Goal: Transaction & Acquisition: Purchase product/service

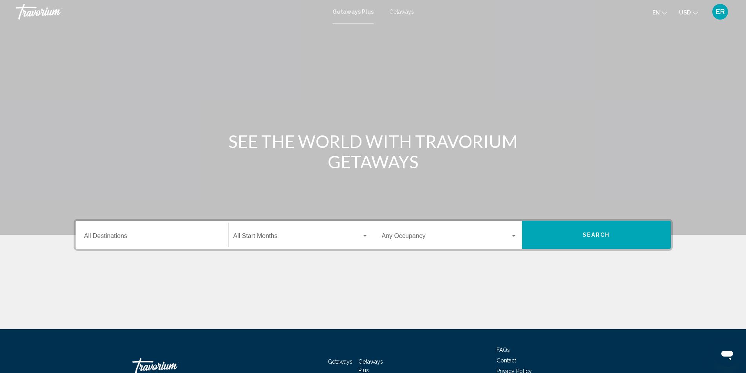
click at [315, 236] on span "Search widget" at bounding box center [297, 237] width 128 height 7
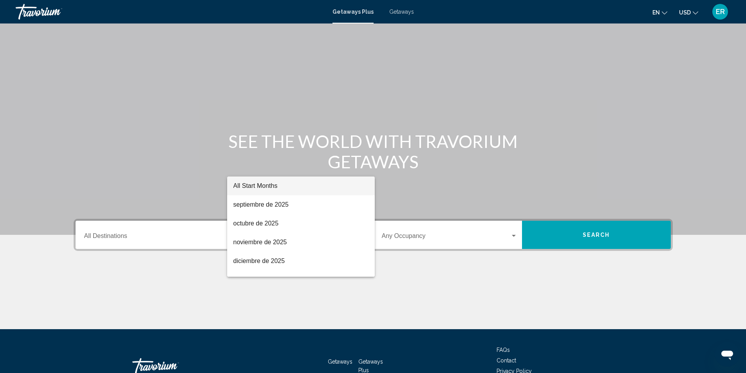
scroll to position [52, 0]
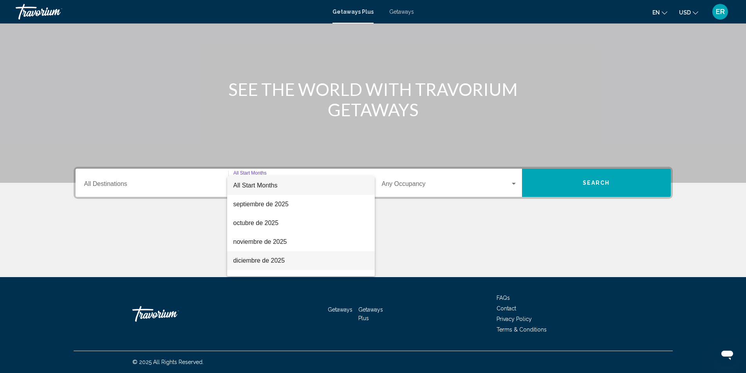
click at [312, 261] on span "diciembre de 2025" at bounding box center [300, 260] width 135 height 19
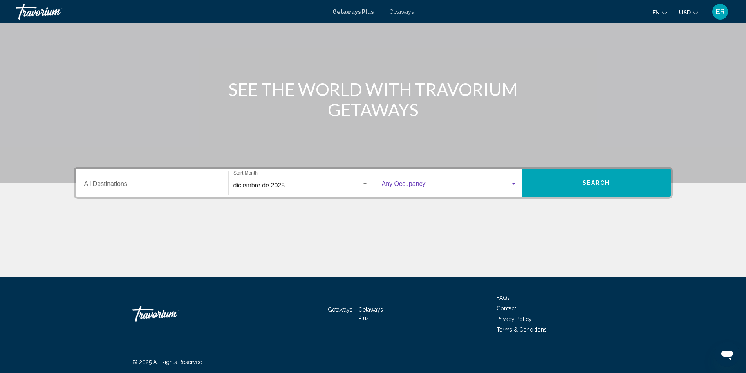
click at [441, 188] on span "Search widget" at bounding box center [446, 185] width 128 height 7
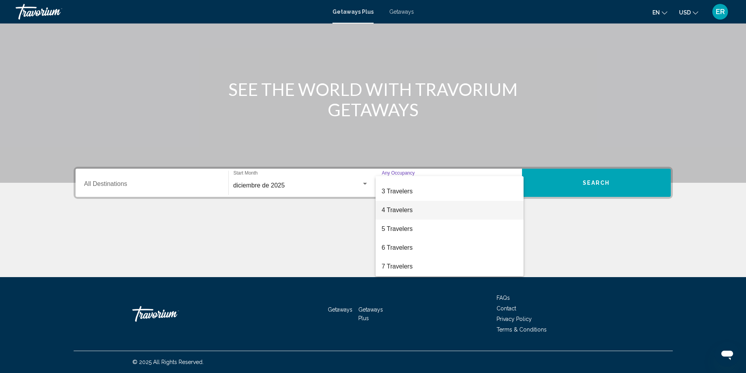
scroll to position [39, 0]
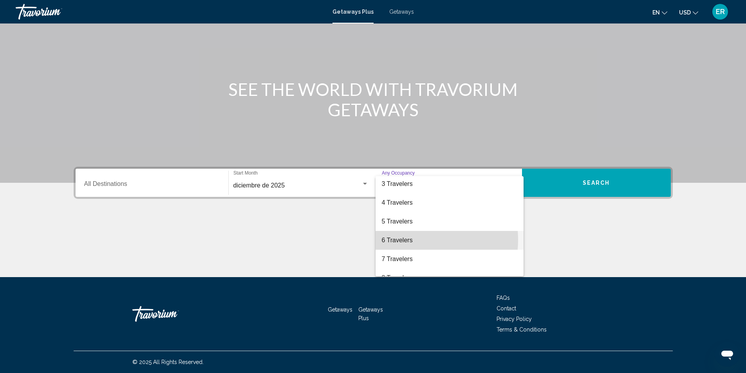
click at [411, 240] on span "6 Travelers" at bounding box center [449, 240] width 135 height 19
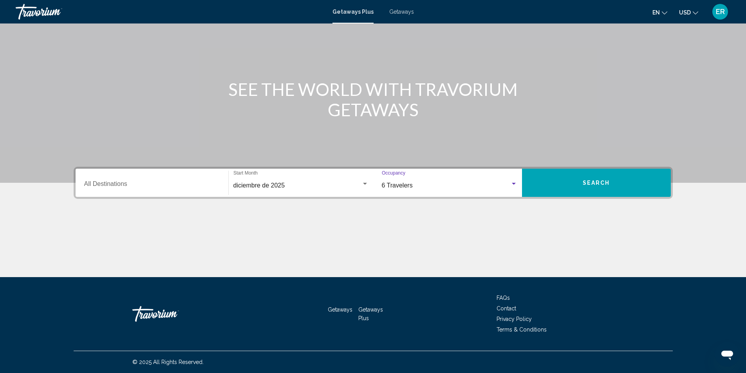
click at [584, 185] on button "Search" at bounding box center [596, 183] width 149 height 28
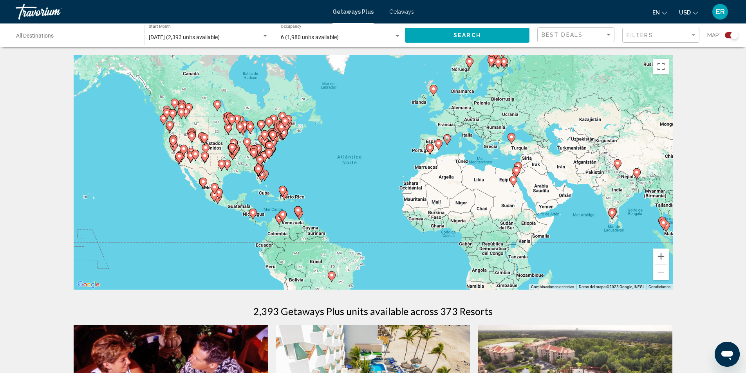
click at [253, 211] on image "Main content" at bounding box center [253, 212] width 5 height 5
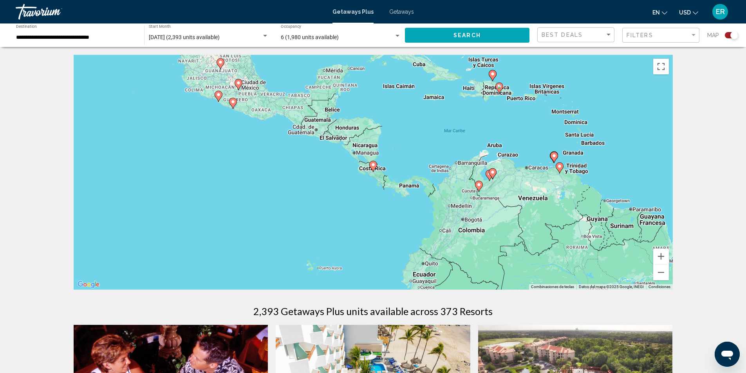
click at [332, 114] on div "Para navegar, presiona las teclas de flecha. Para activar la función de arrastr…" at bounding box center [373, 172] width 599 height 235
click at [220, 38] on span "December 2025 (2,393 units available)" at bounding box center [184, 37] width 71 height 6
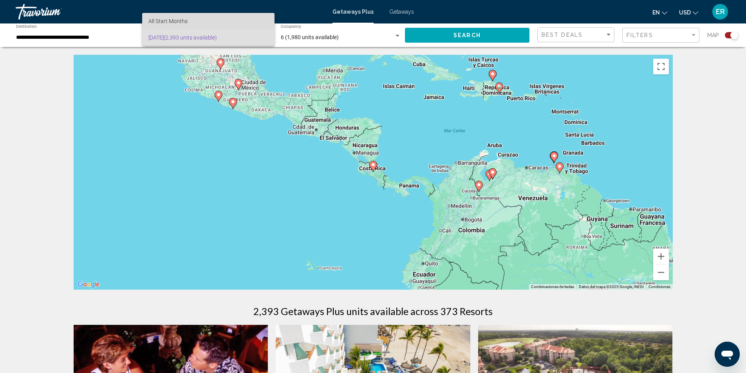
click at [227, 25] on span "All Start Months" at bounding box center [208, 21] width 120 height 16
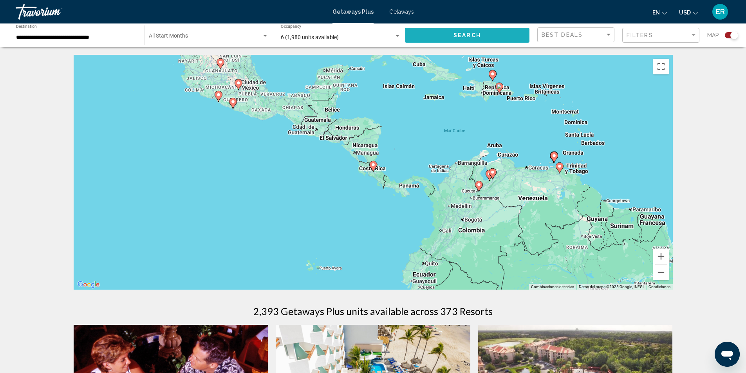
click at [449, 37] on button "Search" at bounding box center [467, 35] width 124 height 14
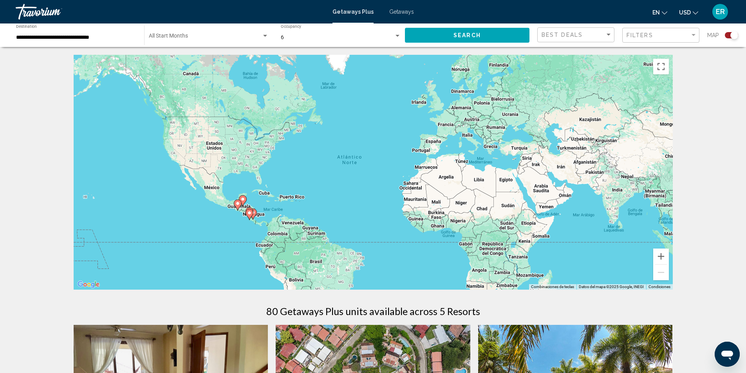
click at [470, 34] on span "Search" at bounding box center [466, 35] width 27 height 6
click at [243, 201] on image "Main content" at bounding box center [242, 199] width 5 height 5
type input "**********"
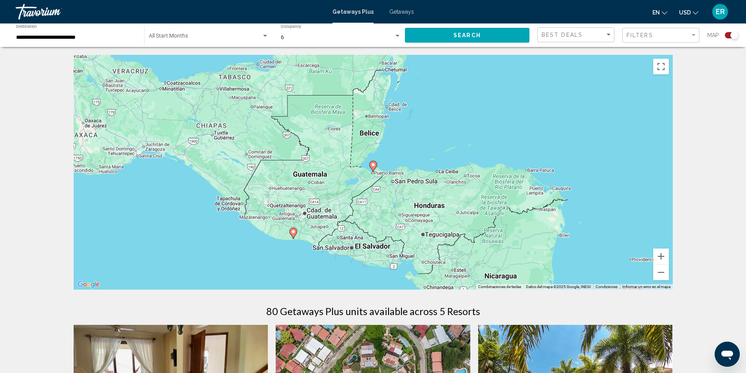
click at [374, 165] on image "Main content" at bounding box center [373, 164] width 5 height 5
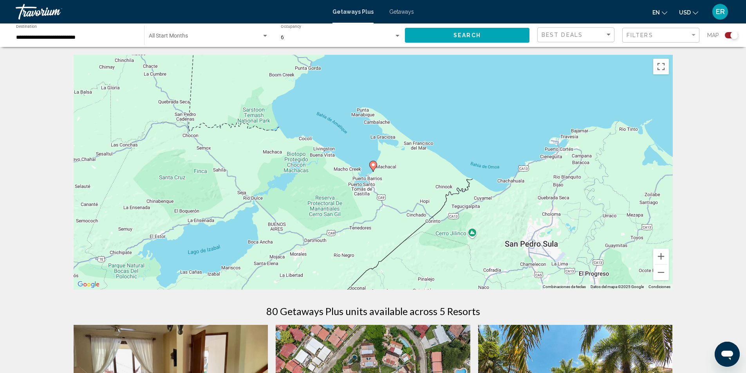
click at [374, 164] on image "Main content" at bounding box center [373, 164] width 5 height 5
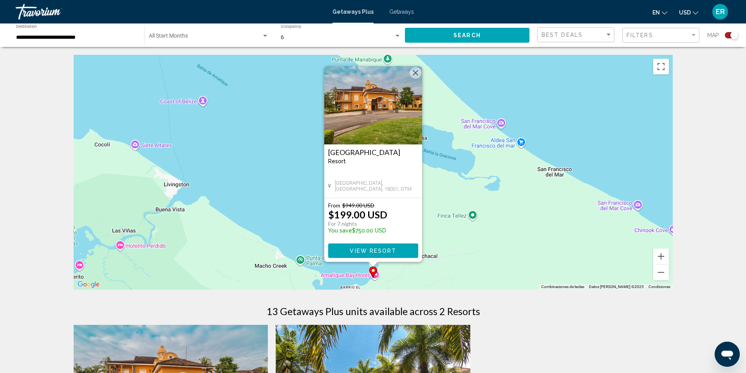
click at [372, 249] on span "View Resort" at bounding box center [373, 251] width 47 height 6
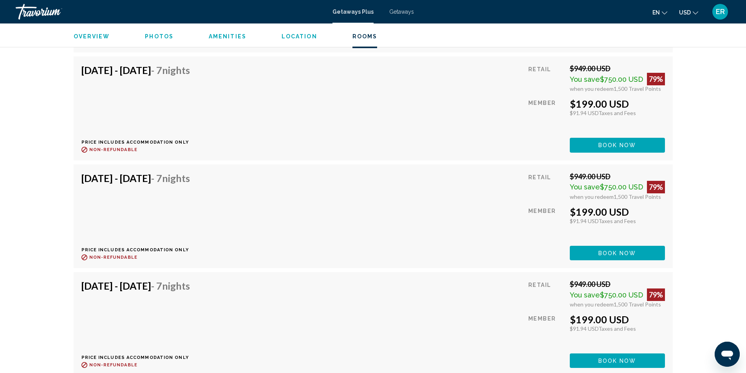
scroll to position [2349, 0]
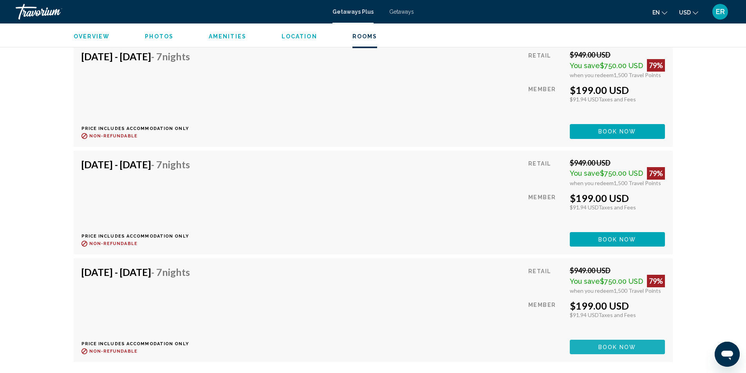
click at [630, 344] on span "Book now" at bounding box center [617, 347] width 38 height 6
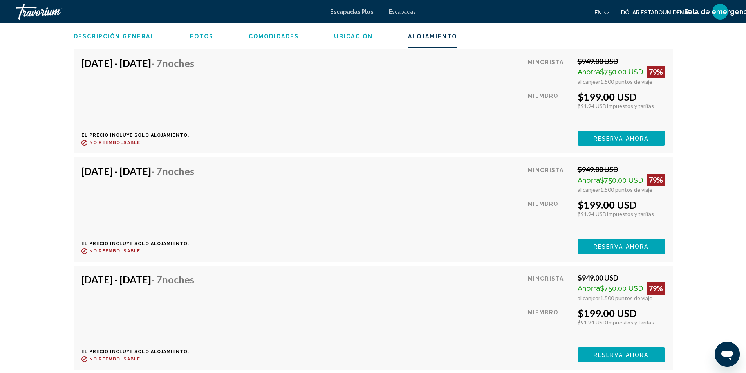
scroll to position [1566, 0]
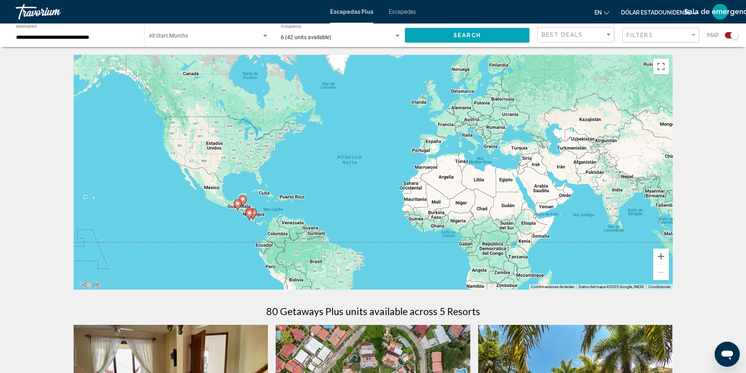
click at [237, 205] on image "Contenido principal" at bounding box center [237, 203] width 5 height 5
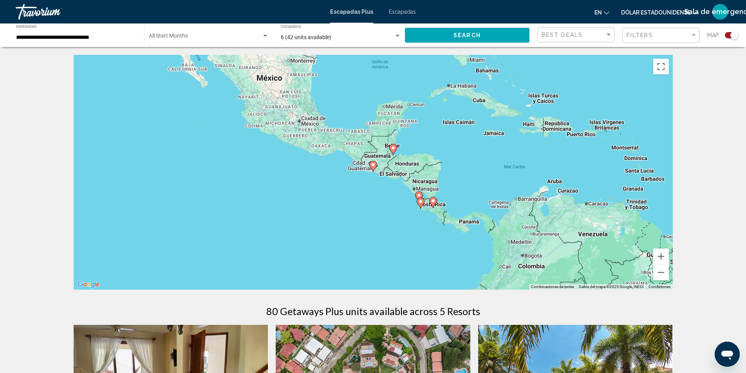
click at [372, 167] on icon "Contenido principal" at bounding box center [372, 166] width 7 height 10
type input "**********"
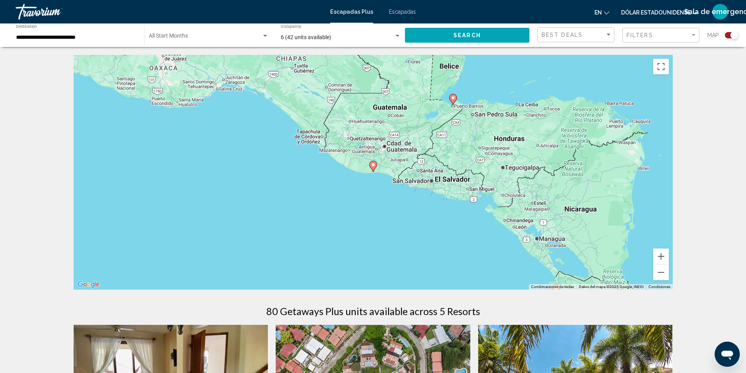
click at [371, 165] on image "Contenido principal" at bounding box center [373, 164] width 5 height 5
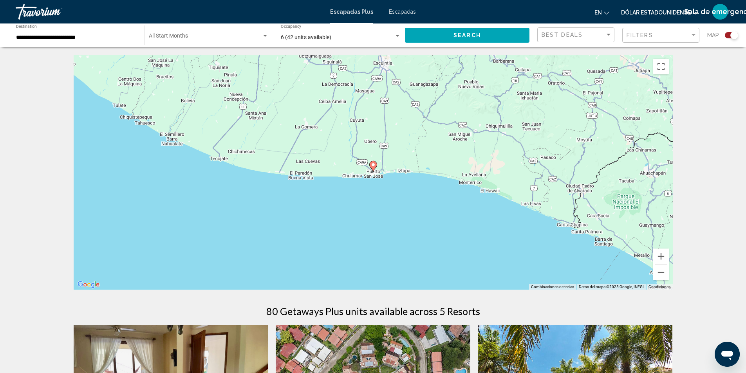
click at [373, 167] on icon "Contenido principal" at bounding box center [372, 166] width 7 height 10
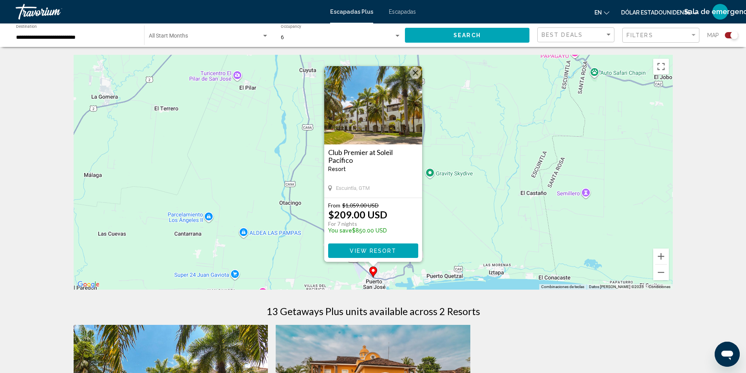
click at [364, 250] on span "View Resort" at bounding box center [373, 251] width 47 height 6
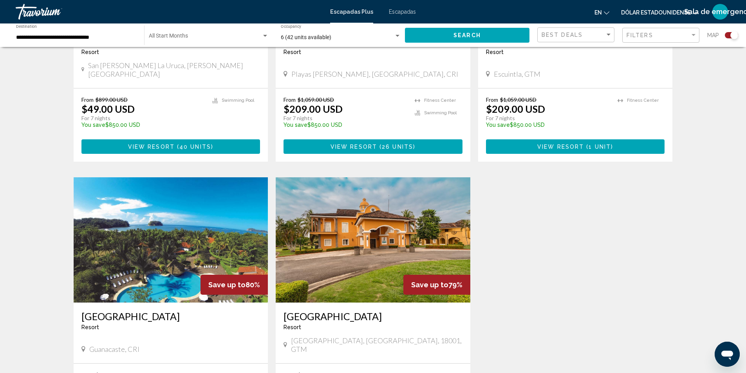
scroll to position [431, 0]
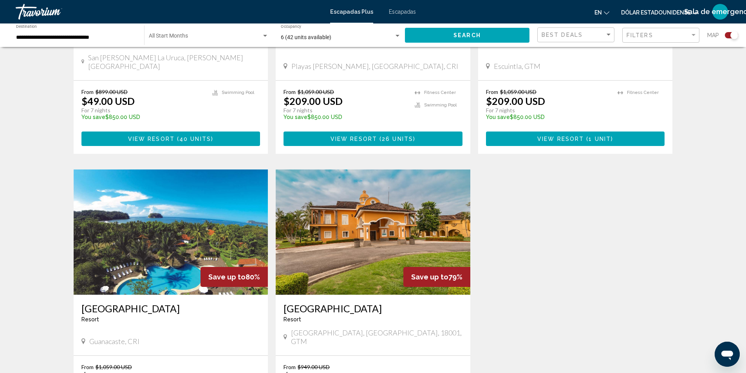
click at [357, 252] on img "Contenido principal" at bounding box center [373, 232] width 195 height 125
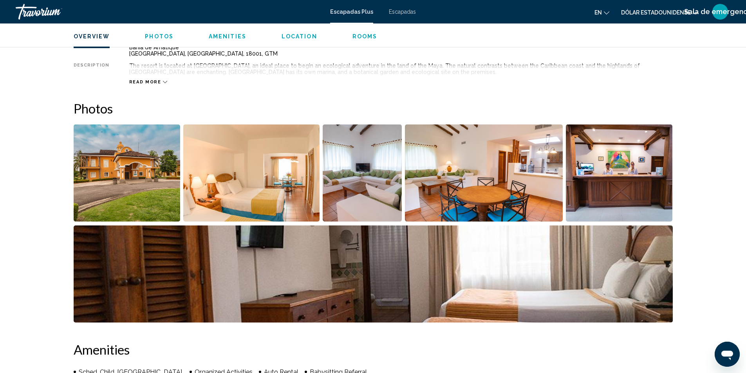
scroll to position [313, 0]
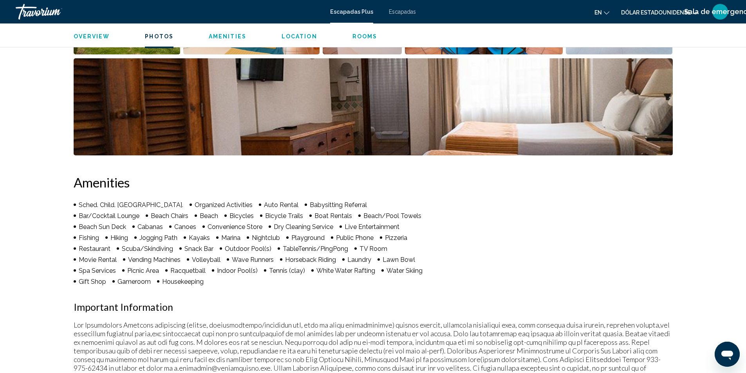
scroll to position [431, 0]
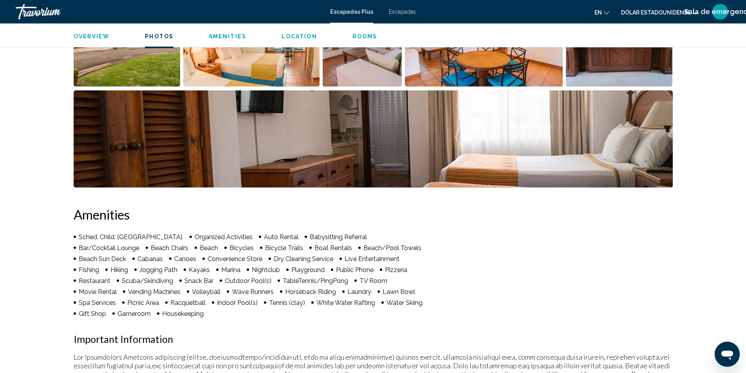
click at [498, 275] on div "Amenities Sched. Child. Activ. Organized Activities Auto Rental Babysitting Ref…" at bounding box center [373, 357] width 599 height 301
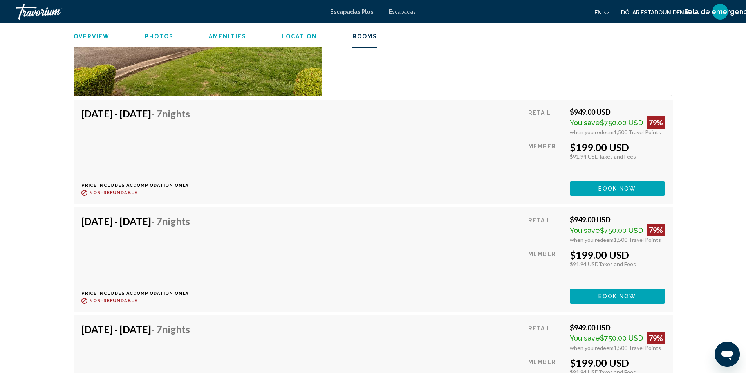
scroll to position [1331, 0]
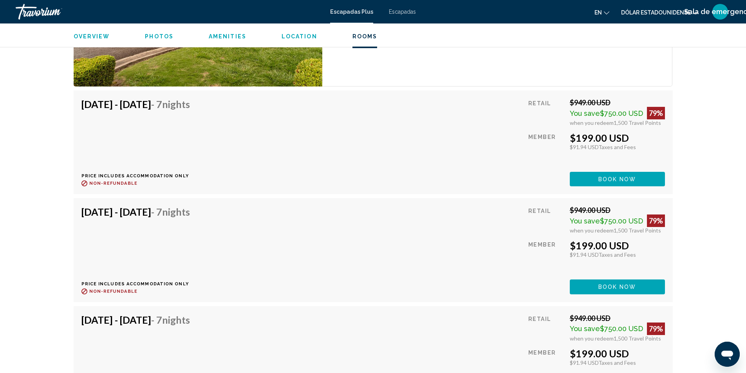
click at [735, 253] on div "Puerto Barrios, Izabal, 18001, GTM Amatique Bay Resort & Marina Address Finca P…" at bounding box center [373, 45] width 746 height 2707
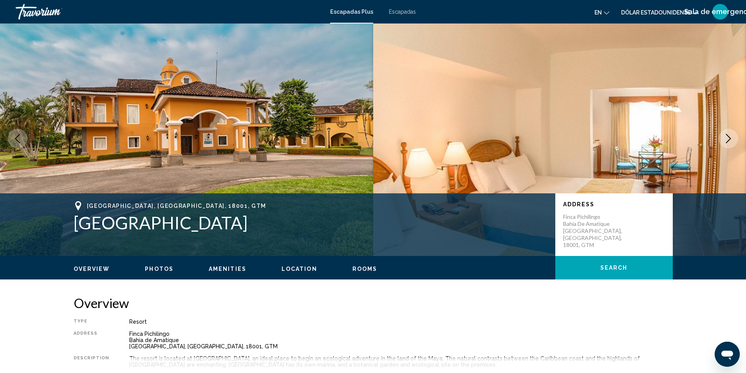
scroll to position [0, 0]
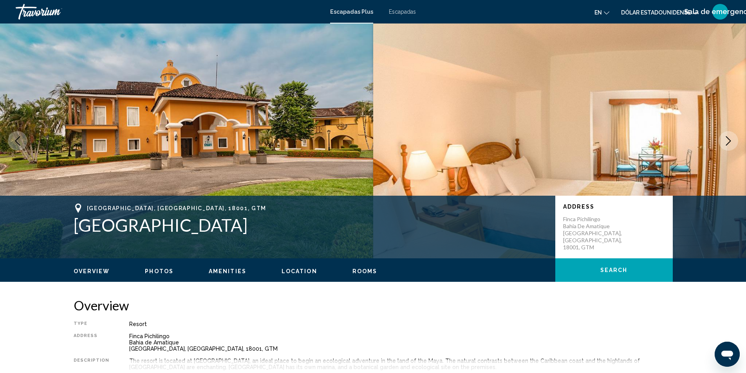
click at [731, 137] on icon "Next image" at bounding box center [727, 140] width 9 height 9
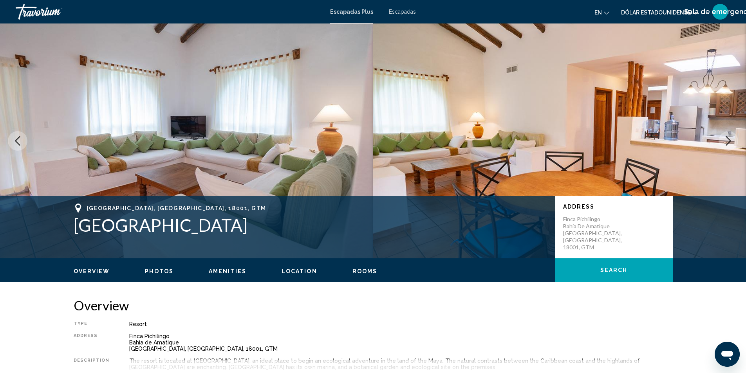
click at [716, 142] on img "Contenido principal" at bounding box center [559, 140] width 373 height 235
click at [724, 139] on icon "Next image" at bounding box center [727, 140] width 9 height 9
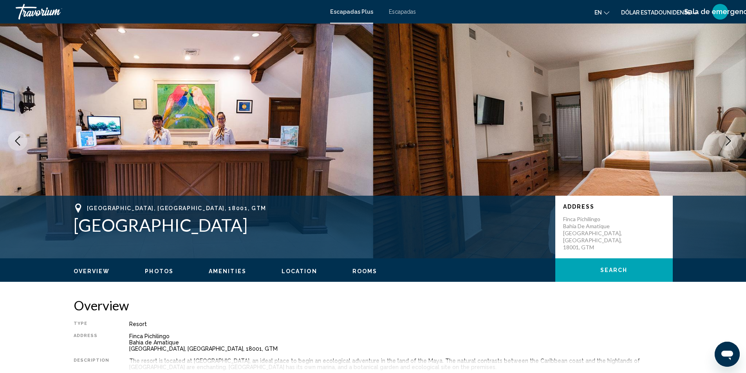
click at [724, 139] on icon "Next image" at bounding box center [727, 140] width 9 height 9
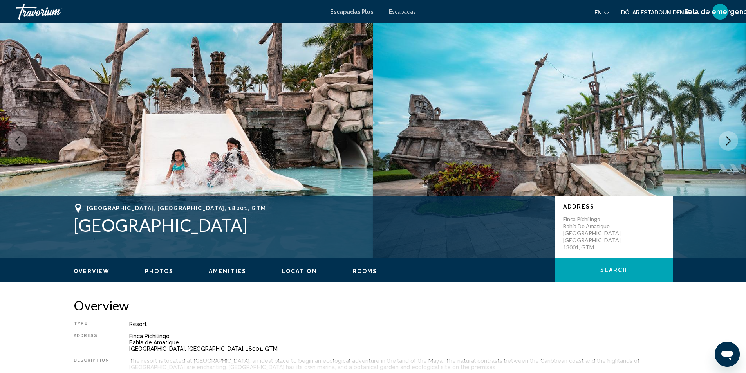
click at [724, 139] on icon "Next image" at bounding box center [727, 140] width 9 height 9
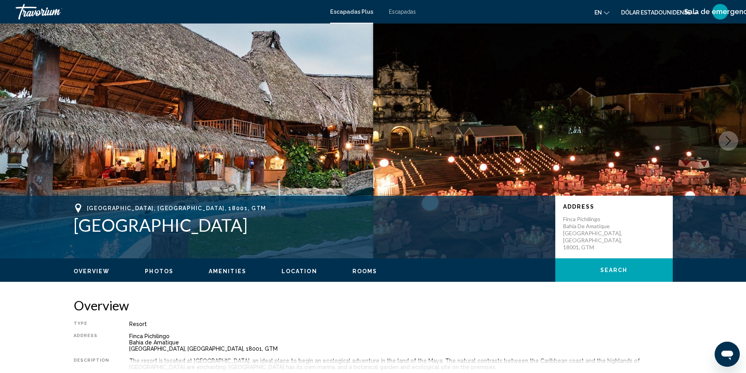
click at [724, 139] on icon "Next image" at bounding box center [727, 140] width 9 height 9
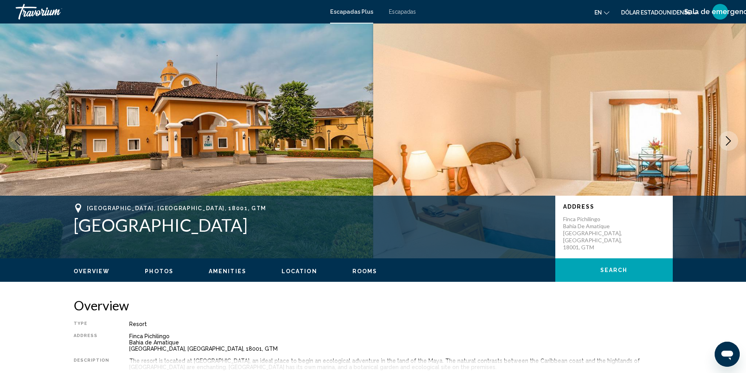
click at [724, 139] on icon "Next image" at bounding box center [727, 140] width 9 height 9
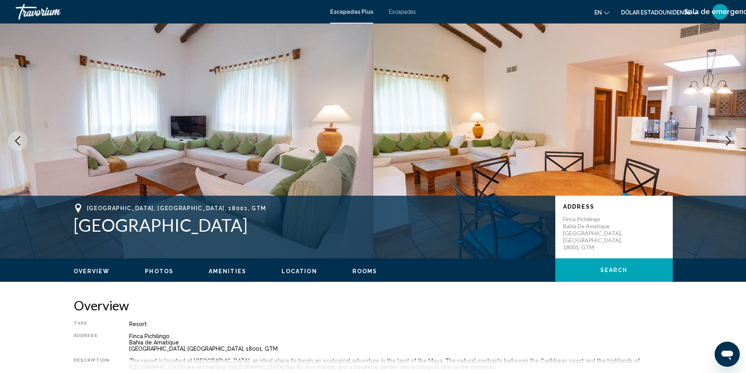
click at [724, 139] on icon "Next image" at bounding box center [727, 140] width 9 height 9
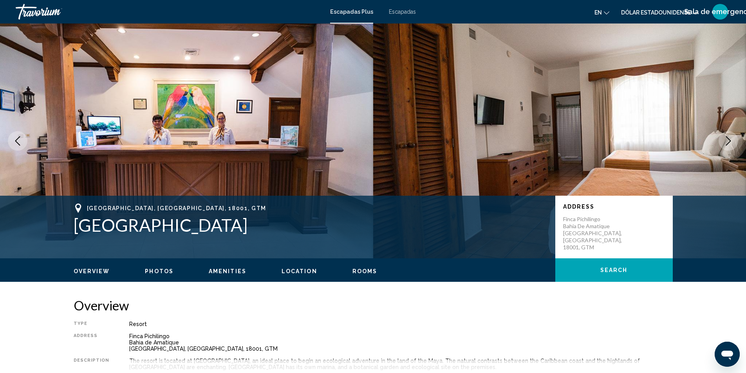
click at [724, 139] on icon "Next image" at bounding box center [727, 140] width 9 height 9
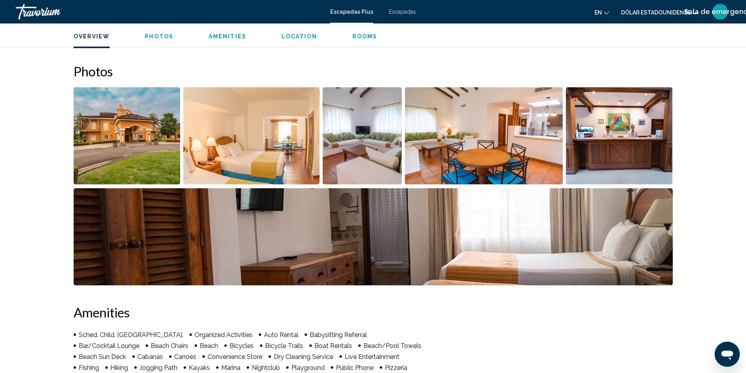
scroll to position [196, 0]
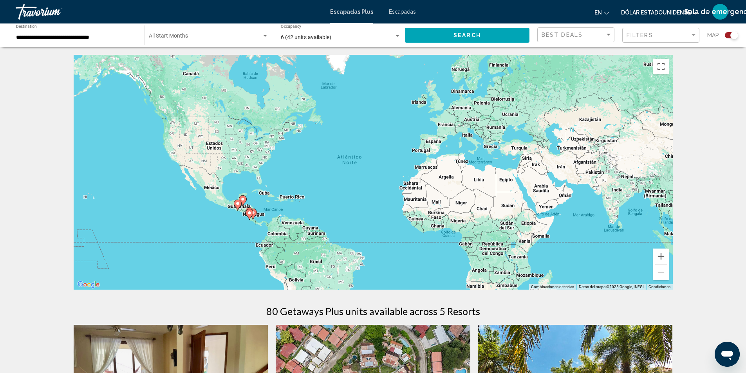
click at [284, 215] on div "Para activar la función de arrastrar con el teclado, presiona Alt + Intro. Una …" at bounding box center [373, 172] width 599 height 235
click at [250, 214] on image "Contenido principal" at bounding box center [249, 213] width 5 height 5
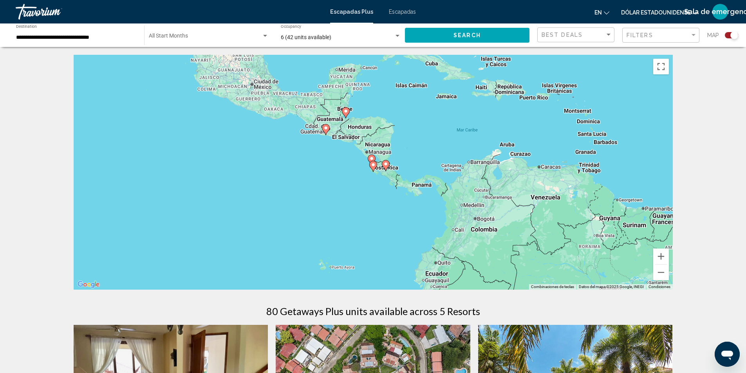
click at [376, 167] on icon "Contenido principal" at bounding box center [373, 166] width 8 height 11
type input "**********"
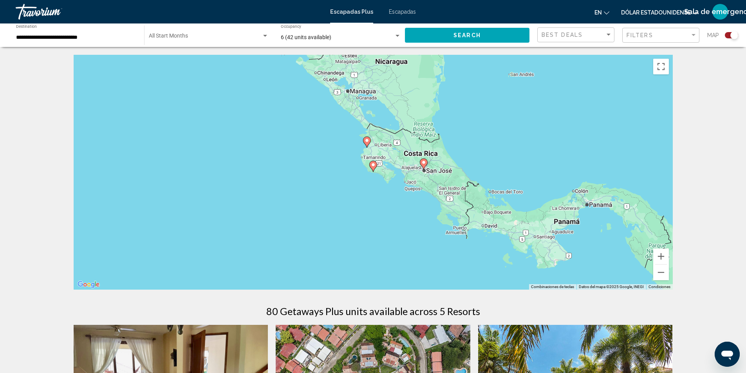
click at [373, 167] on image "Contenido principal" at bounding box center [373, 164] width 5 height 5
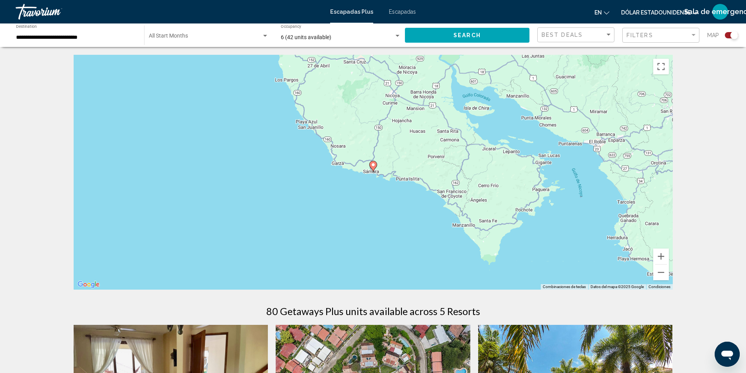
click at [372, 164] on image "Contenido principal" at bounding box center [373, 164] width 5 height 5
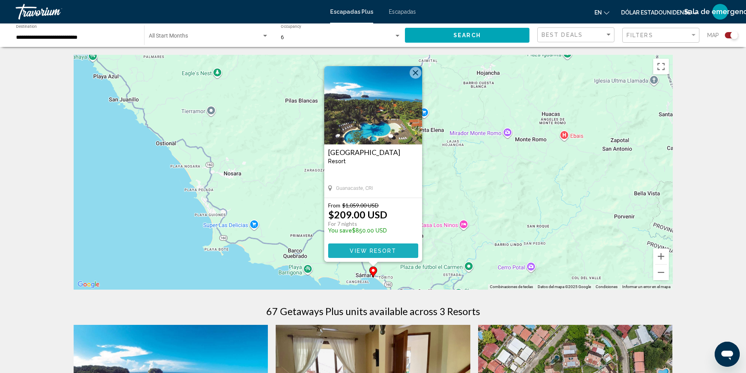
click at [385, 250] on span "View Resort" at bounding box center [373, 251] width 47 height 6
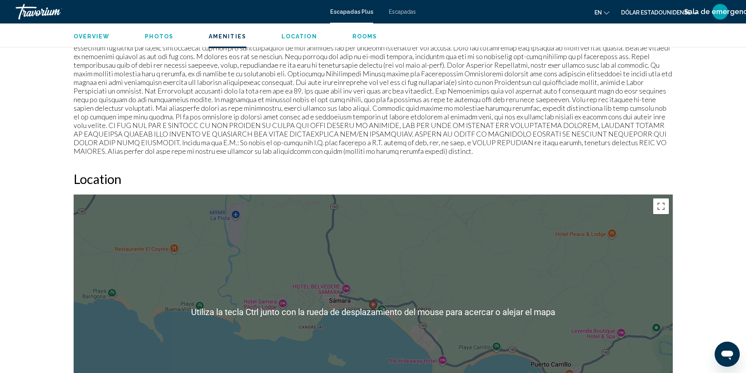
scroll to position [584, 0]
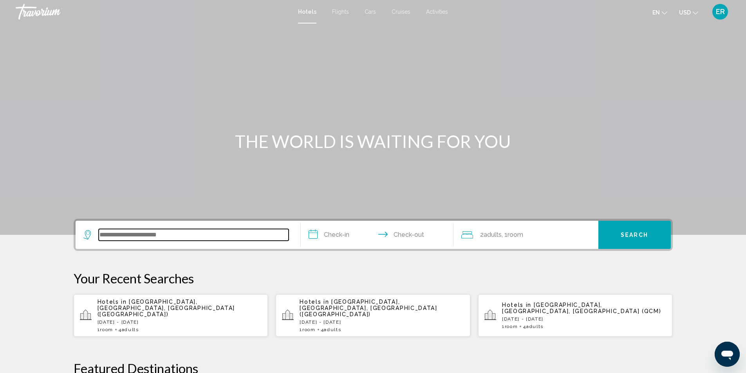
click at [193, 237] on input "Search widget" at bounding box center [194, 235] width 190 height 12
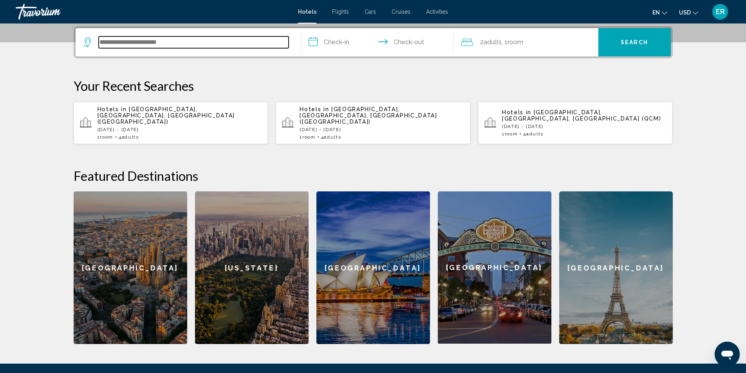
scroll to position [193, 0]
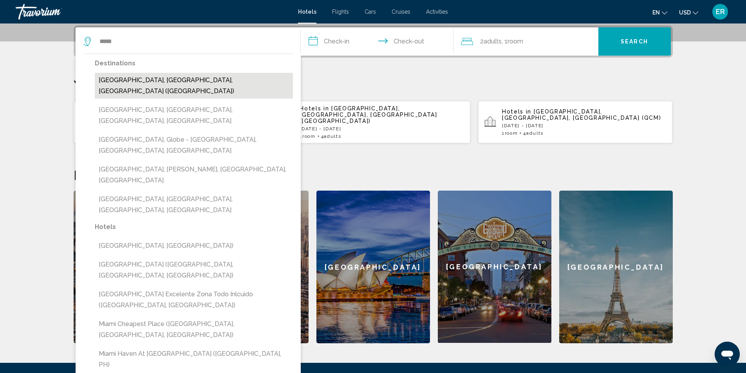
click at [153, 83] on button "[GEOGRAPHIC_DATA], [GEOGRAPHIC_DATA], [GEOGRAPHIC_DATA] ([GEOGRAPHIC_DATA])" at bounding box center [194, 86] width 198 height 26
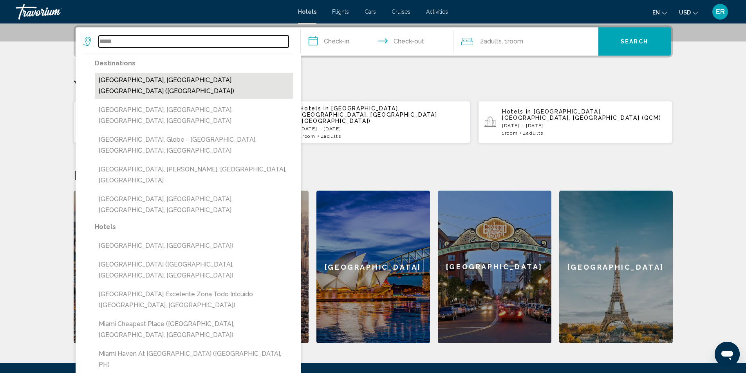
type input "**********"
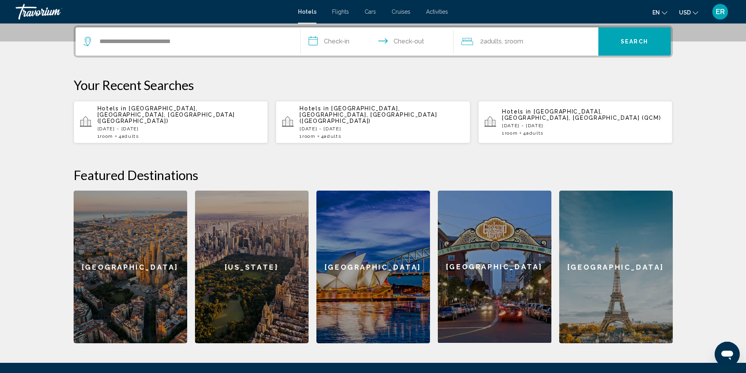
click at [336, 43] on input "**********" at bounding box center [379, 42] width 156 height 31
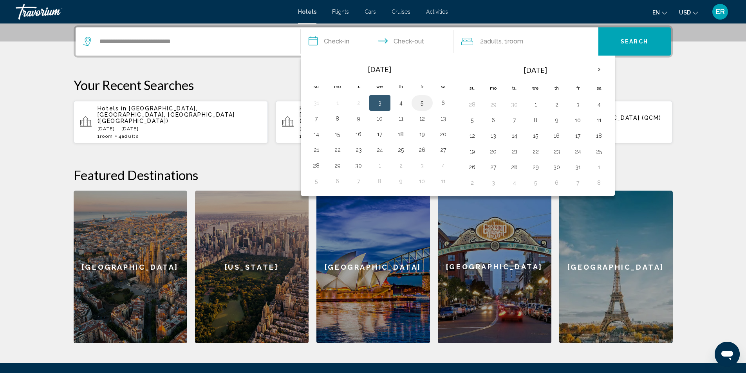
click at [422, 101] on button "5" at bounding box center [422, 102] width 13 height 11
click at [442, 102] on button "6" at bounding box center [443, 102] width 13 height 11
type input "**********"
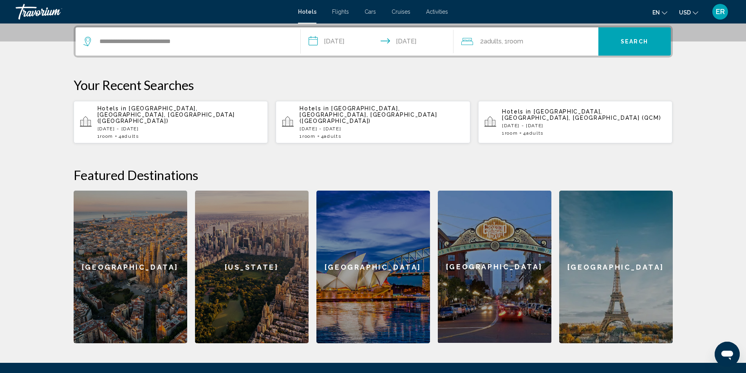
click at [516, 42] on span "Room" at bounding box center [515, 41] width 16 height 7
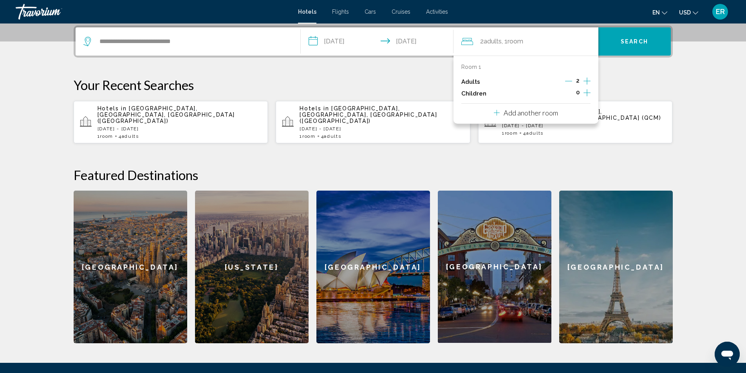
click at [590, 83] on icon "Increment adults" at bounding box center [586, 80] width 7 height 9
click at [623, 43] on span "Search" at bounding box center [634, 42] width 27 height 6
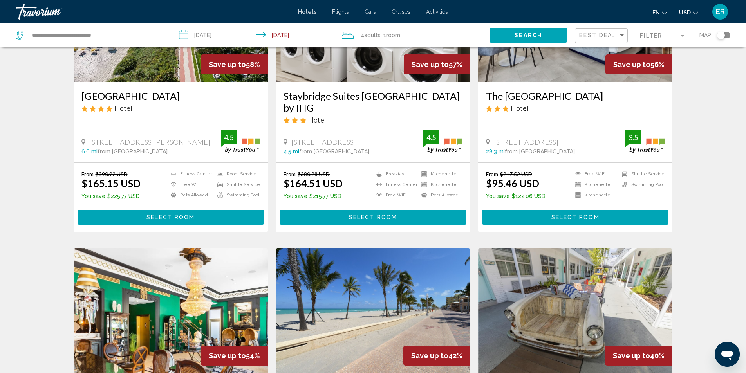
scroll to position [39, 0]
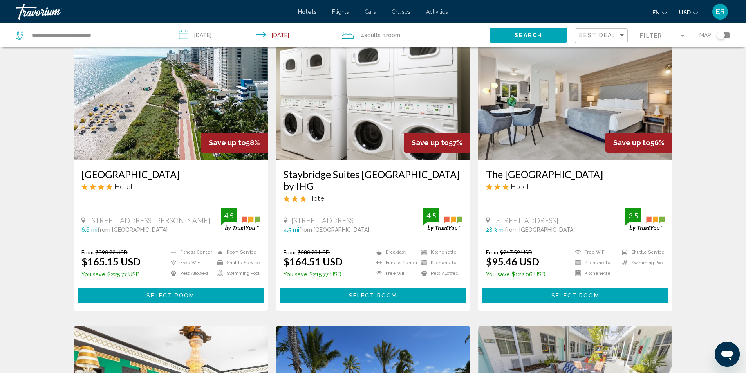
click at [181, 290] on button "Select Room" at bounding box center [171, 295] width 187 height 14
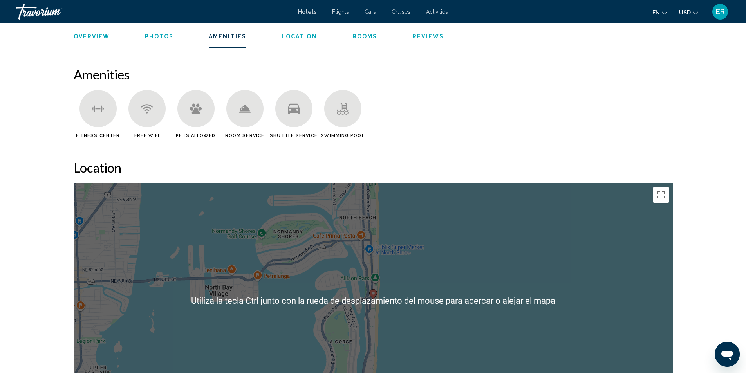
scroll to position [666, 0]
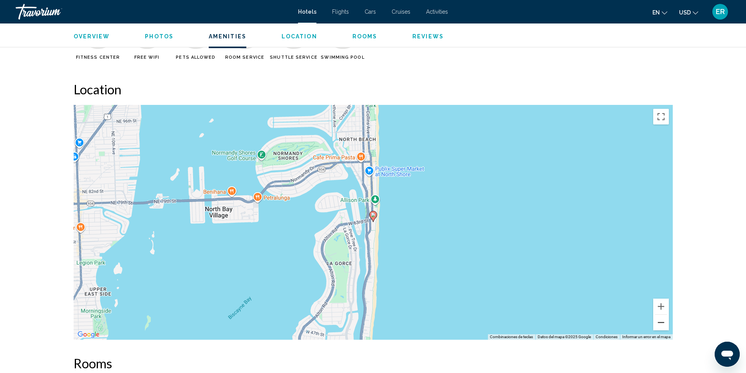
click at [663, 315] on button "Alejar" at bounding box center [661, 323] width 16 height 16
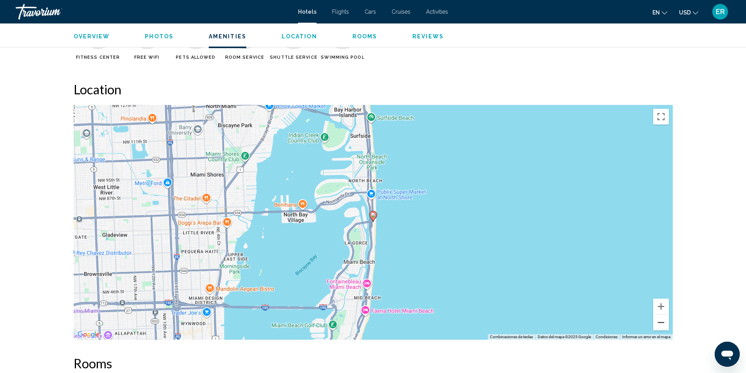
click at [664, 315] on button "Alejar" at bounding box center [661, 323] width 16 height 16
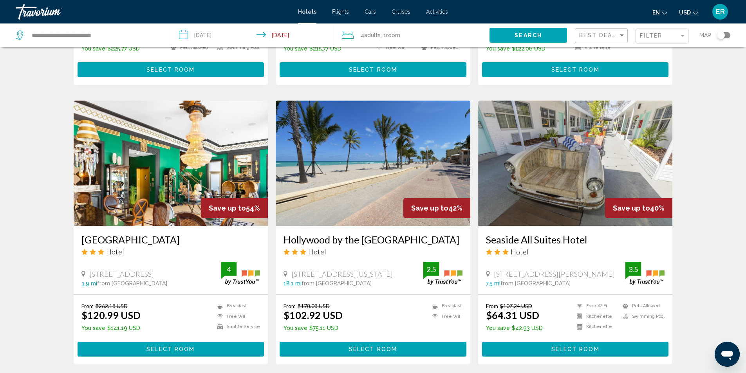
scroll to position [274, 0]
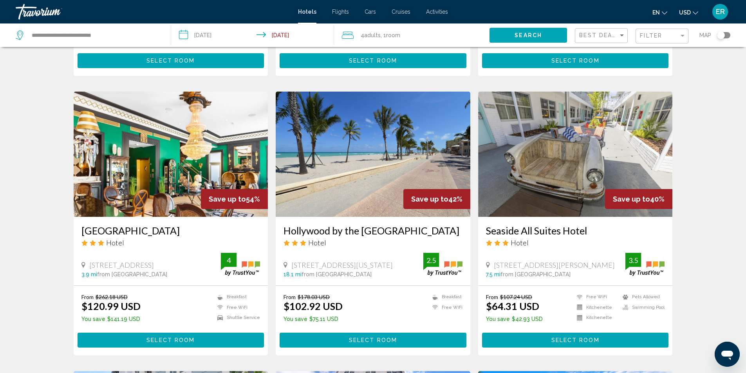
click at [166, 337] on span "Select Room" at bounding box center [170, 340] width 48 height 6
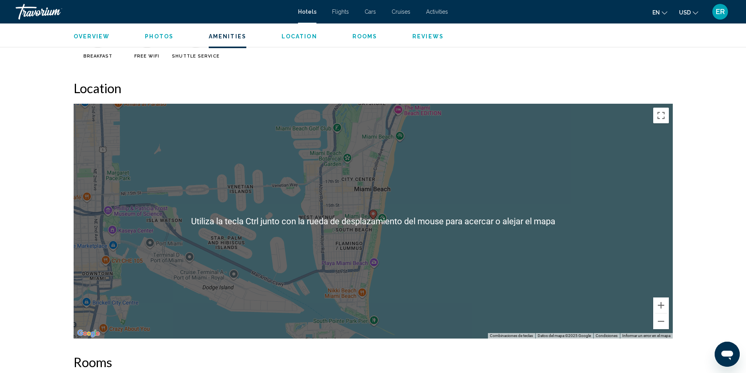
scroll to position [705, 0]
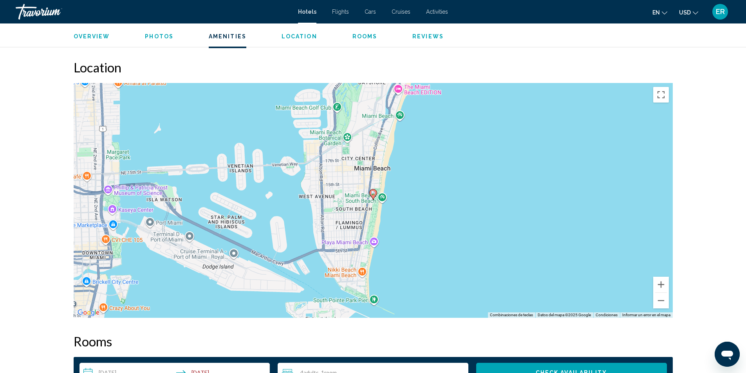
click at [373, 193] on image "Main content" at bounding box center [373, 193] width 5 height 5
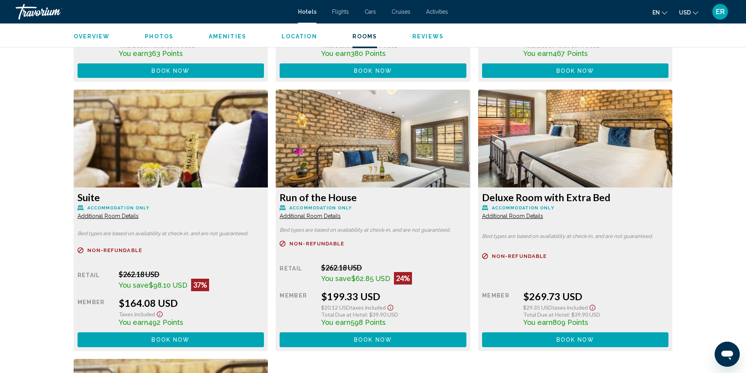
scroll to position [1331, 0]
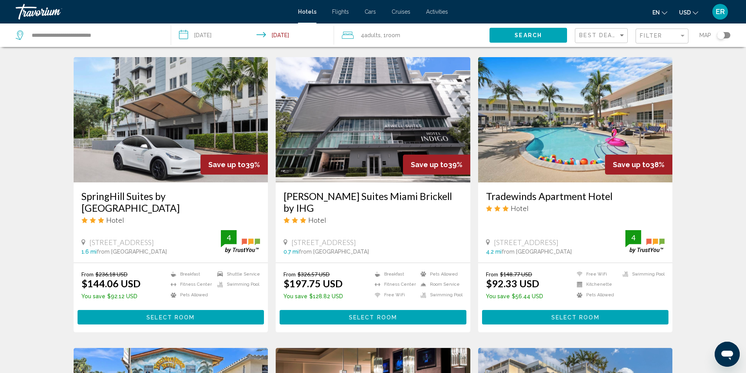
scroll to position [587, 0]
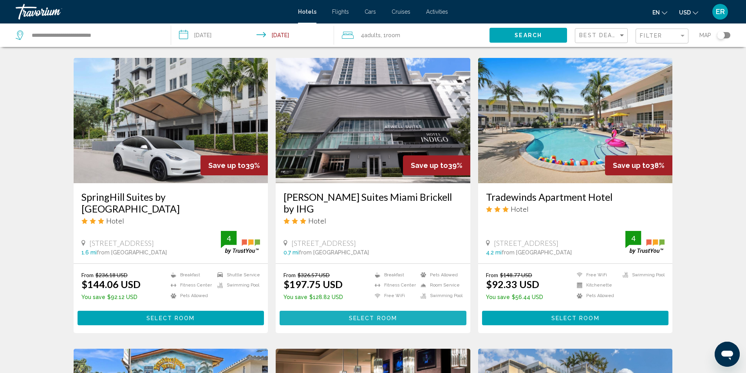
drag, startPoint x: 380, startPoint y: 320, endPoint x: 379, endPoint y: 311, distance: 9.0
click at [380, 320] on span "Select Room" at bounding box center [373, 318] width 48 height 6
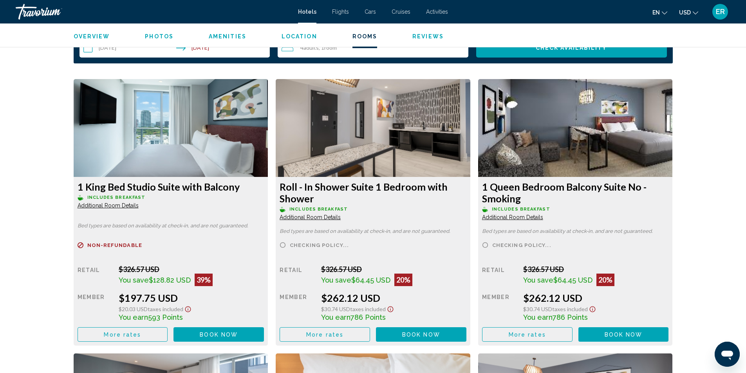
scroll to position [1018, 0]
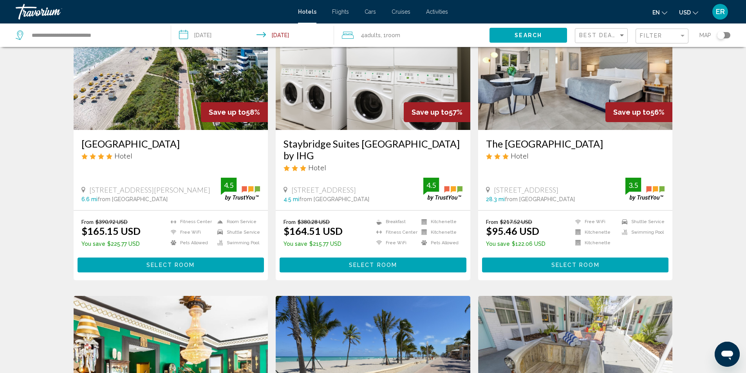
scroll to position [78, 0]
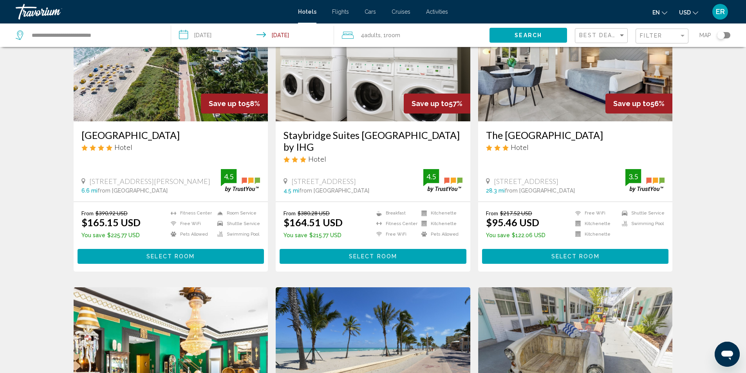
click at [370, 254] on span "Select Room" at bounding box center [373, 257] width 48 height 6
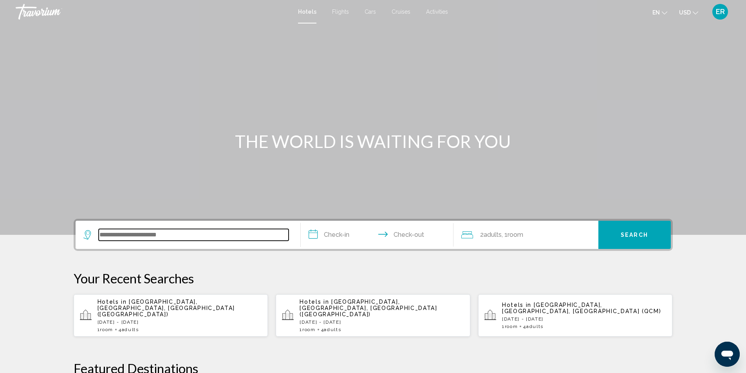
click at [181, 232] on input "Search widget" at bounding box center [194, 235] width 190 height 12
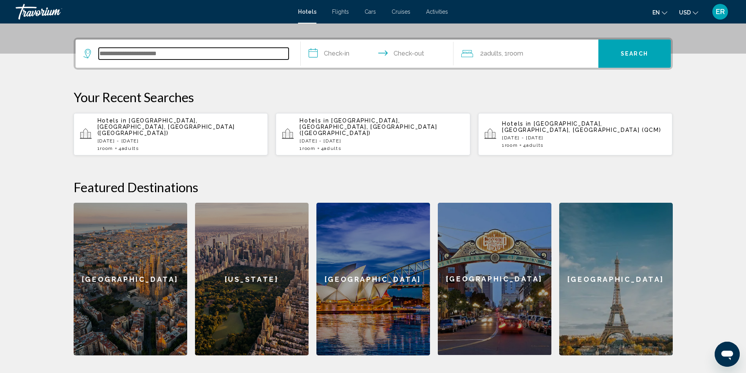
scroll to position [193, 0]
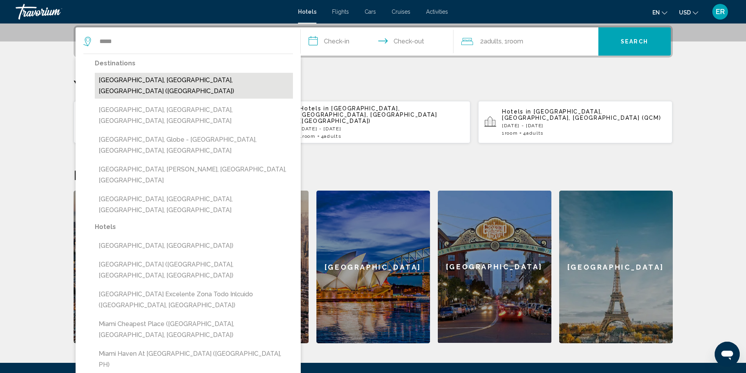
click at [158, 80] on button "[GEOGRAPHIC_DATA], [GEOGRAPHIC_DATA], [GEOGRAPHIC_DATA] ([GEOGRAPHIC_DATA])" at bounding box center [194, 86] width 198 height 26
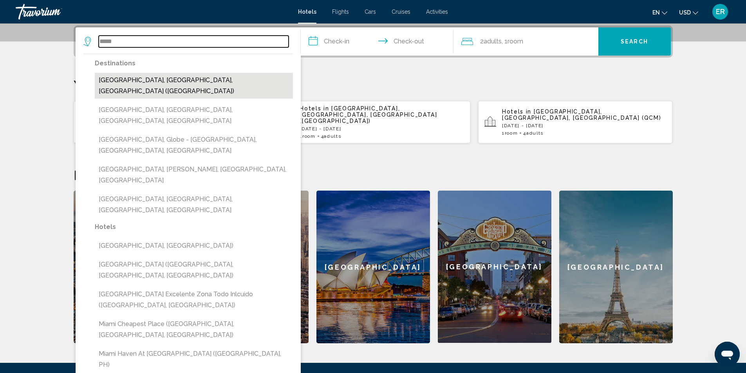
type input "**********"
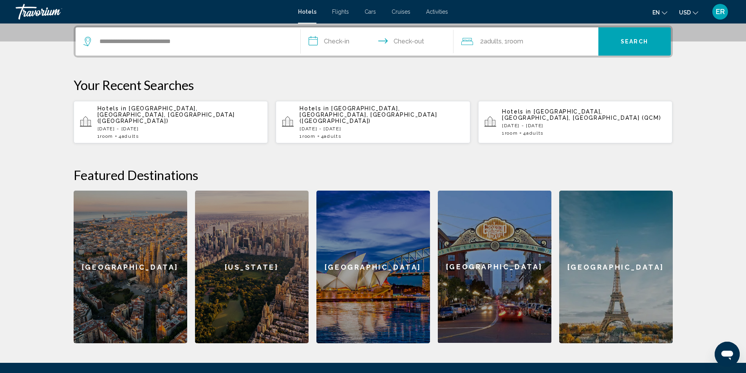
click at [339, 46] on input "**********" at bounding box center [379, 42] width 156 height 31
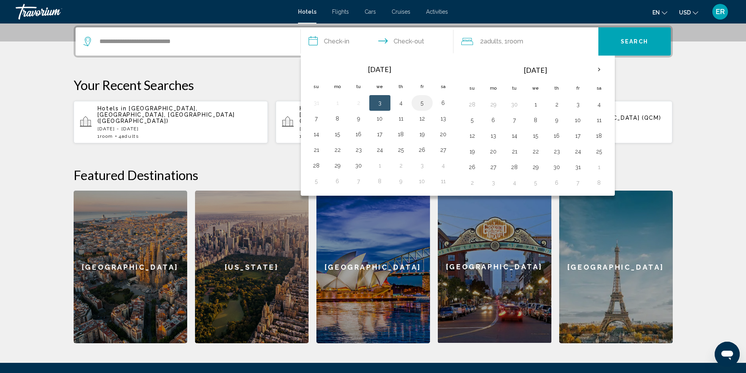
click at [420, 101] on button "5" at bounding box center [422, 102] width 13 height 11
click at [444, 103] on button "6" at bounding box center [443, 102] width 13 height 11
type input "**********"
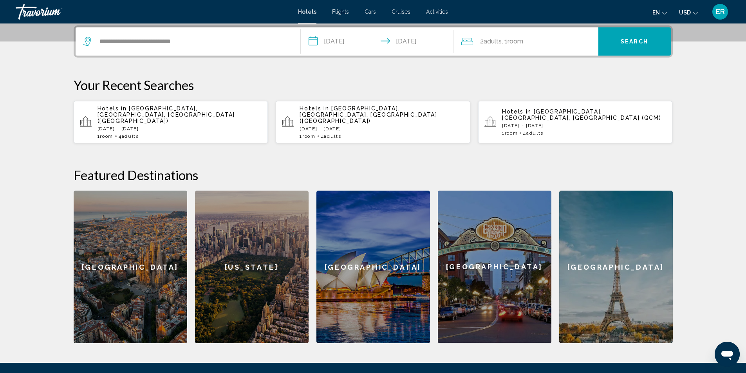
click at [492, 41] on span "Adults" at bounding box center [493, 41] width 18 height 7
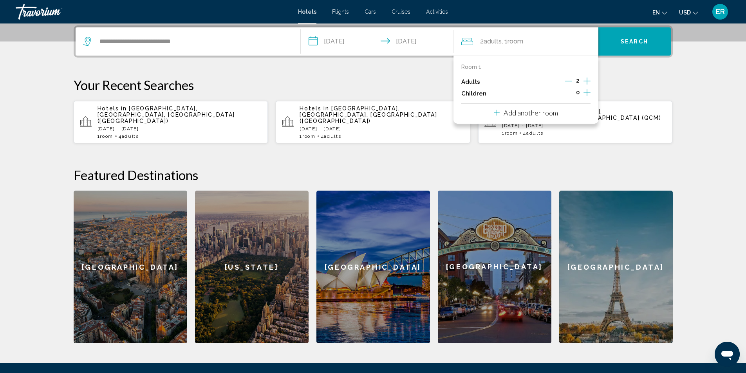
click at [586, 81] on icon "Increment adults" at bounding box center [586, 81] width 7 height 7
click at [612, 42] on button "Search" at bounding box center [634, 41] width 72 height 28
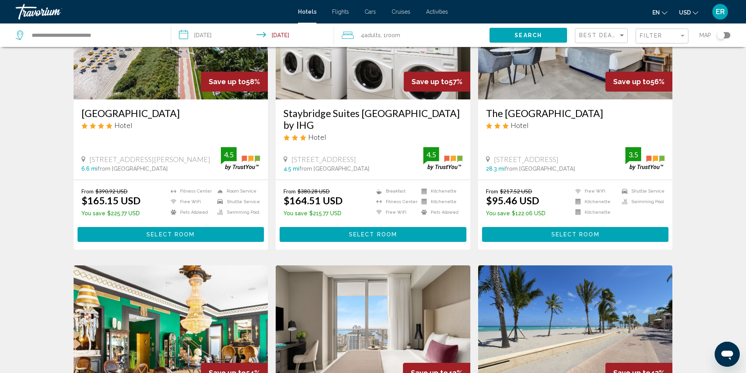
scroll to position [117, 0]
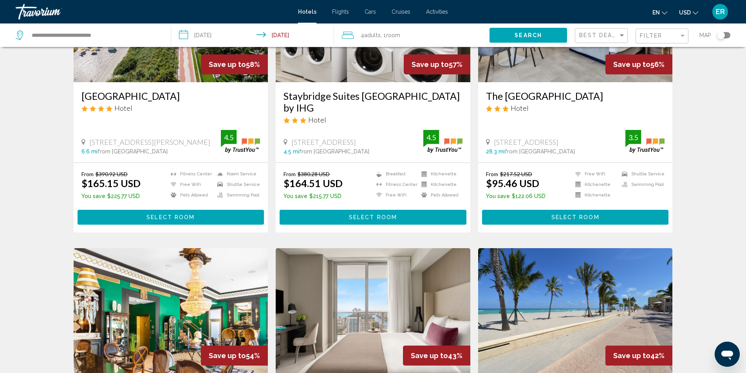
drag, startPoint x: 419, startPoint y: 216, endPoint x: 424, endPoint y: 212, distance: 6.2
click at [420, 215] on button "Select Room" at bounding box center [373, 217] width 187 height 14
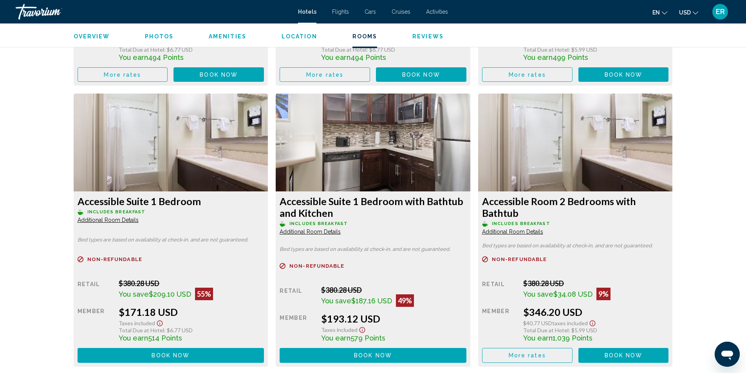
scroll to position [1292, 0]
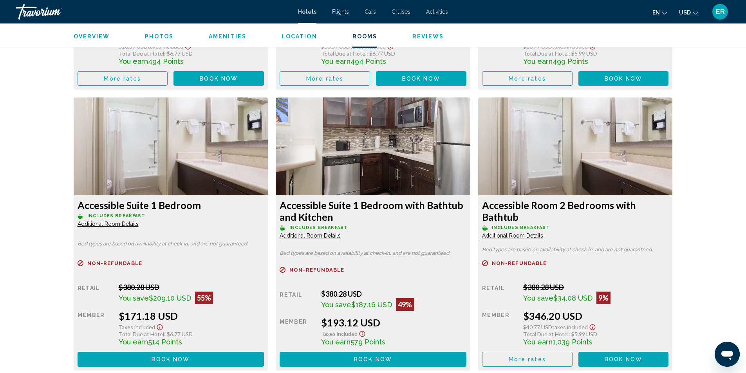
drag, startPoint x: 192, startPoint y: 356, endPoint x: 193, endPoint y: 351, distance: 4.8
click at [193, 86] on button "Book now No longer available" at bounding box center [218, 78] width 90 height 14
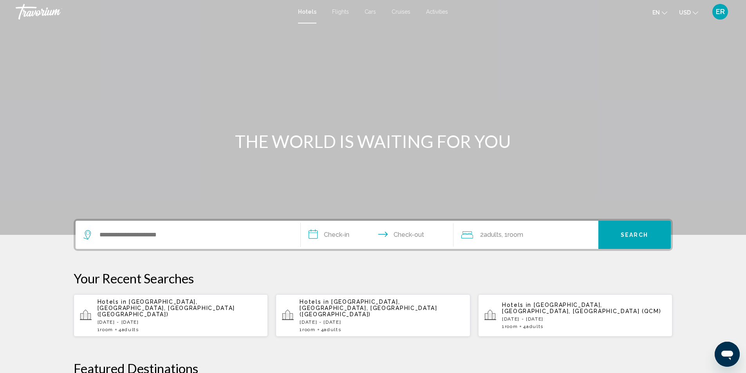
click at [209, 229] on div "Search widget" at bounding box center [187, 235] width 209 height 28
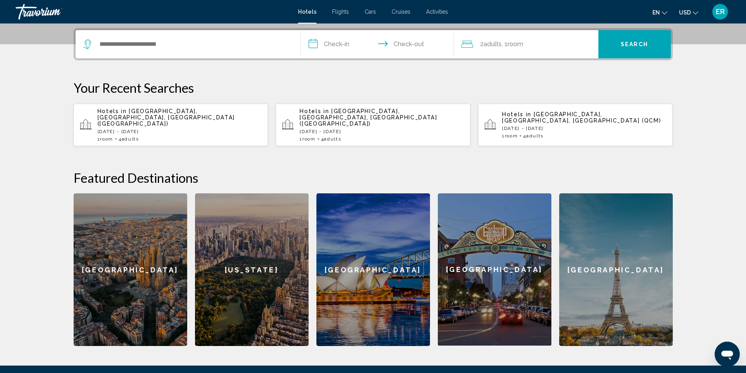
scroll to position [193, 0]
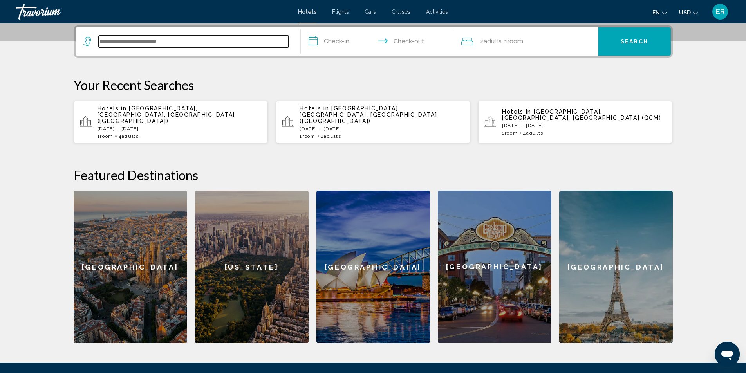
click at [130, 42] on input "Search widget" at bounding box center [194, 42] width 190 height 12
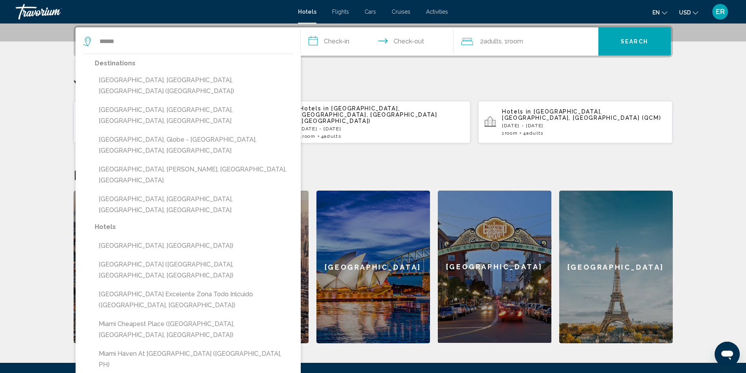
drag, startPoint x: 174, startPoint y: 98, endPoint x: 180, endPoint y: 97, distance: 5.7
click at [175, 103] on button "[GEOGRAPHIC_DATA], [GEOGRAPHIC_DATA], [GEOGRAPHIC_DATA], [GEOGRAPHIC_DATA]" at bounding box center [194, 116] width 198 height 26
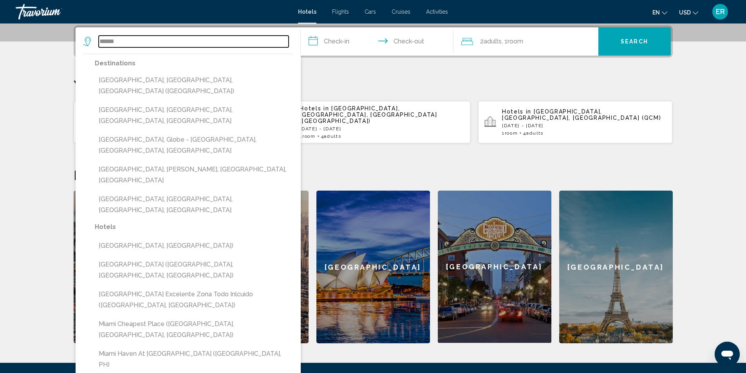
type input "**********"
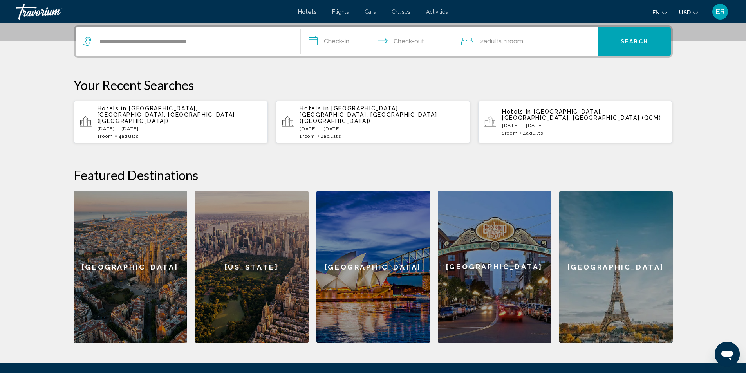
click at [341, 43] on input "**********" at bounding box center [379, 42] width 156 height 31
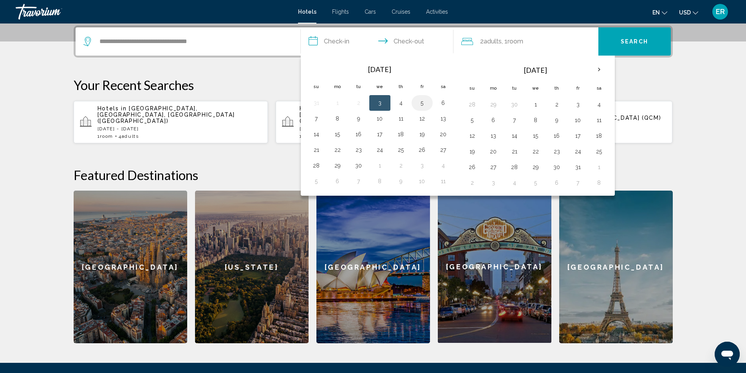
click at [422, 103] on button "5" at bounding box center [422, 102] width 13 height 11
click at [445, 101] on button "6" at bounding box center [443, 102] width 13 height 11
type input "**********"
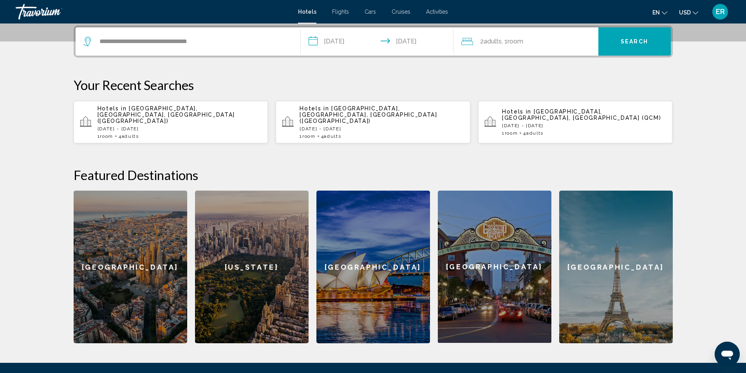
click at [494, 45] on span "Adults" at bounding box center [493, 41] width 18 height 7
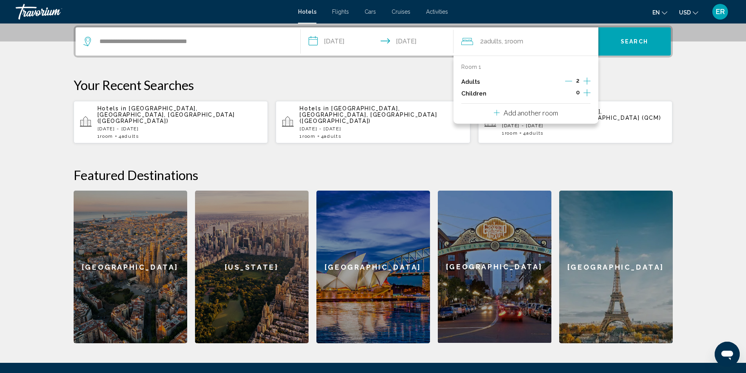
click at [587, 81] on icon "Increment adults" at bounding box center [586, 81] width 7 height 7
click at [588, 81] on icon "Increment adults" at bounding box center [586, 81] width 7 height 7
click at [617, 49] on button "Search" at bounding box center [634, 41] width 72 height 28
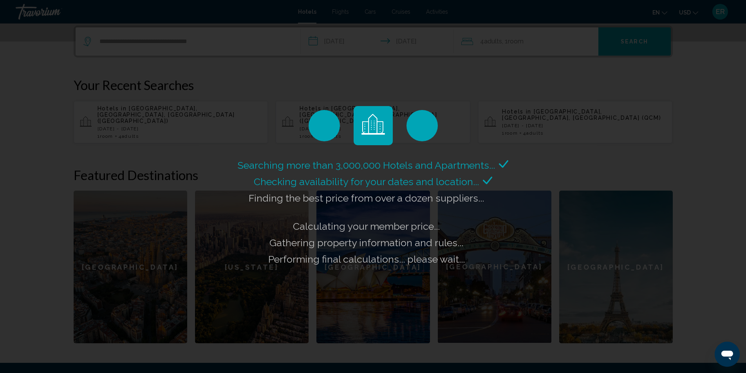
scroll to position [154, 0]
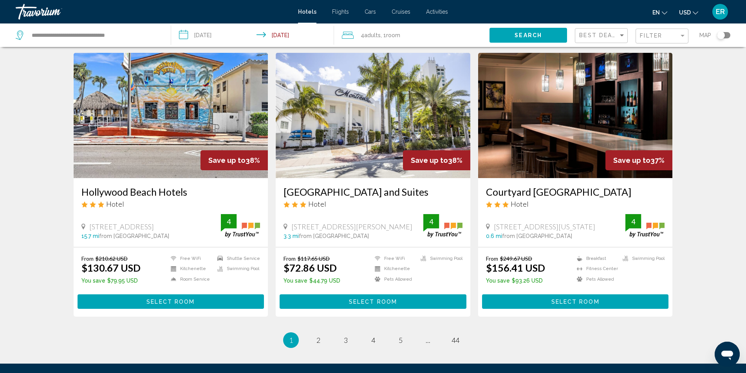
scroll to position [900, 0]
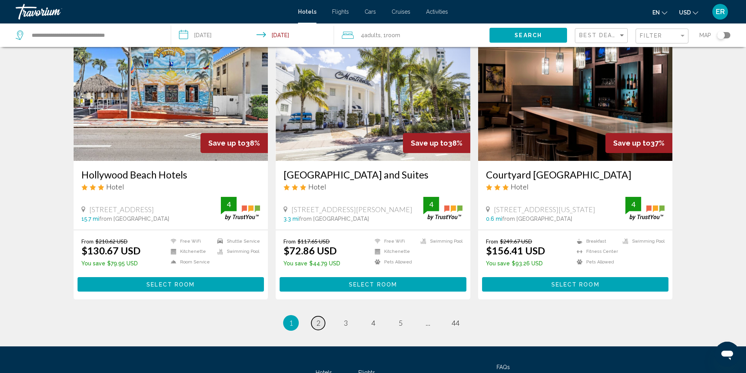
click at [320, 323] on link "page 2" at bounding box center [318, 323] width 14 height 14
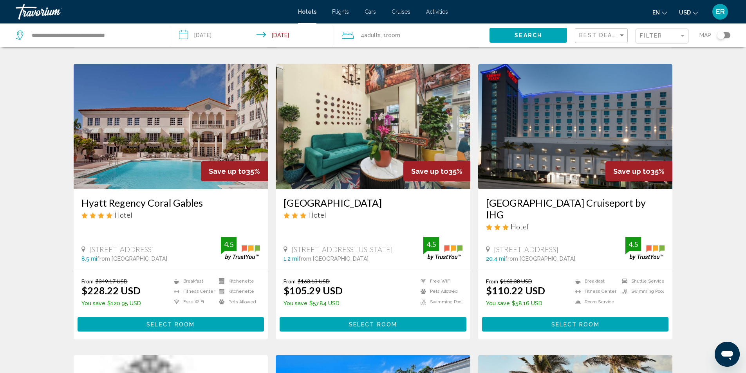
scroll to position [313, 0]
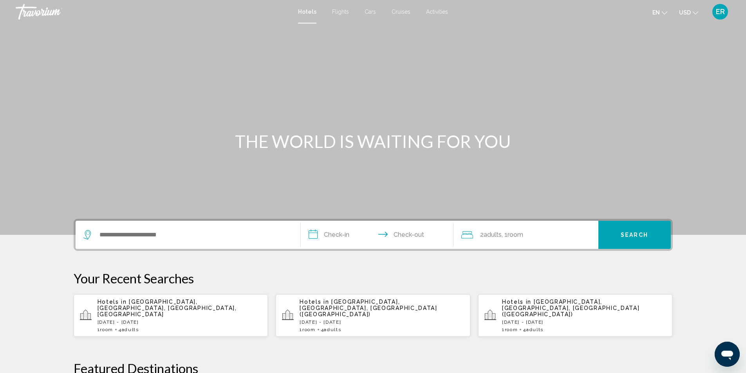
click at [154, 312] on div "Hotels in [GEOGRAPHIC_DATA], [GEOGRAPHIC_DATA], [GEOGRAPHIC_DATA], [GEOGRAPHIC_…" at bounding box center [179, 316] width 164 height 34
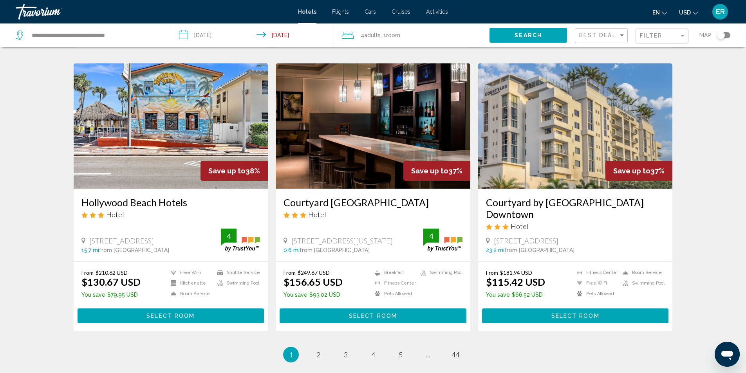
scroll to position [900, 0]
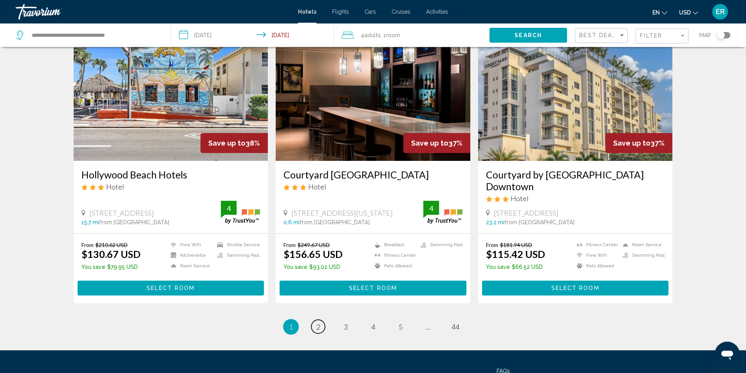
click at [318, 327] on span "2" at bounding box center [318, 327] width 4 height 9
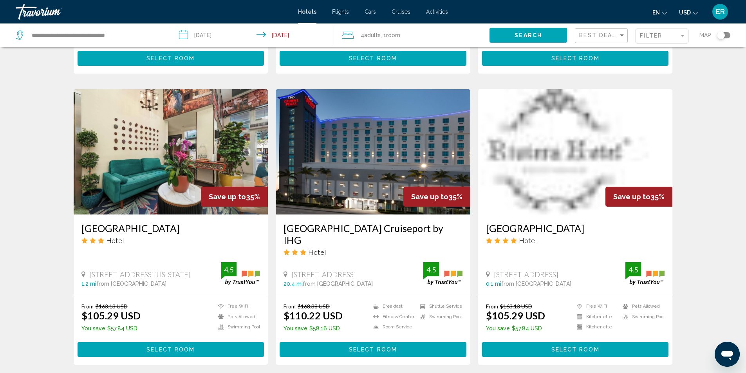
scroll to position [274, 0]
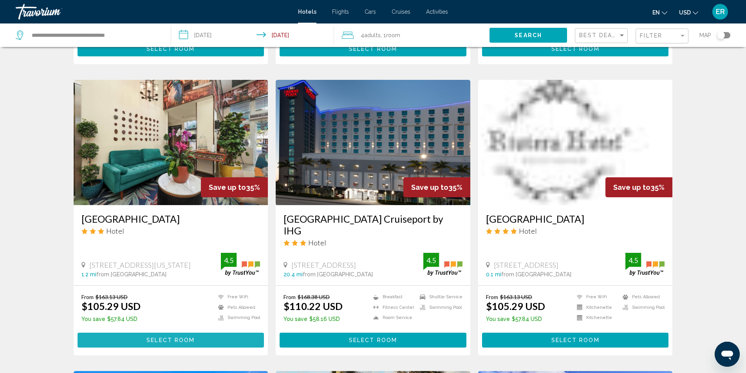
drag, startPoint x: 193, startPoint y: 340, endPoint x: 198, endPoint y: 337, distance: 5.6
click at [194, 341] on span "Select Room" at bounding box center [170, 340] width 48 height 6
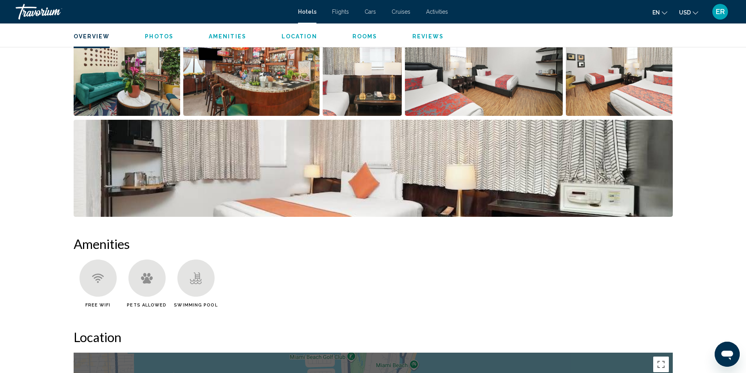
scroll to position [352, 0]
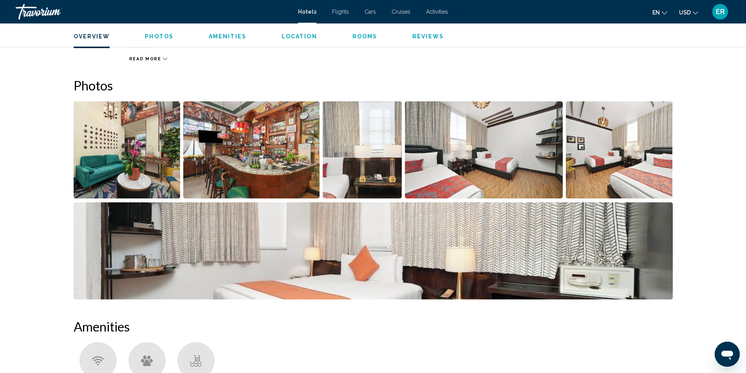
click at [140, 166] on img "Open full-screen image slider" at bounding box center [127, 149] width 107 height 97
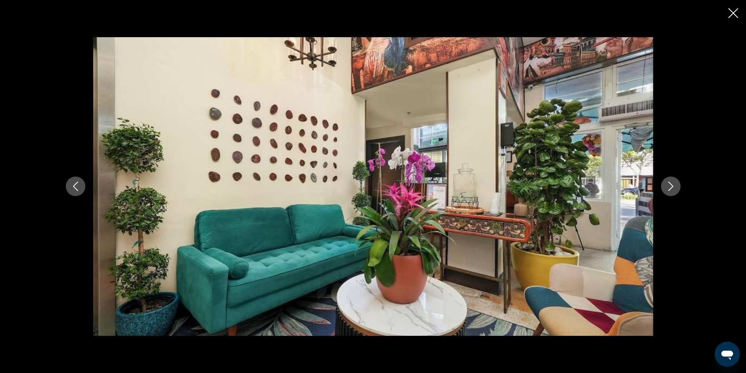
click at [671, 188] on icon "Next image" at bounding box center [670, 186] width 5 height 9
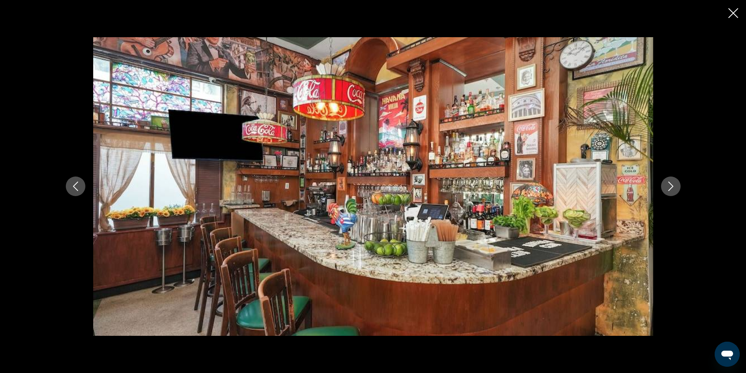
click at [671, 188] on icon "Next image" at bounding box center [670, 186] width 5 height 9
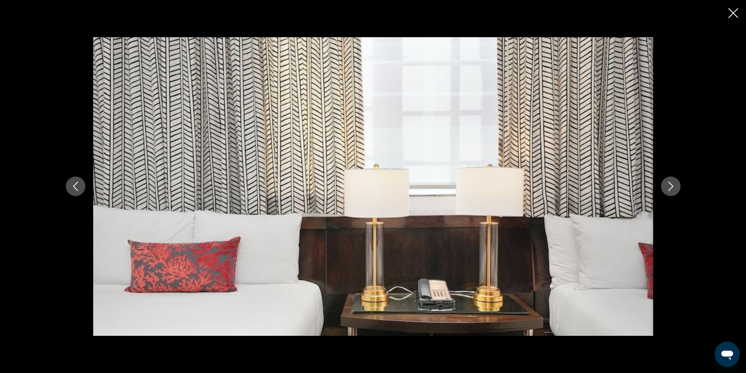
click at [671, 188] on icon "Next image" at bounding box center [670, 186] width 5 height 9
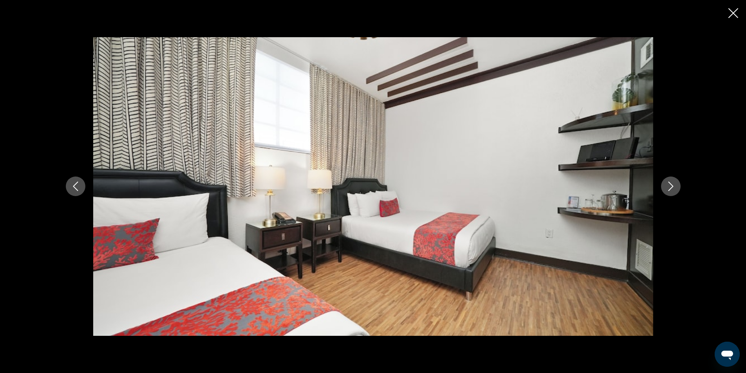
click at [671, 188] on icon "Next image" at bounding box center [670, 186] width 5 height 9
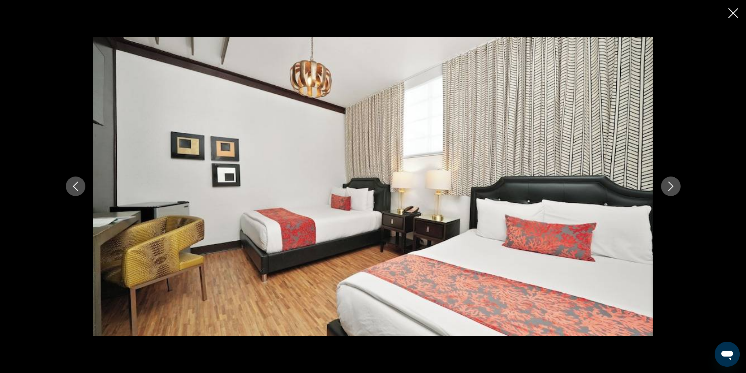
click at [671, 188] on icon "Next image" at bounding box center [670, 186] width 5 height 9
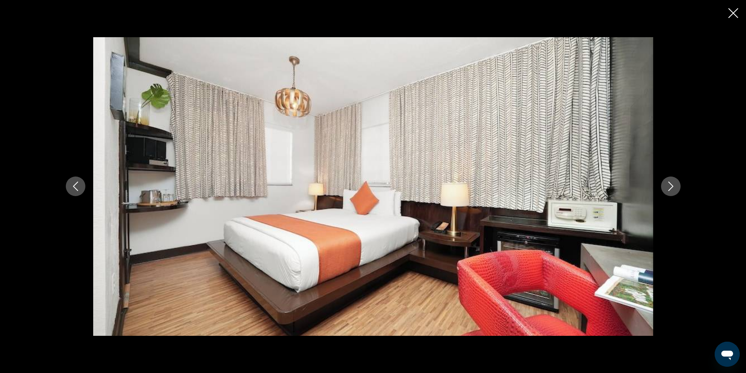
click at [671, 188] on icon "Next image" at bounding box center [670, 186] width 5 height 9
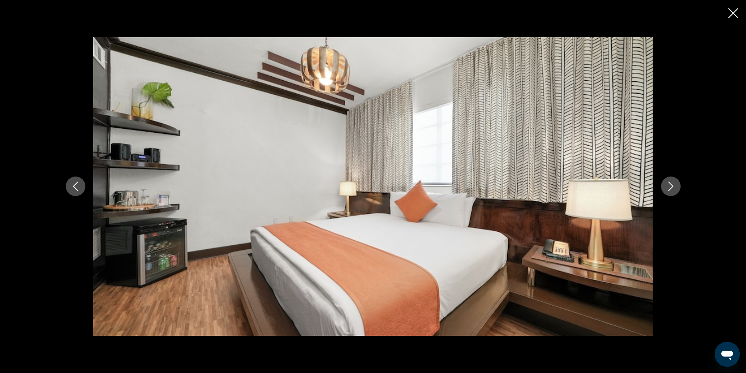
click at [671, 188] on icon "Next image" at bounding box center [670, 186] width 5 height 9
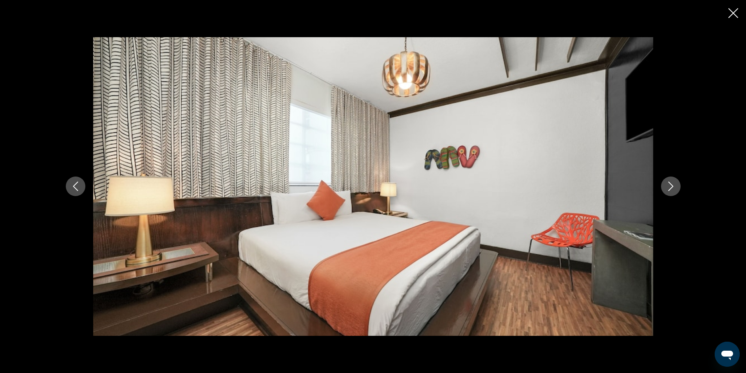
click at [671, 188] on icon "Next image" at bounding box center [670, 186] width 5 height 9
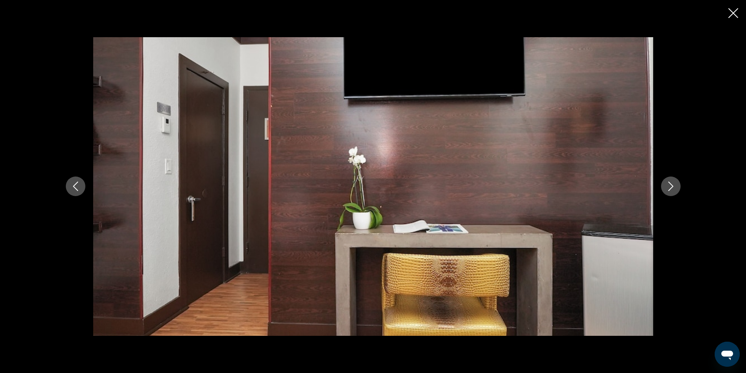
click at [671, 188] on icon "Next image" at bounding box center [670, 186] width 5 height 9
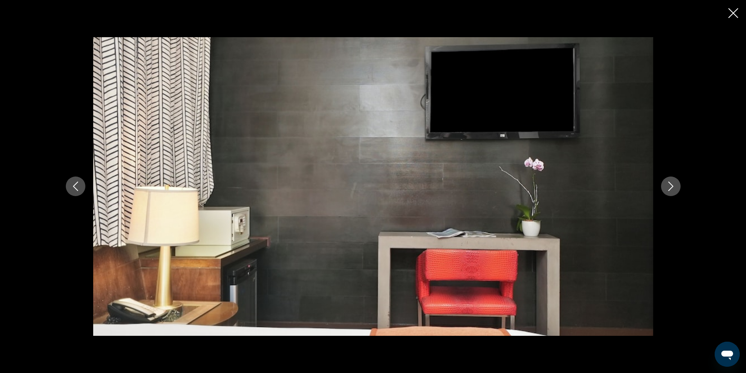
click at [731, 14] on icon "Close slideshow" at bounding box center [733, 13] width 10 height 10
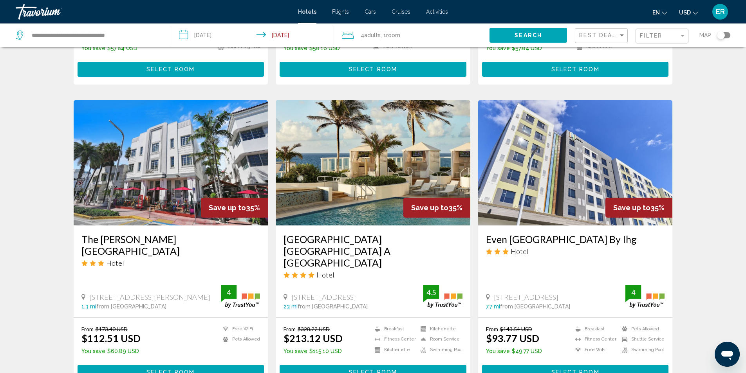
scroll to position [548, 0]
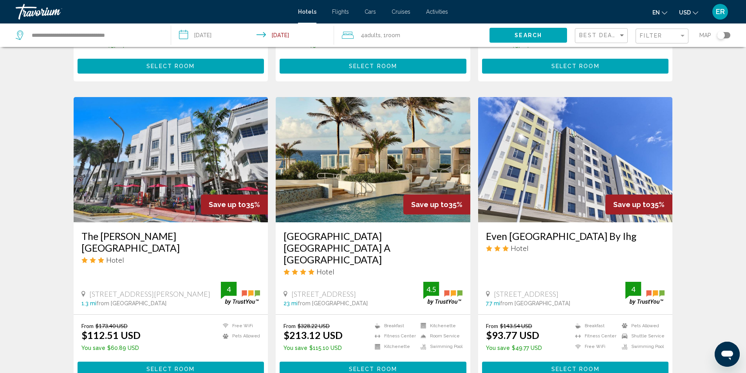
click at [208, 362] on button "Select Room" at bounding box center [171, 369] width 187 height 14
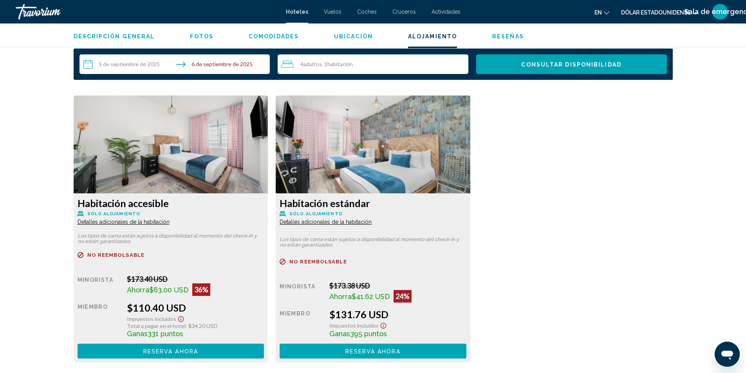
scroll to position [1018, 0]
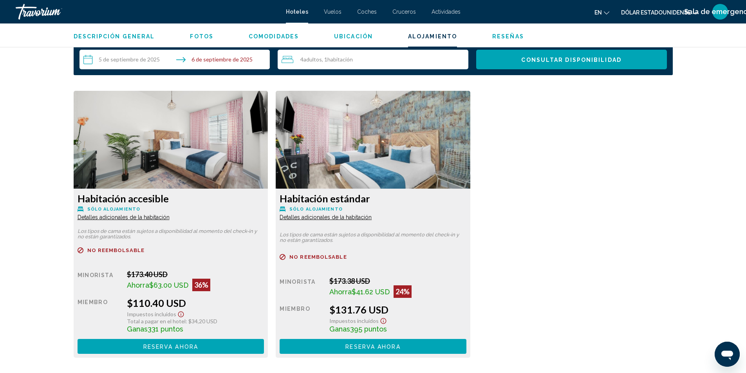
click at [132, 218] on font "Detalles adicionales de la habitación" at bounding box center [124, 217] width 92 height 6
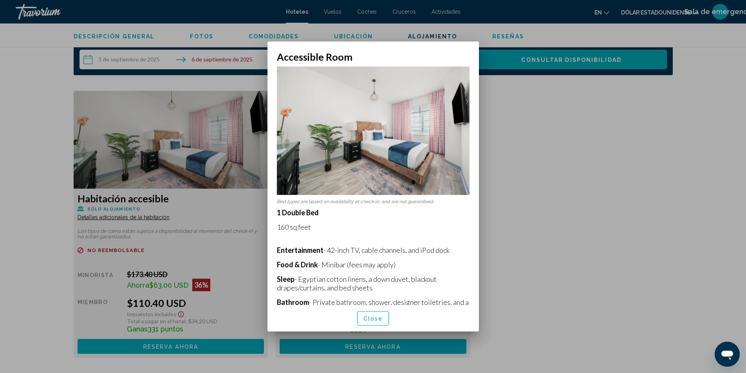
scroll to position [0, 0]
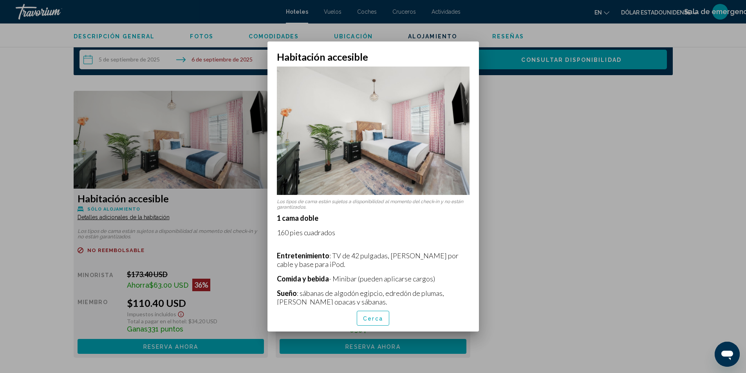
click at [513, 291] on div at bounding box center [373, 186] width 746 height 373
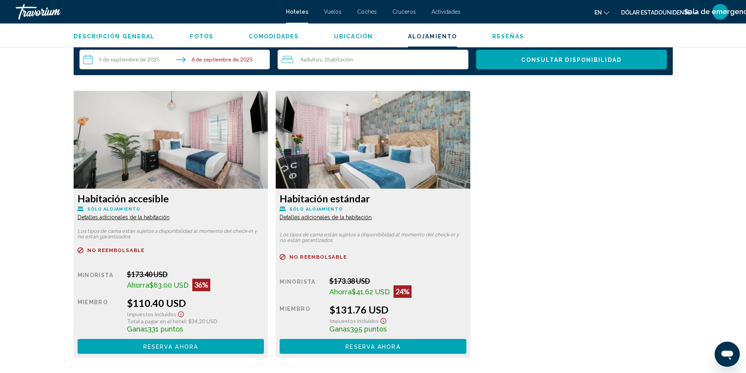
click at [170, 218] on font "Detalles adicionales de la habitación" at bounding box center [124, 217] width 92 height 6
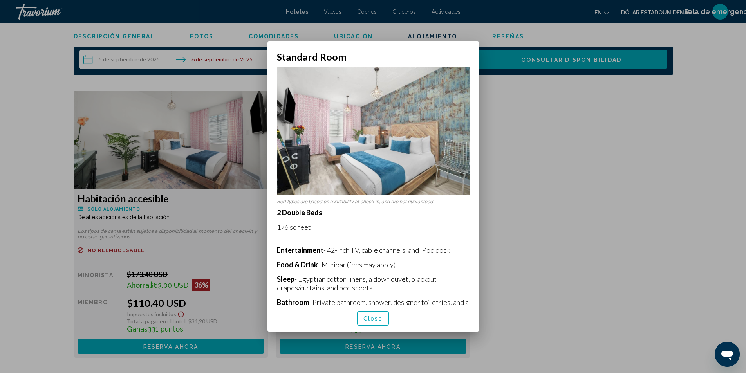
scroll to position [0, 0]
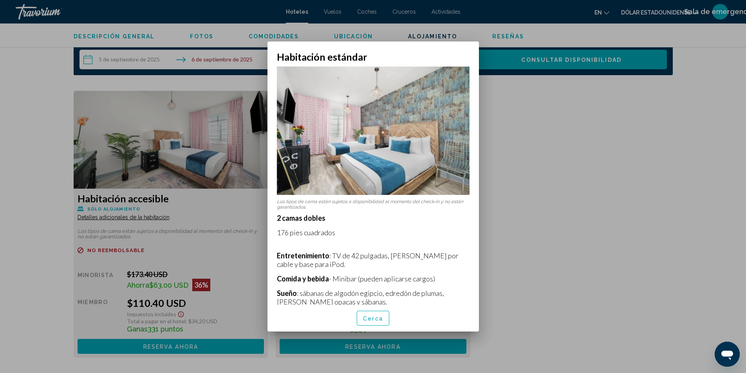
click at [538, 276] on div at bounding box center [373, 186] width 746 height 373
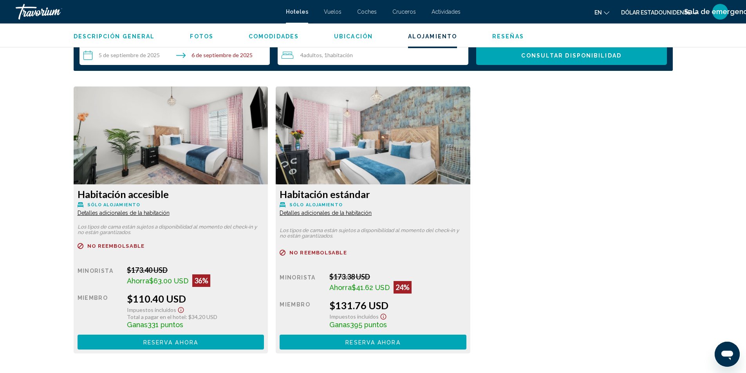
scroll to position [1018, 0]
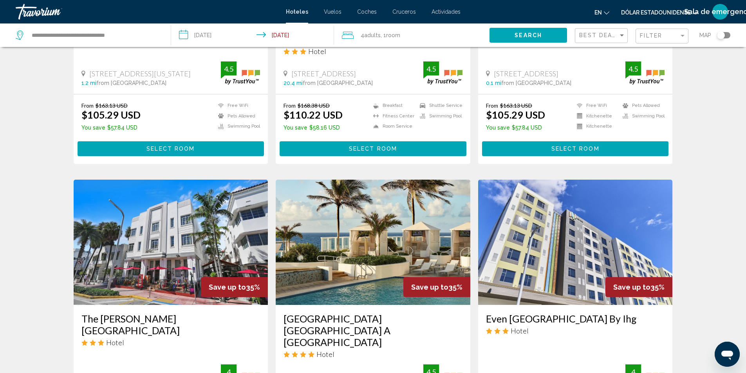
scroll to position [626, 0]
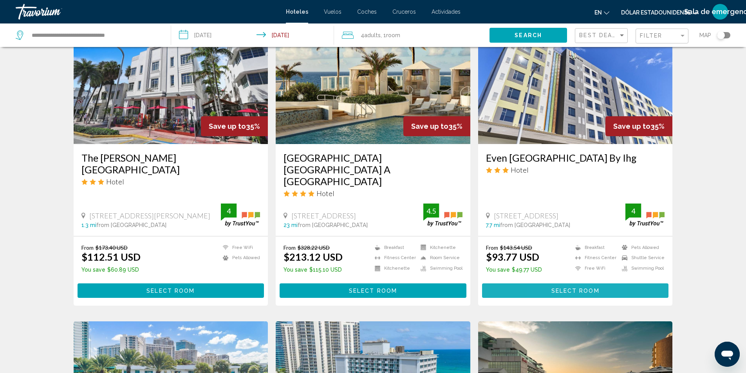
click at [548, 283] on button "Select Room" at bounding box center [575, 290] width 187 height 14
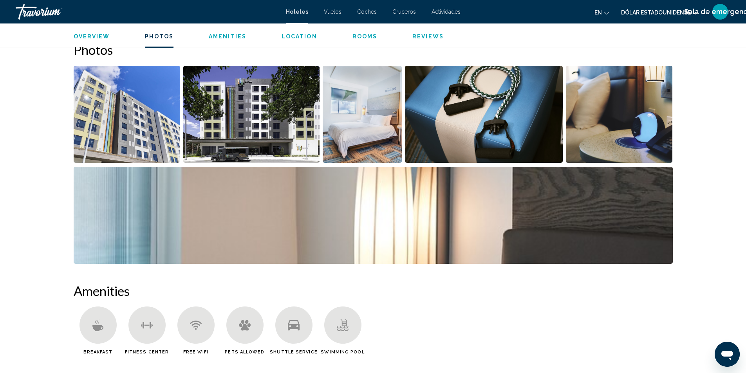
scroll to position [392, 0]
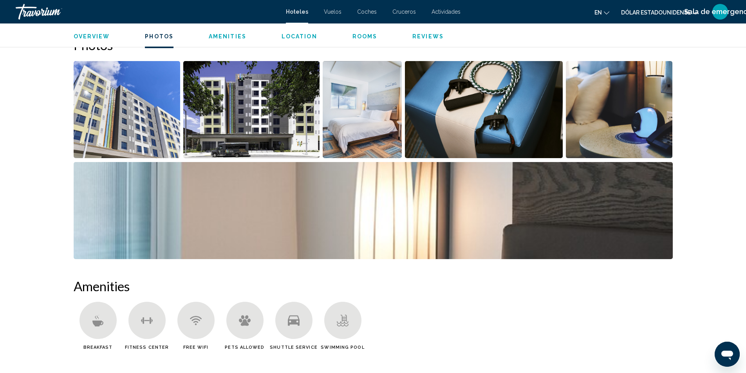
click at [253, 147] on img "Open full-screen image slider" at bounding box center [251, 109] width 136 height 97
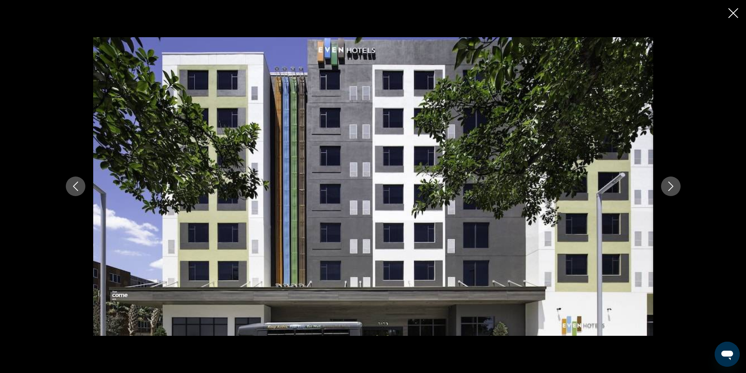
click at [667, 184] on icon "Next image" at bounding box center [670, 186] width 9 height 9
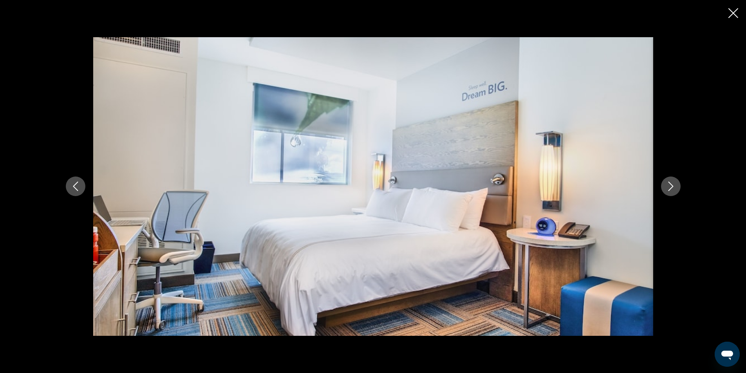
click at [667, 184] on icon "Next image" at bounding box center [670, 186] width 9 height 9
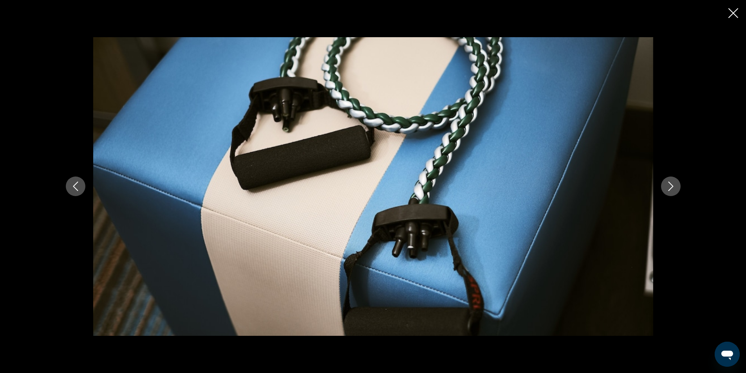
click at [667, 184] on icon "Next image" at bounding box center [670, 186] width 9 height 9
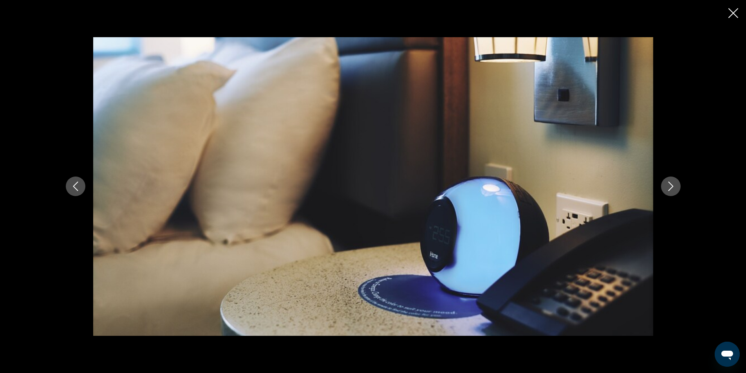
click at [667, 184] on icon "Next image" at bounding box center [670, 186] width 9 height 9
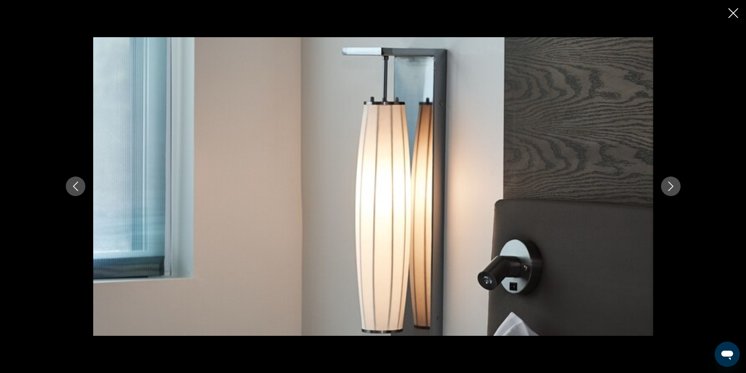
click at [667, 184] on icon "Next image" at bounding box center [670, 186] width 9 height 9
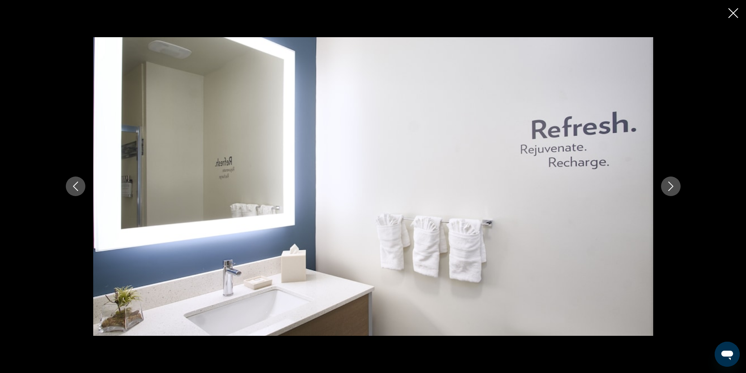
click at [667, 184] on icon "Next image" at bounding box center [670, 186] width 9 height 9
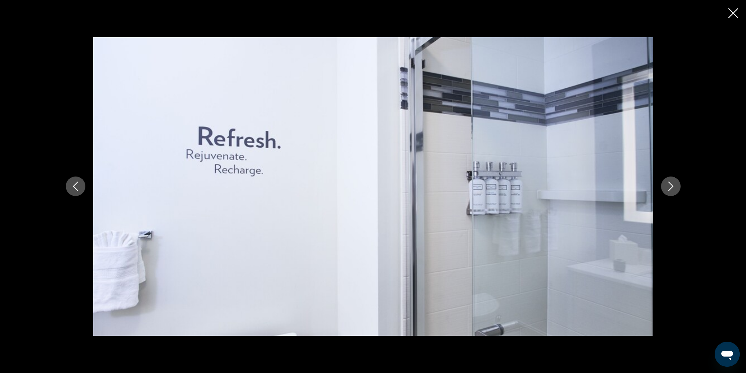
click at [667, 184] on icon "Next image" at bounding box center [670, 186] width 9 height 9
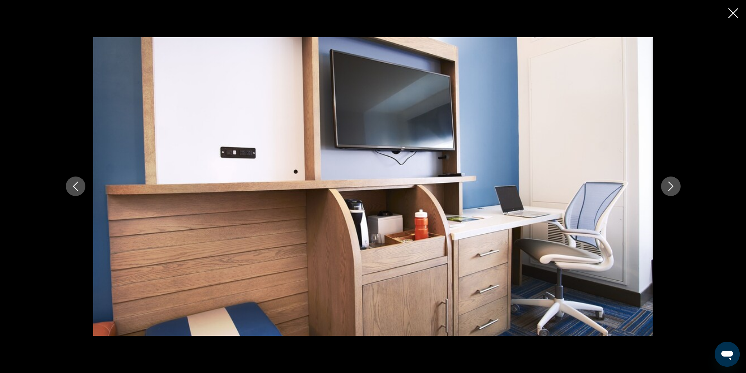
click at [667, 184] on icon "Next image" at bounding box center [670, 186] width 9 height 9
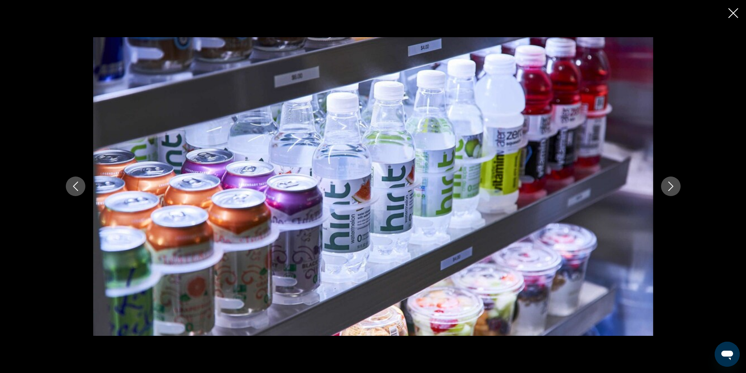
click at [667, 184] on icon "Next image" at bounding box center [670, 186] width 9 height 9
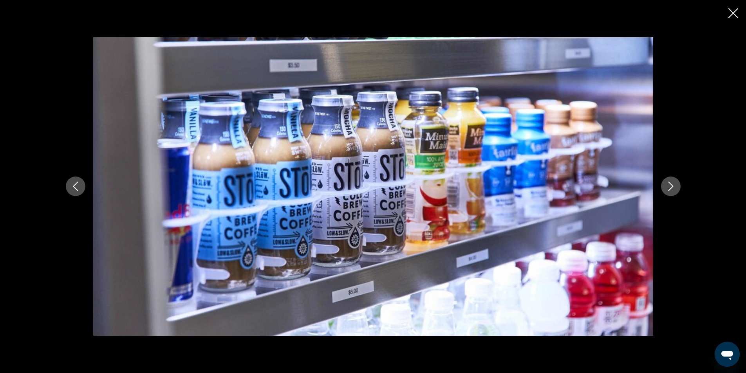
click at [667, 184] on icon "Next image" at bounding box center [670, 186] width 9 height 9
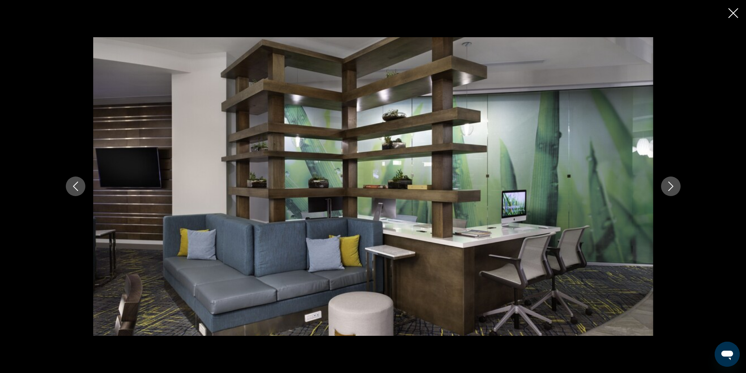
click at [667, 184] on icon "Next image" at bounding box center [670, 186] width 9 height 9
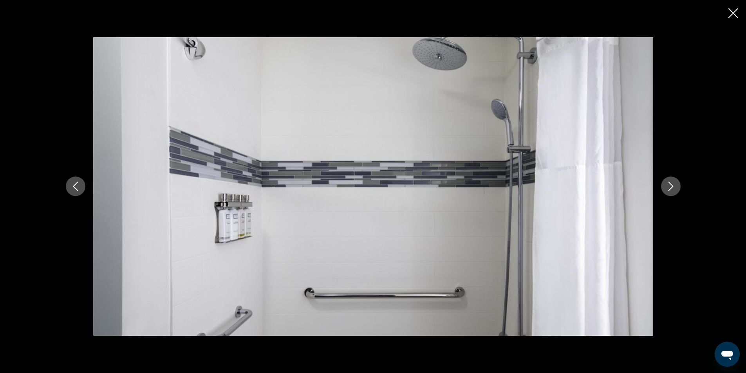
click at [667, 184] on icon "Next image" at bounding box center [670, 186] width 9 height 9
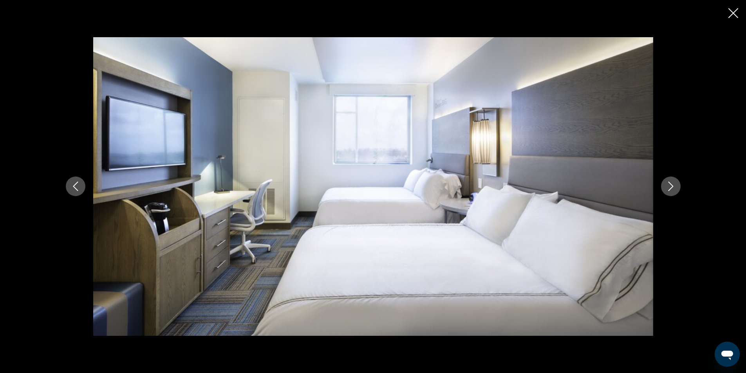
click at [667, 184] on icon "Next image" at bounding box center [670, 186] width 9 height 9
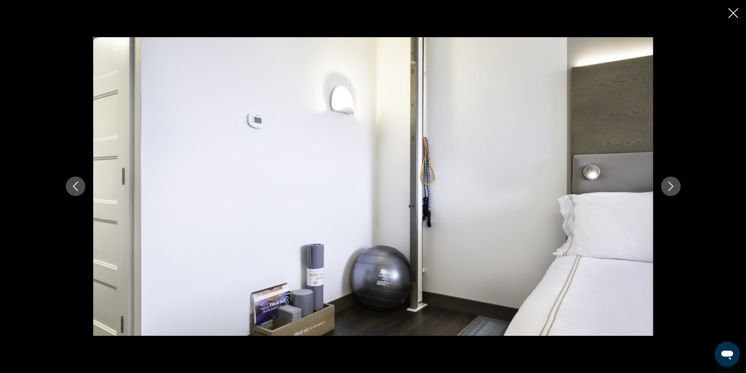
click at [667, 184] on icon "Next image" at bounding box center [670, 186] width 9 height 9
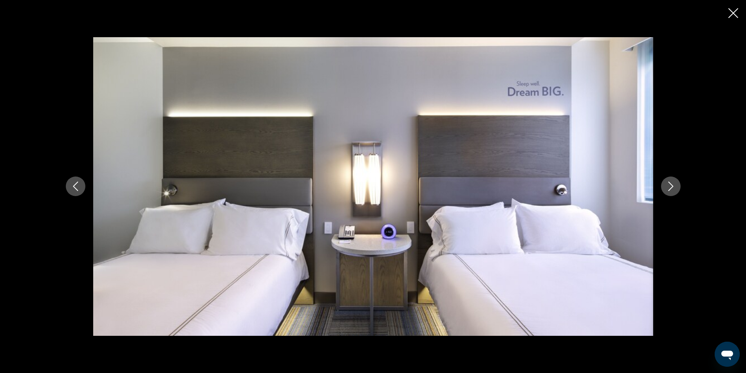
click at [731, 12] on icon "Close slideshow" at bounding box center [733, 13] width 10 height 10
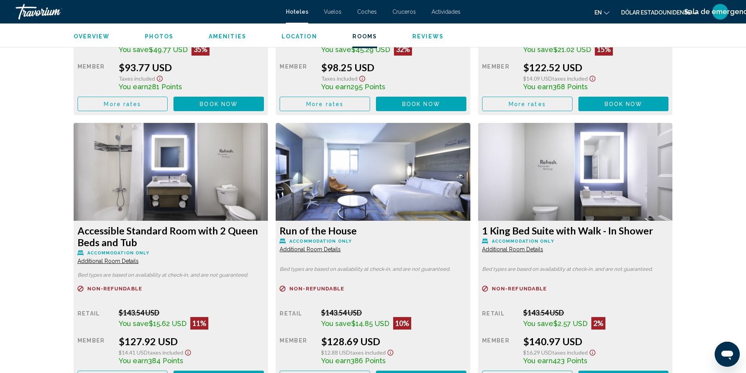
scroll to position [1096, 0]
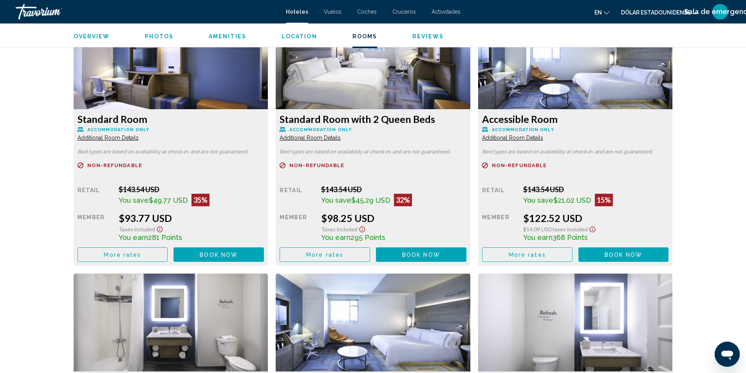
click at [188, 256] on button "Book now No longer available" at bounding box center [218, 254] width 90 height 14
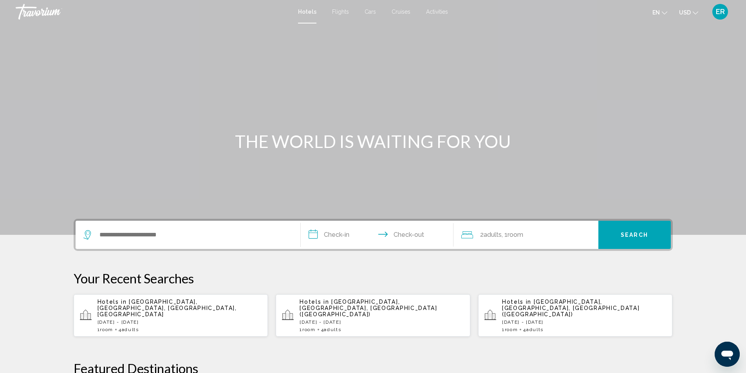
click at [167, 327] on div "1 Room rooms 4 Adult Adults" at bounding box center [179, 329] width 164 height 5
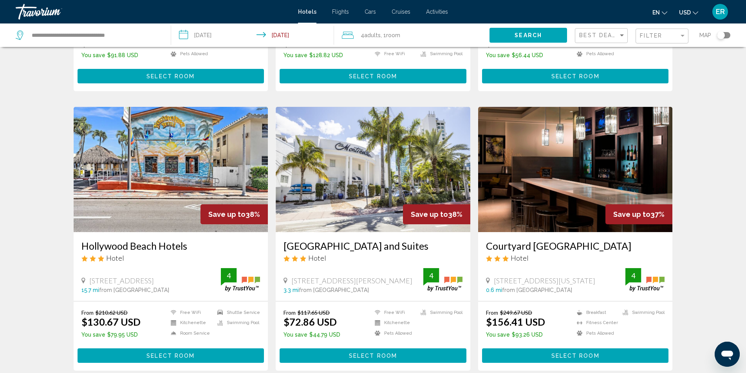
scroll to position [900, 0]
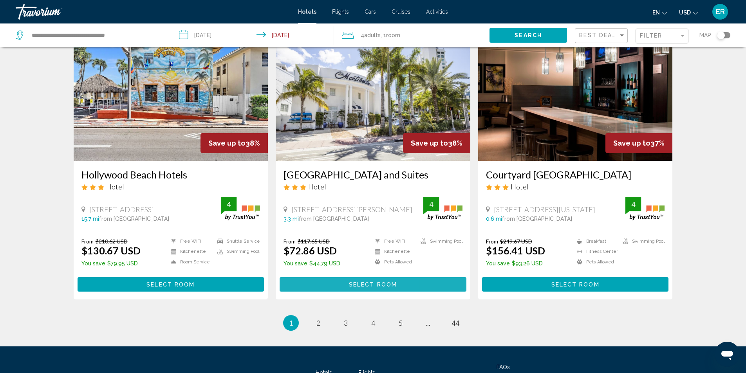
click at [343, 283] on button "Select Room" at bounding box center [373, 284] width 187 height 14
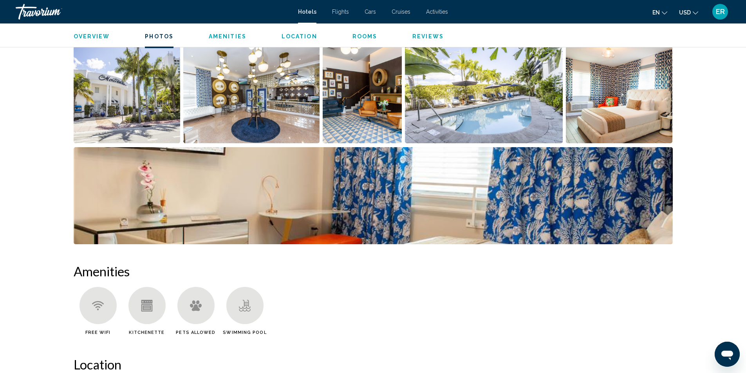
scroll to position [392, 0]
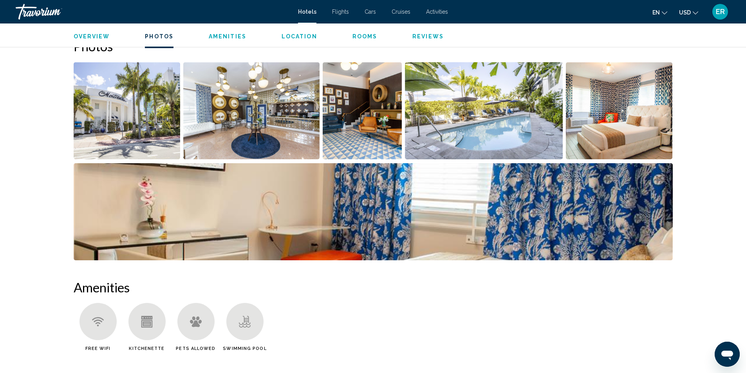
click at [360, 215] on img "Open full-screen image slider" at bounding box center [373, 211] width 599 height 97
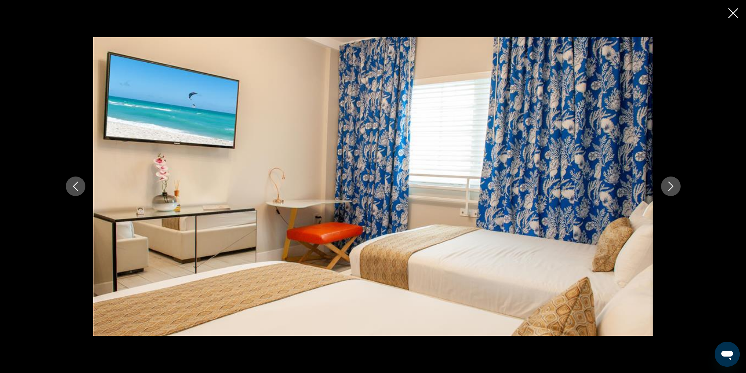
click at [666, 188] on icon "Next image" at bounding box center [670, 186] width 9 height 9
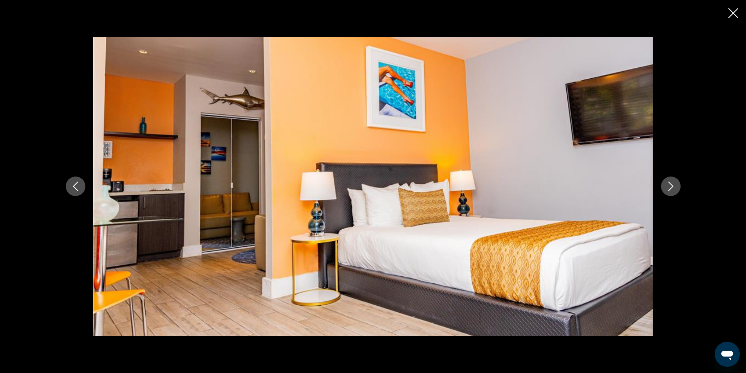
click at [666, 188] on icon "Next image" at bounding box center [670, 186] width 9 height 9
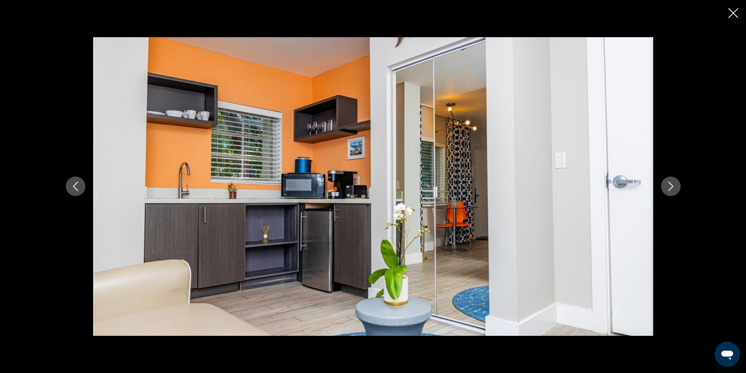
click at [666, 188] on icon "Next image" at bounding box center [670, 186] width 9 height 9
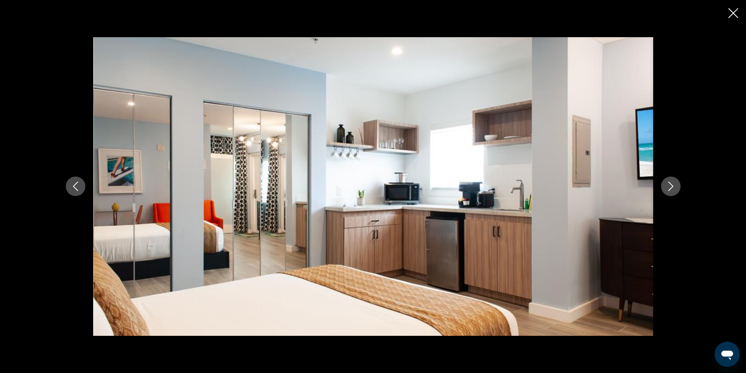
click at [666, 188] on icon "Next image" at bounding box center [670, 186] width 9 height 9
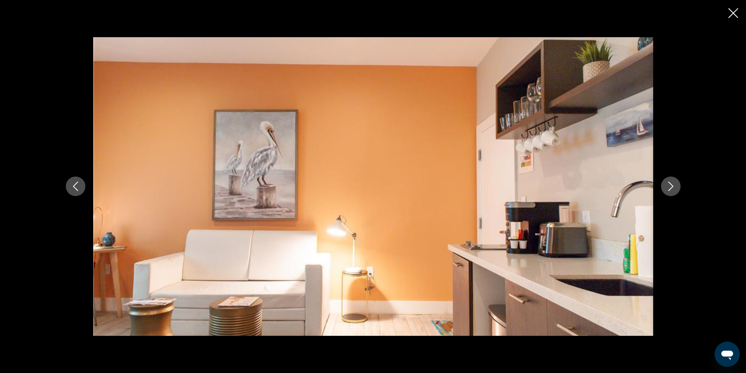
click at [666, 188] on icon "Next image" at bounding box center [670, 186] width 9 height 9
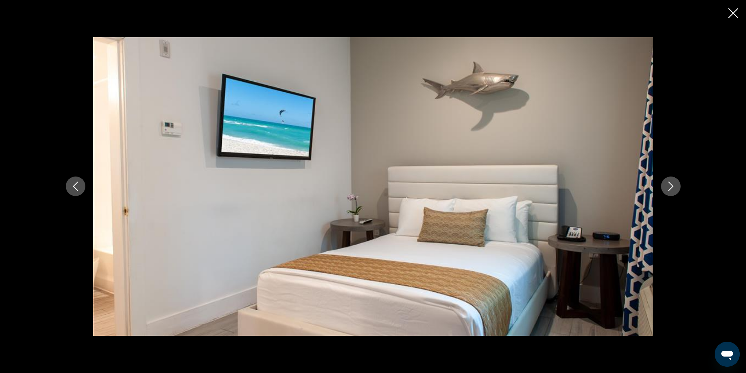
click at [666, 188] on icon "Next image" at bounding box center [670, 186] width 9 height 9
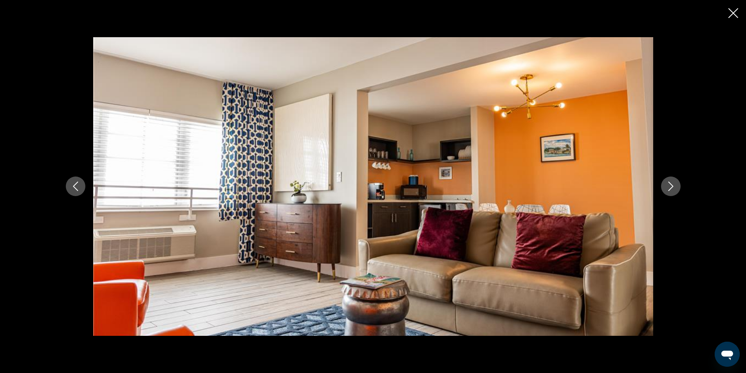
click at [666, 188] on icon "Next image" at bounding box center [670, 186] width 9 height 9
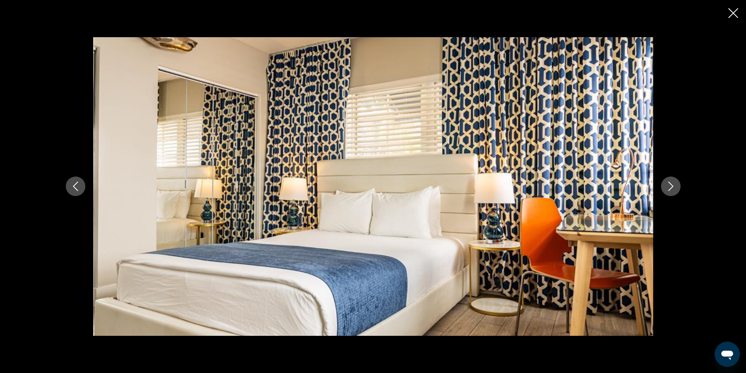
click at [666, 188] on icon "Next image" at bounding box center [670, 186] width 9 height 9
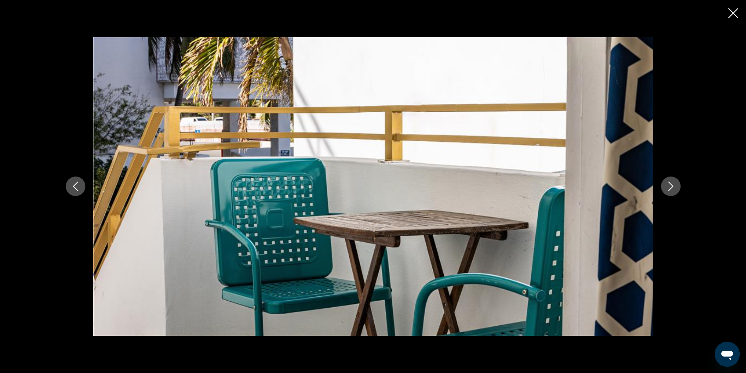
click at [666, 188] on icon "Next image" at bounding box center [670, 186] width 9 height 9
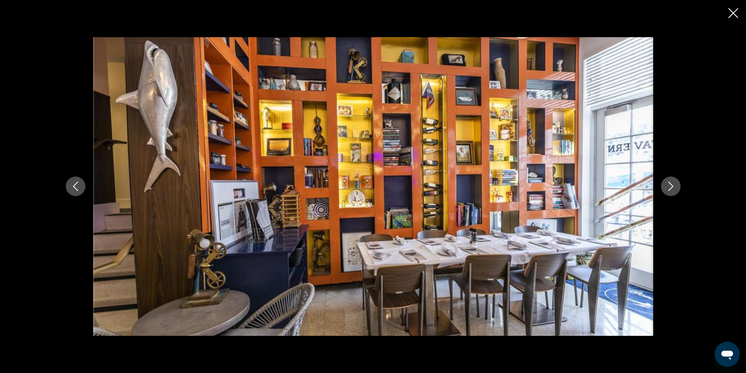
click at [666, 187] on icon "Next image" at bounding box center [670, 186] width 9 height 9
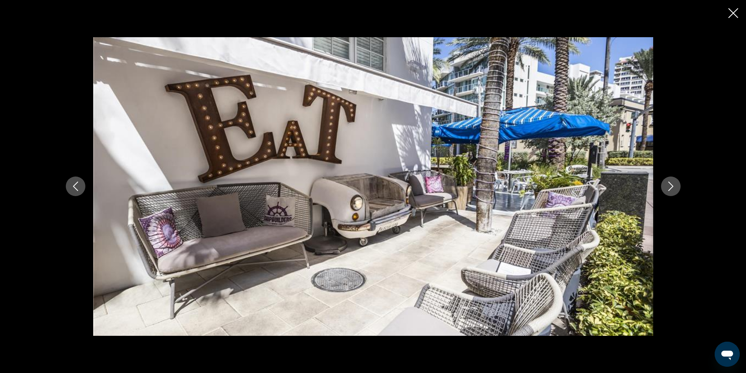
click at [668, 188] on icon "Next image" at bounding box center [670, 186] width 9 height 9
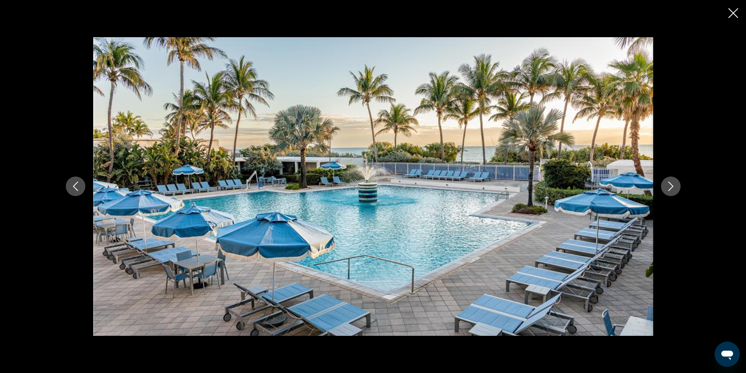
click at [668, 188] on icon "Next image" at bounding box center [670, 186] width 9 height 9
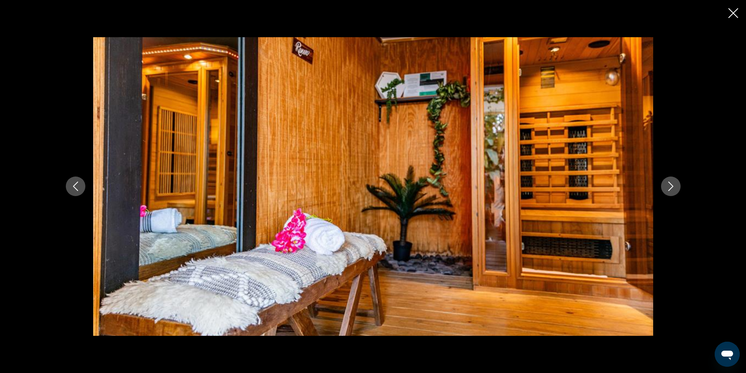
click at [668, 188] on icon "Next image" at bounding box center [670, 186] width 9 height 9
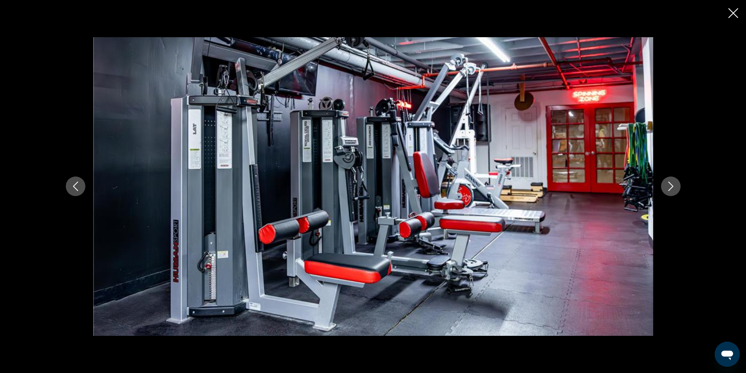
click at [668, 188] on icon "Next image" at bounding box center [670, 186] width 9 height 9
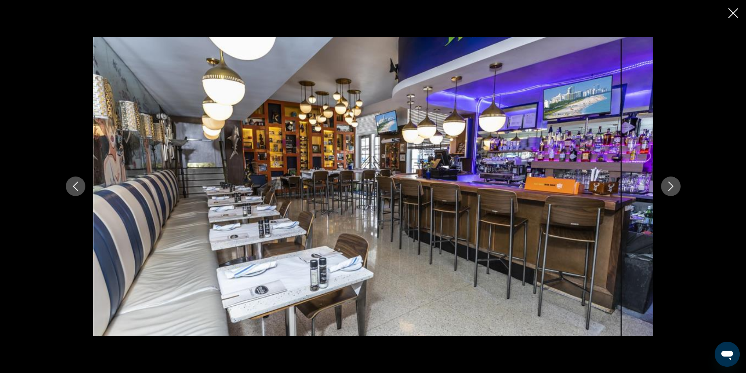
click at [668, 188] on icon "Next image" at bounding box center [670, 186] width 9 height 9
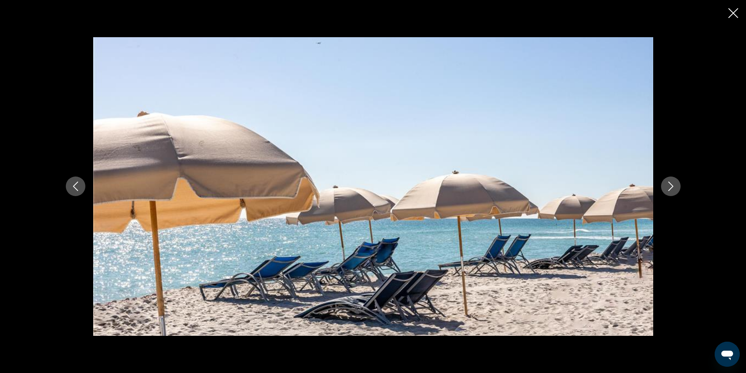
click at [668, 188] on icon "Next image" at bounding box center [670, 186] width 9 height 9
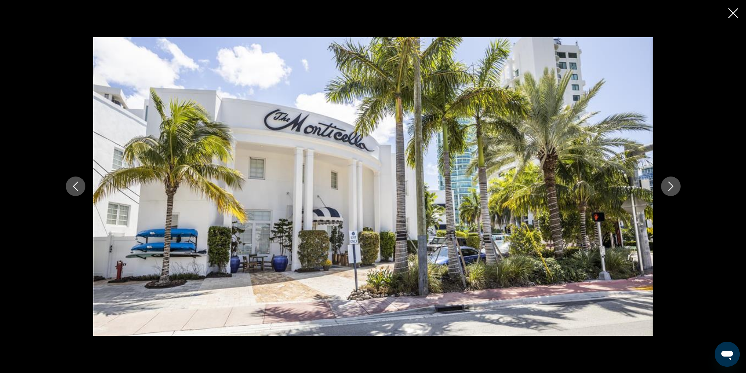
drag, startPoint x: 732, startPoint y: 13, endPoint x: 720, endPoint y: 49, distance: 37.9
click at [731, 13] on icon "Close slideshow" at bounding box center [733, 13] width 10 height 10
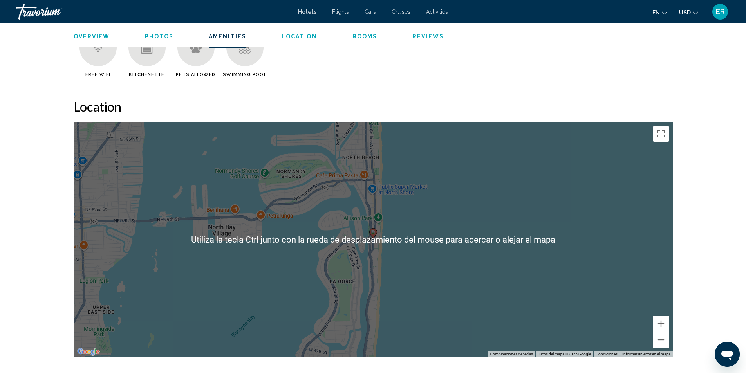
scroll to position [705, 0]
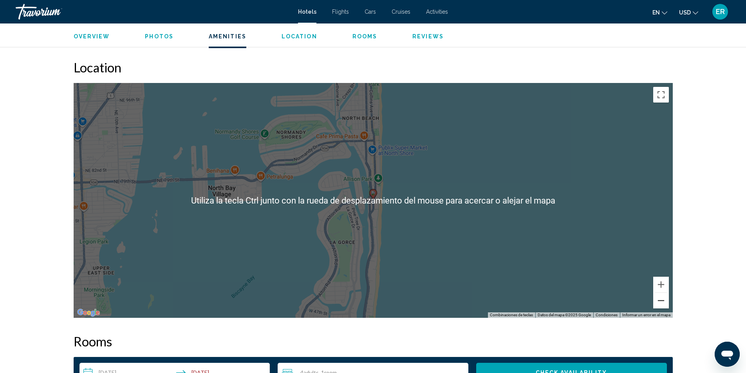
click at [666, 302] on button "Alejar" at bounding box center [661, 301] width 16 height 16
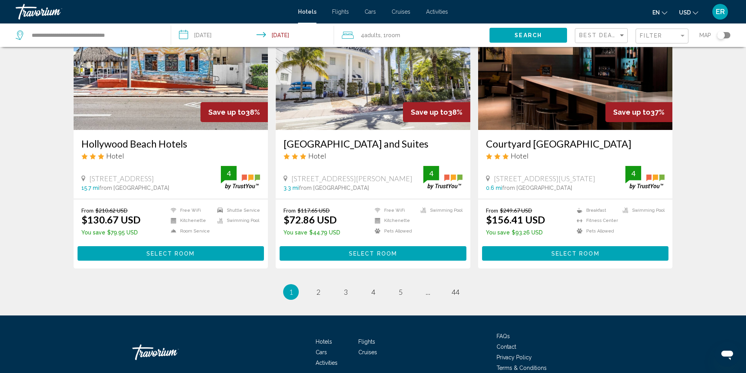
scroll to position [940, 0]
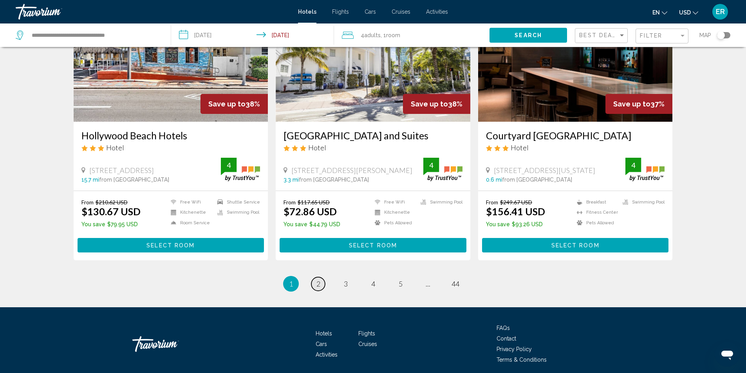
click at [317, 282] on span "2" at bounding box center [318, 284] width 4 height 9
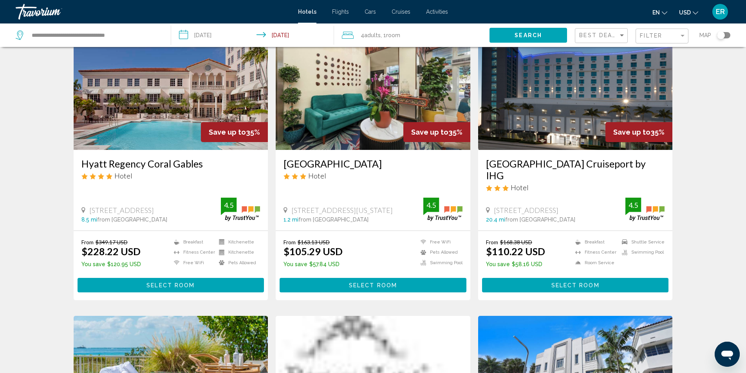
scroll to position [352, 0]
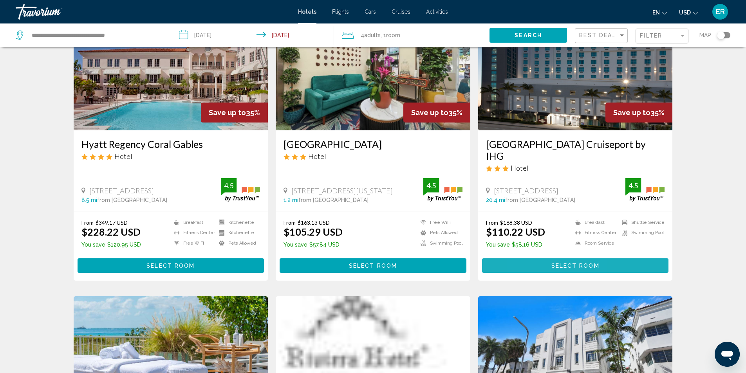
click at [538, 264] on button "Select Room" at bounding box center [575, 265] width 187 height 14
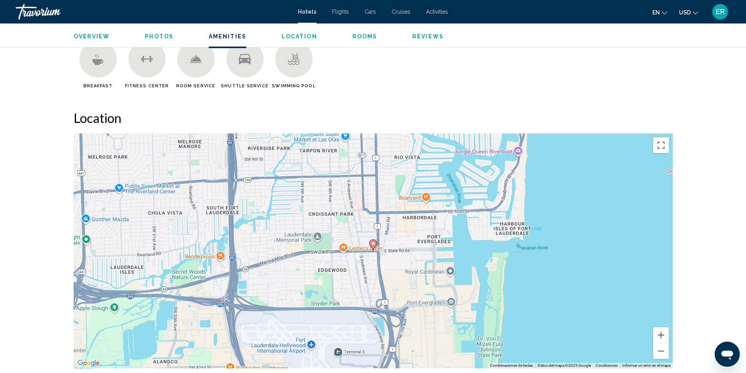
scroll to position [666, 0]
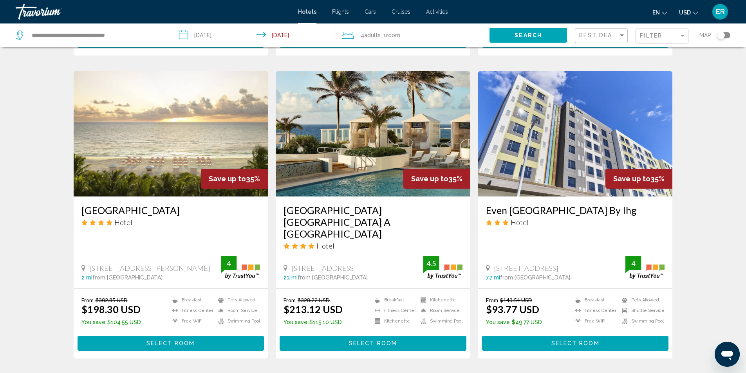
scroll to position [900, 0]
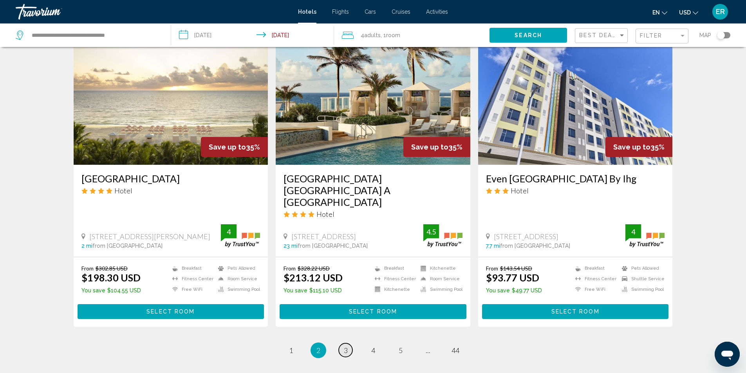
click at [346, 346] on span "3" at bounding box center [346, 350] width 4 height 9
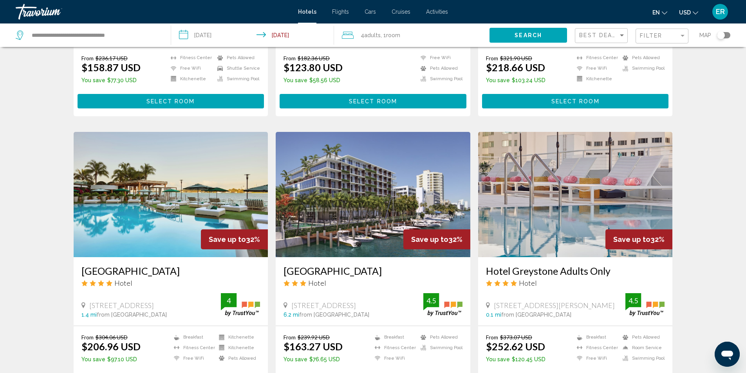
scroll to position [822, 0]
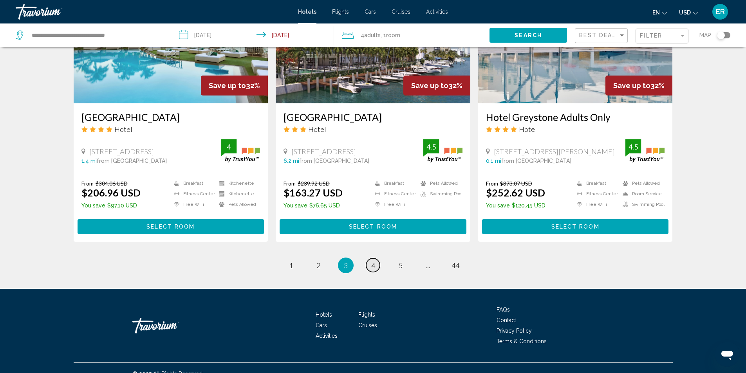
click at [370, 258] on link "page 4" at bounding box center [373, 265] width 14 height 14
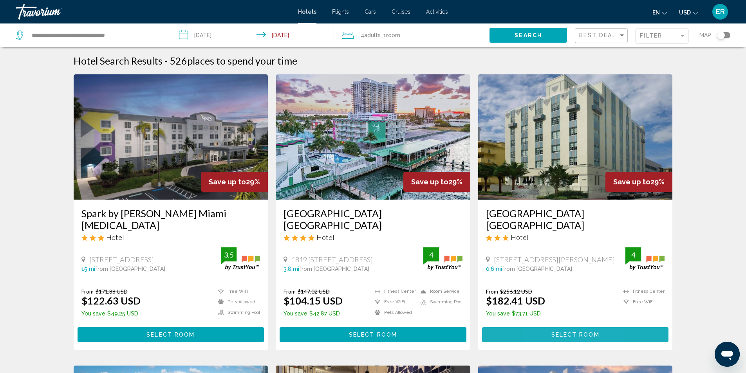
click at [547, 327] on button "Select Room" at bounding box center [575, 334] width 187 height 14
click at [576, 327] on button "Select Room" at bounding box center [575, 334] width 187 height 14
click at [556, 332] on span "Select Room" at bounding box center [575, 335] width 48 height 6
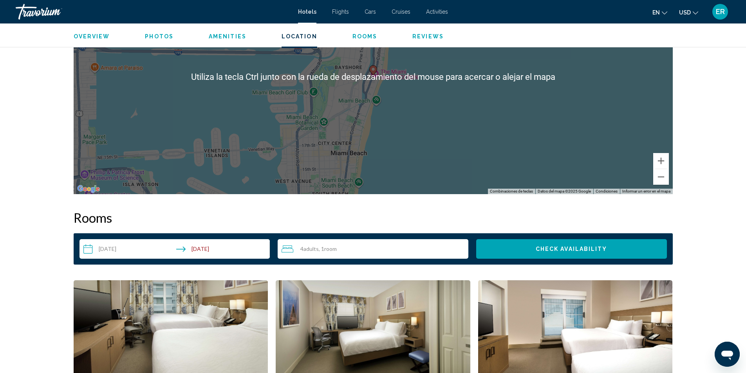
scroll to position [822, 0]
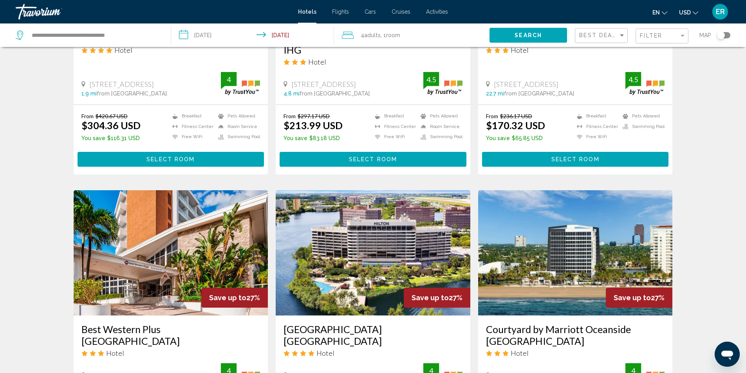
scroll to position [548, 0]
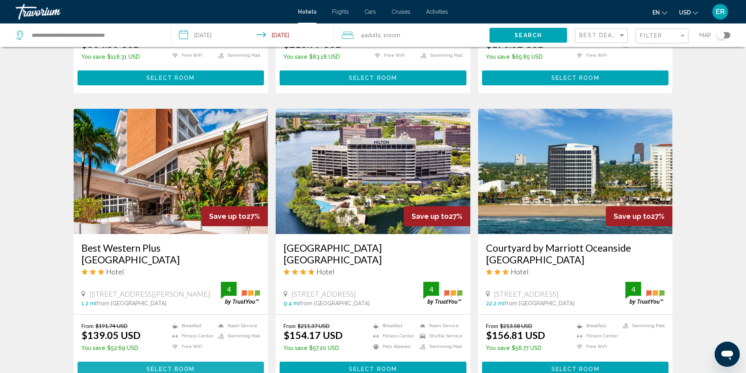
click at [156, 366] on span "Select Room" at bounding box center [170, 369] width 48 height 6
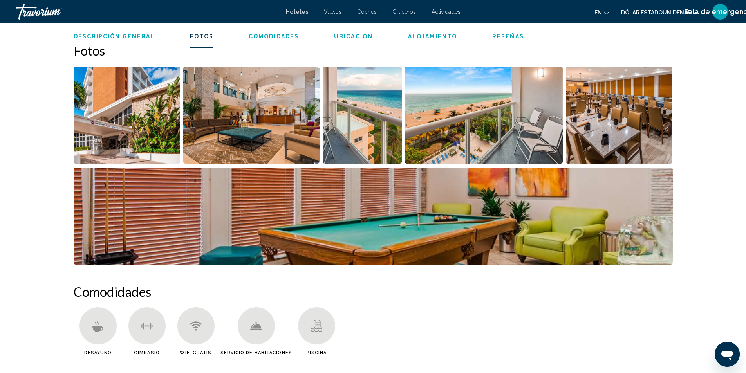
scroll to position [274, 0]
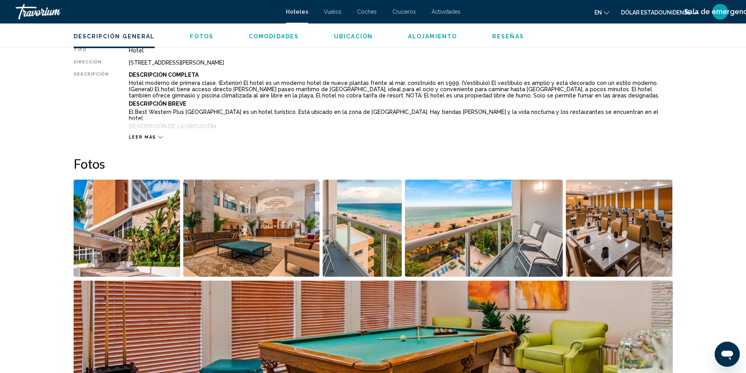
click at [154, 214] on img "Abrir el control deslizante de imágenes en pantalla completa" at bounding box center [127, 228] width 107 height 97
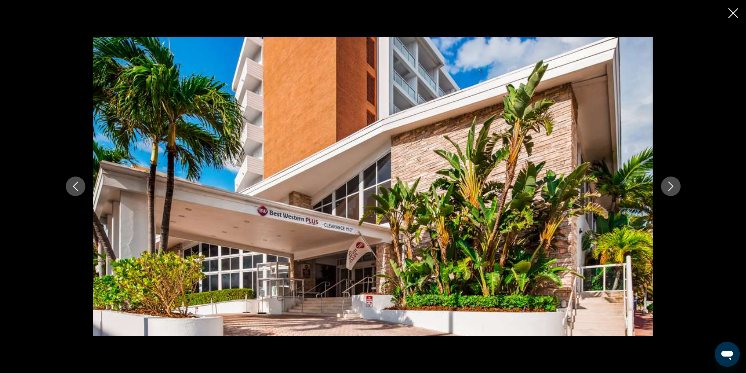
click at [676, 188] on button "Next image" at bounding box center [671, 187] width 20 height 20
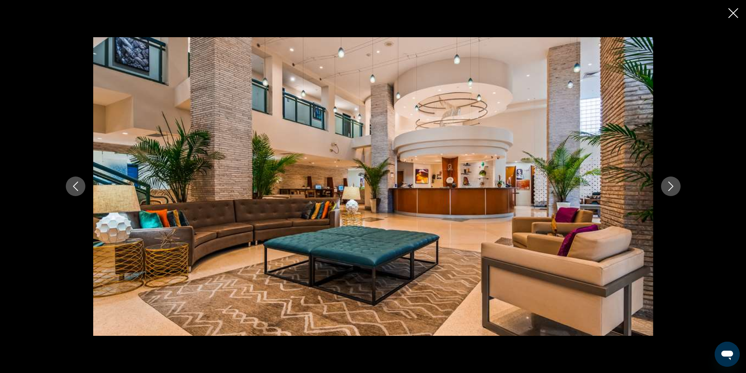
click at [676, 188] on button "Next image" at bounding box center [671, 187] width 20 height 20
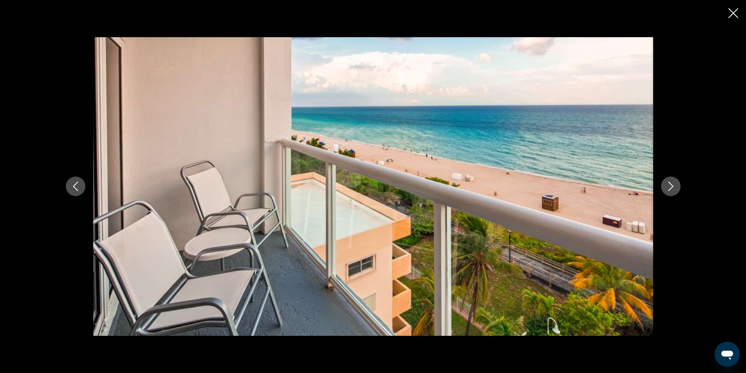
click at [676, 188] on button "Next image" at bounding box center [671, 187] width 20 height 20
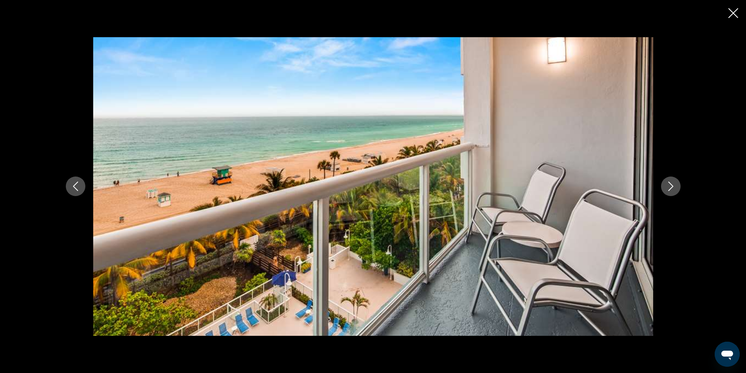
click at [677, 188] on button "Next image" at bounding box center [671, 187] width 20 height 20
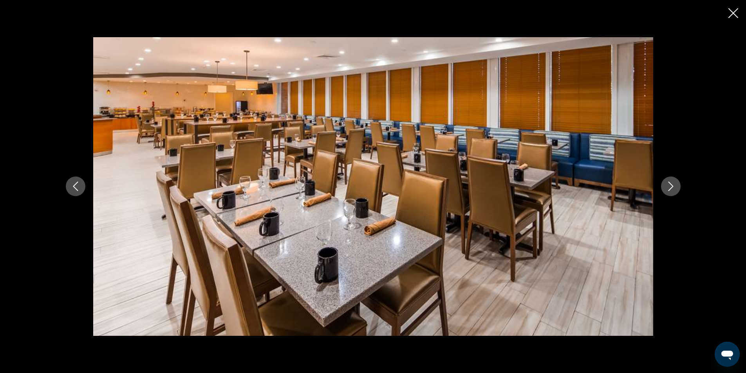
click at [677, 188] on button "Next image" at bounding box center [671, 187] width 20 height 20
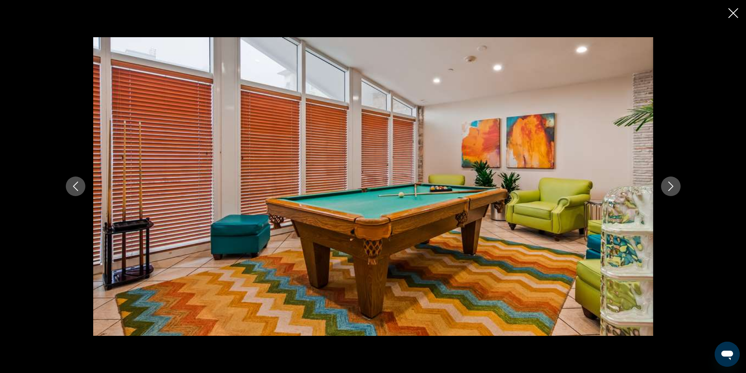
click at [677, 188] on button "Next image" at bounding box center [671, 187] width 20 height 20
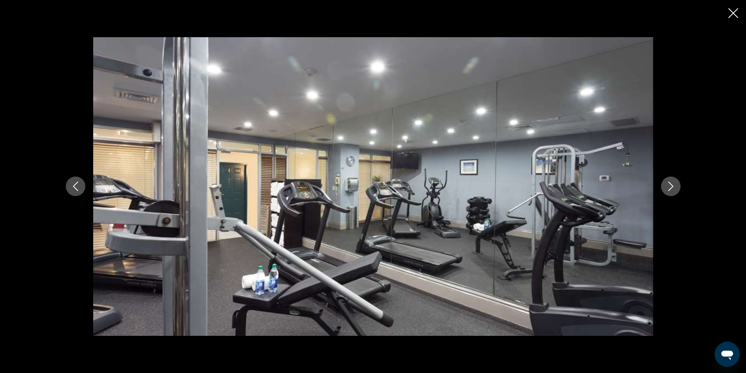
click at [677, 187] on button "Next image" at bounding box center [671, 187] width 20 height 20
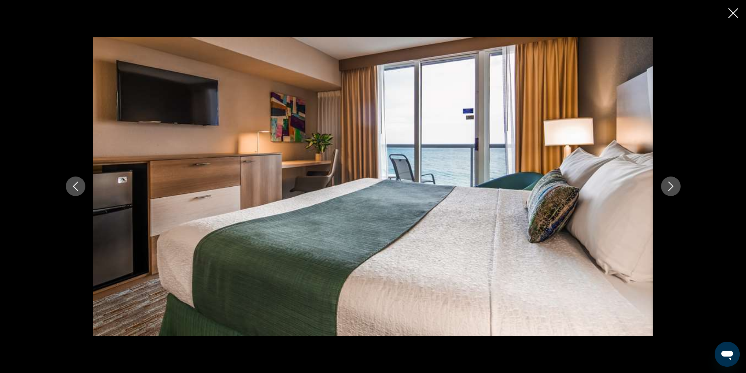
click at [677, 187] on button "Next image" at bounding box center [671, 187] width 20 height 20
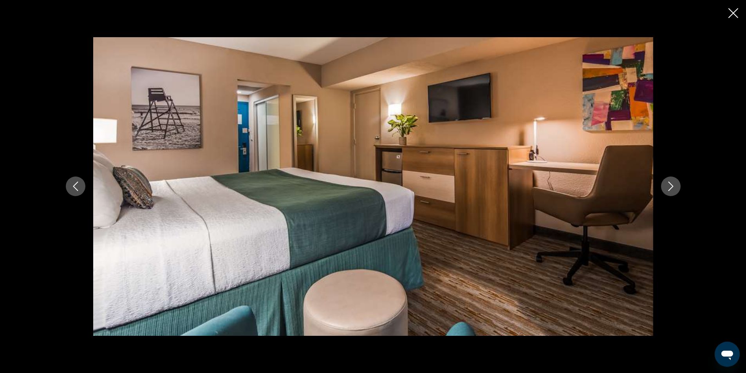
click at [677, 187] on button "Next image" at bounding box center [671, 187] width 20 height 20
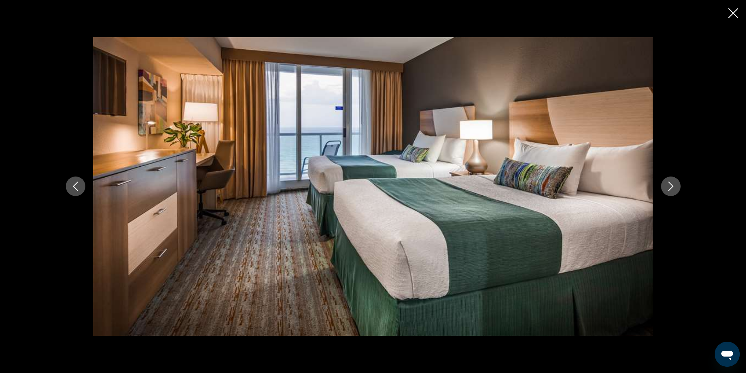
click at [677, 187] on button "Next image" at bounding box center [671, 187] width 20 height 20
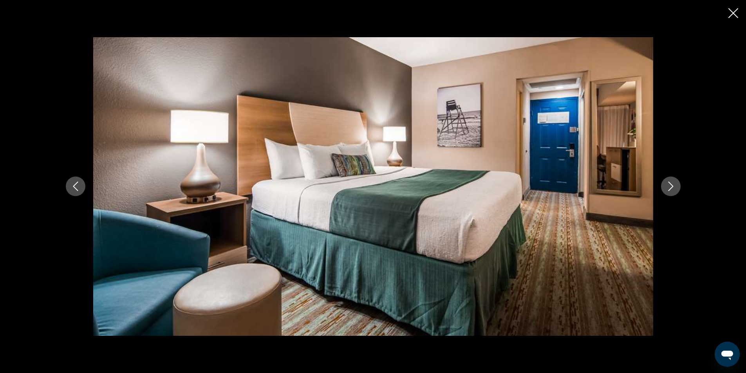
click at [677, 187] on button "Next image" at bounding box center [671, 187] width 20 height 20
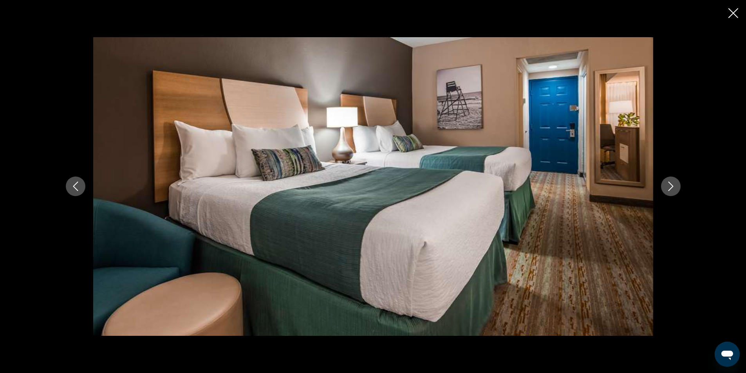
click at [678, 187] on button "Next image" at bounding box center [671, 187] width 20 height 20
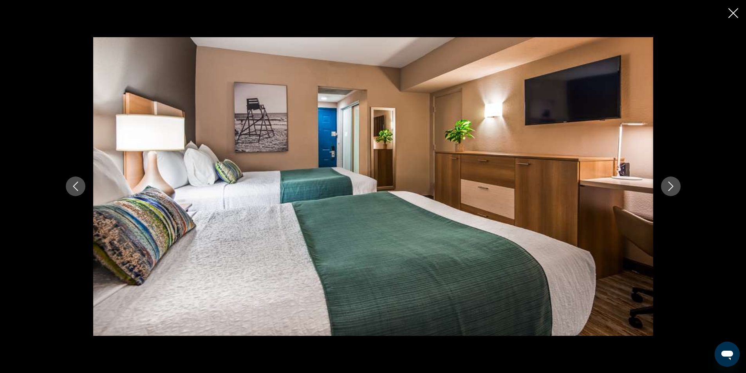
click at [678, 187] on button "Next image" at bounding box center [671, 187] width 20 height 20
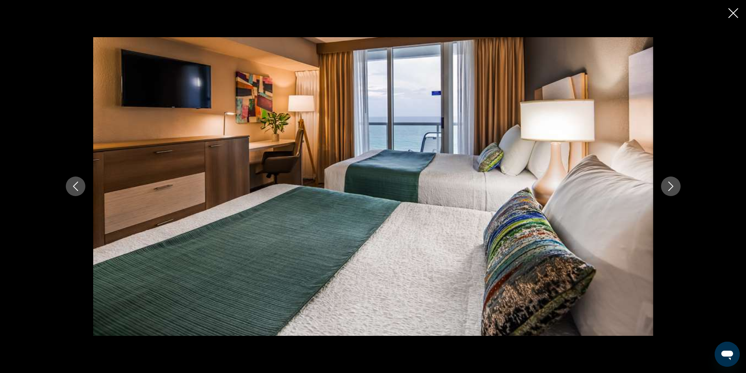
click at [678, 189] on button "Next image" at bounding box center [671, 187] width 20 height 20
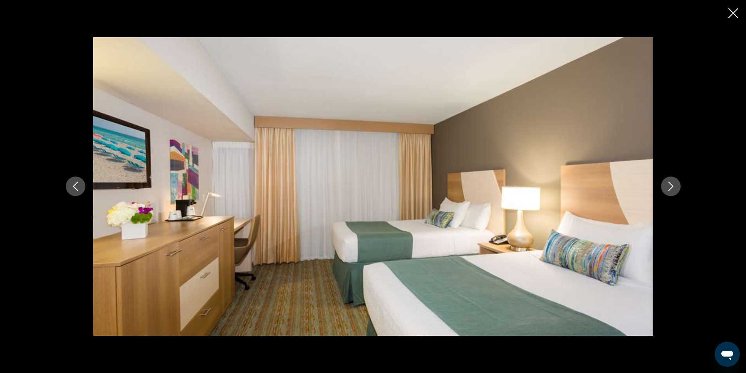
click at [676, 191] on button "Next image" at bounding box center [671, 187] width 20 height 20
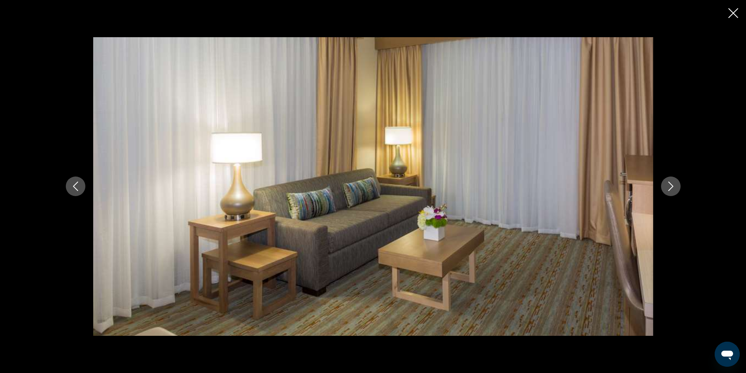
click at [676, 191] on button "Next image" at bounding box center [671, 187] width 20 height 20
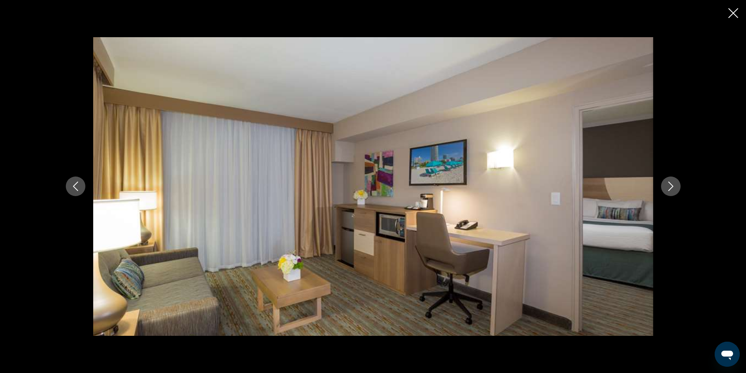
click at [676, 191] on button "Next image" at bounding box center [671, 187] width 20 height 20
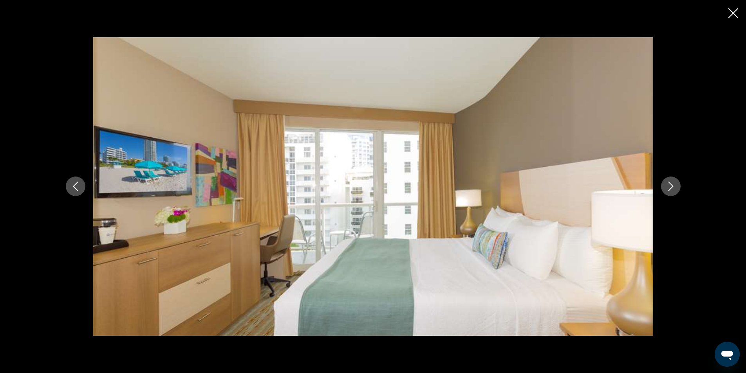
click at [675, 194] on button "Next image" at bounding box center [671, 187] width 20 height 20
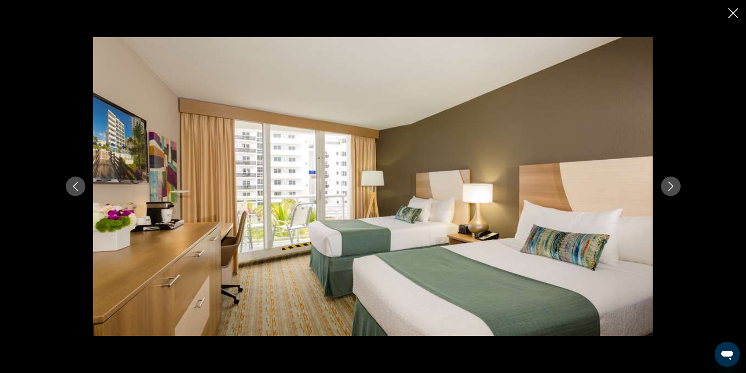
click at [675, 193] on button "Next image" at bounding box center [671, 187] width 20 height 20
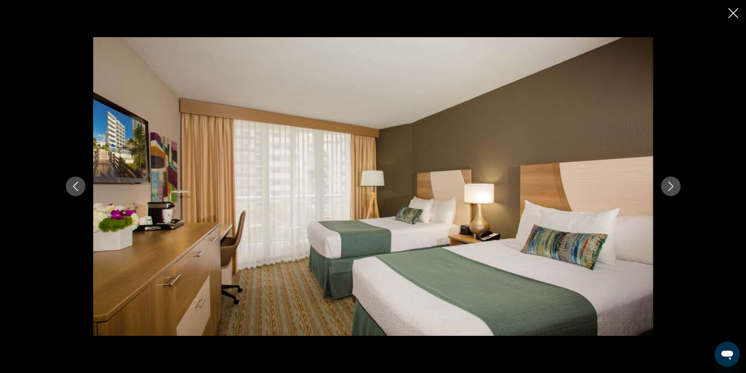
click at [675, 193] on button "Next image" at bounding box center [671, 187] width 20 height 20
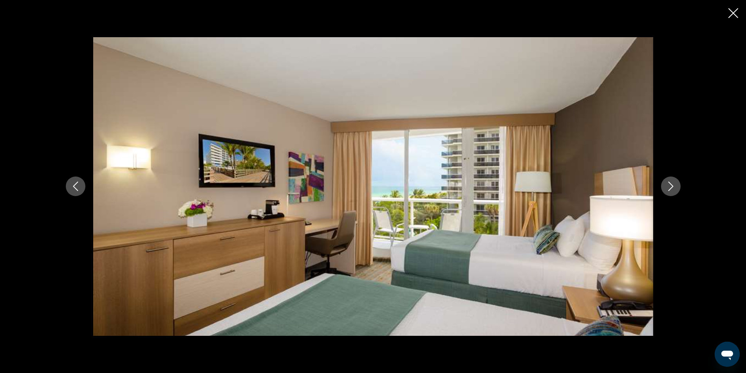
click at [729, 17] on icon "Close slideshow" at bounding box center [733, 13] width 10 height 10
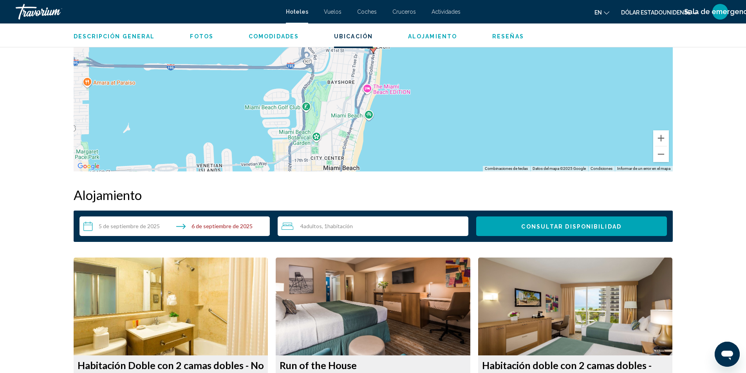
scroll to position [979, 0]
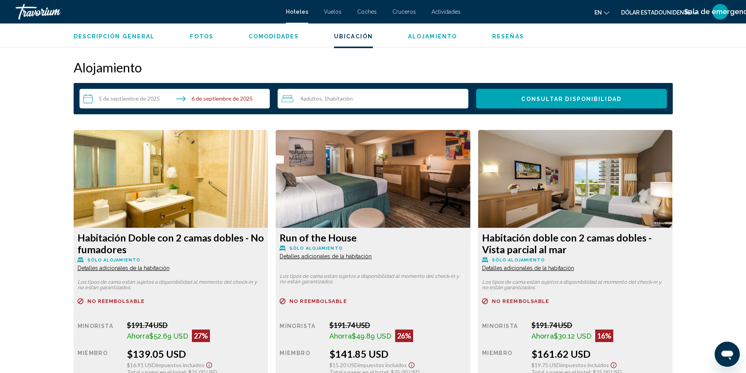
click at [212, 170] on img "Contenido principal" at bounding box center [171, 179] width 195 height 98
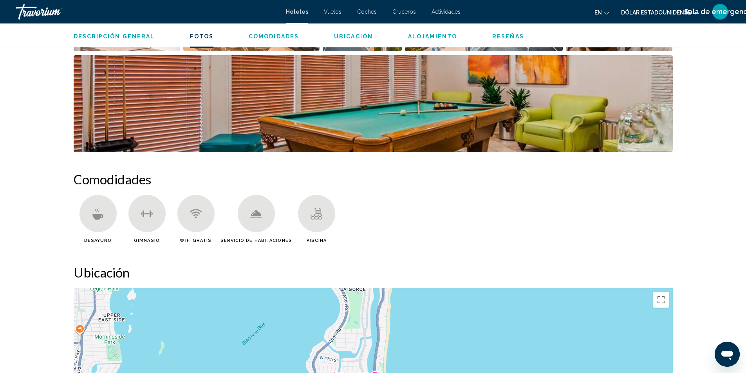
scroll to position [392, 0]
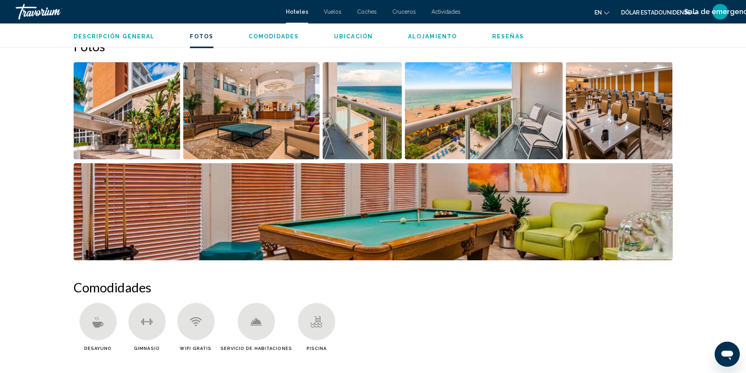
click at [160, 103] on img "Abrir el control deslizante de imágenes en pantalla completa" at bounding box center [127, 110] width 107 height 97
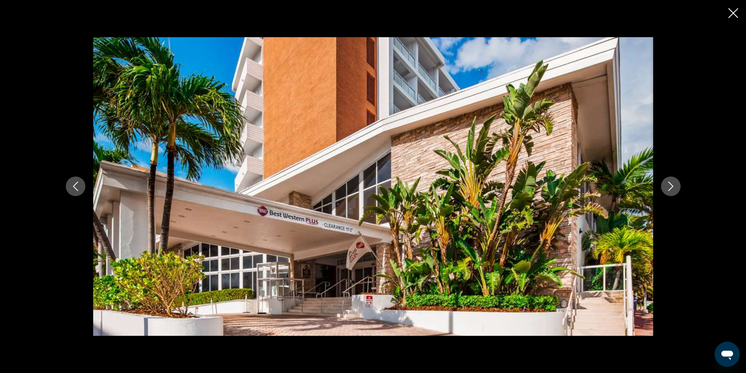
click at [677, 190] on button "Next image" at bounding box center [671, 187] width 20 height 20
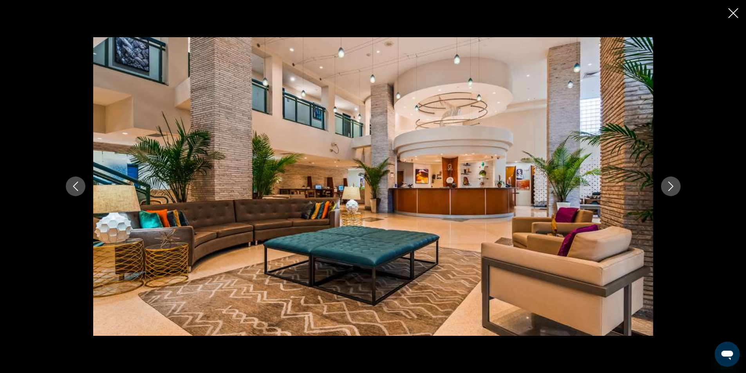
click at [677, 190] on button "Next image" at bounding box center [671, 187] width 20 height 20
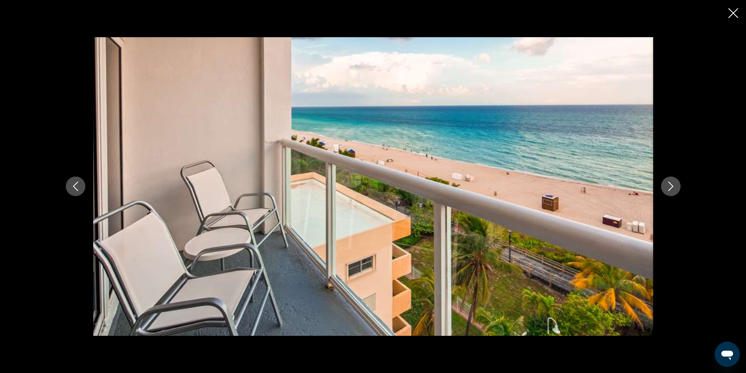
click at [677, 190] on button "Next image" at bounding box center [671, 187] width 20 height 20
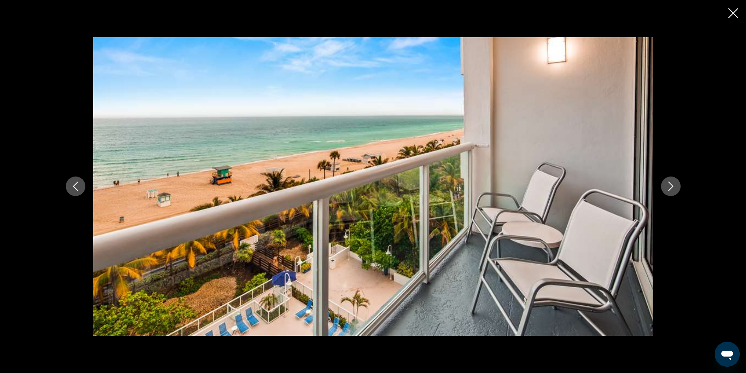
click at [677, 190] on button "Next image" at bounding box center [671, 187] width 20 height 20
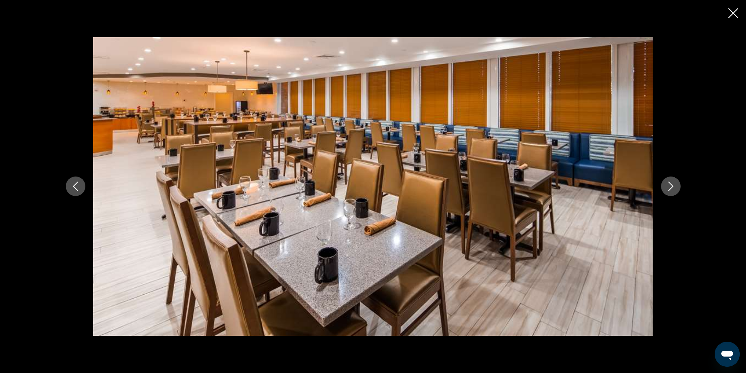
click at [677, 191] on button "Next image" at bounding box center [671, 187] width 20 height 20
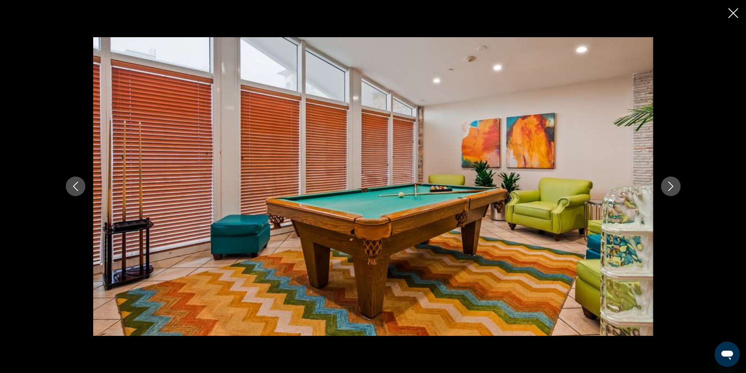
click at [677, 191] on button "Next image" at bounding box center [671, 187] width 20 height 20
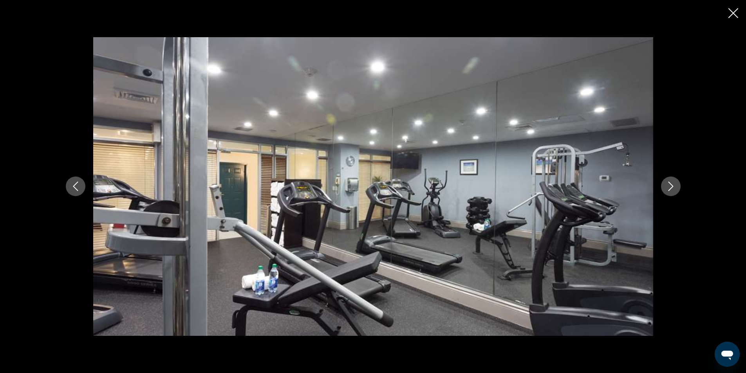
click at [677, 191] on button "Next image" at bounding box center [671, 187] width 20 height 20
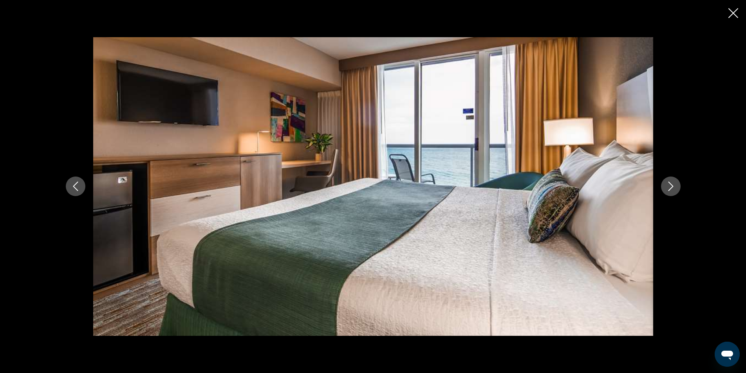
click at [677, 191] on button "Next image" at bounding box center [671, 187] width 20 height 20
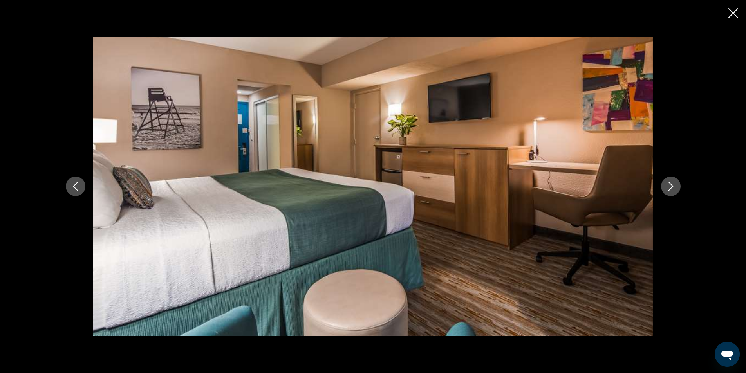
click at [677, 191] on button "Next image" at bounding box center [671, 187] width 20 height 20
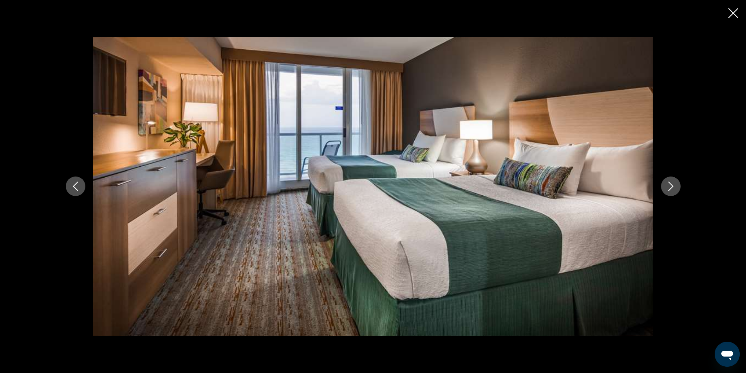
click at [677, 191] on button "Next image" at bounding box center [671, 187] width 20 height 20
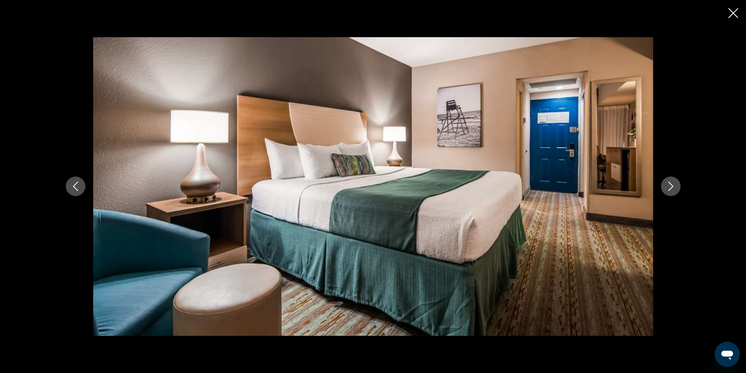
click at [677, 191] on button "Next image" at bounding box center [671, 187] width 20 height 20
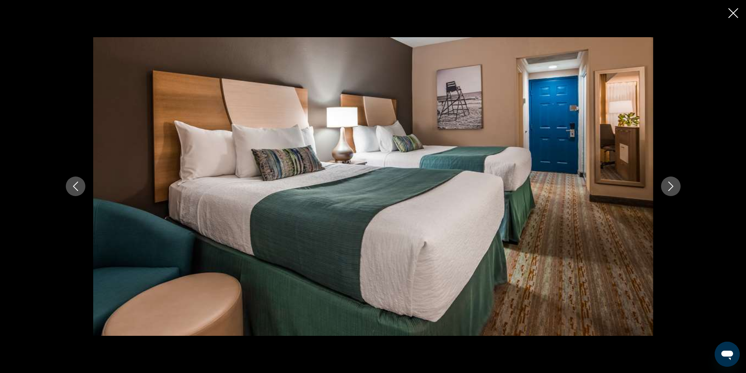
click at [677, 191] on button "Next image" at bounding box center [671, 187] width 20 height 20
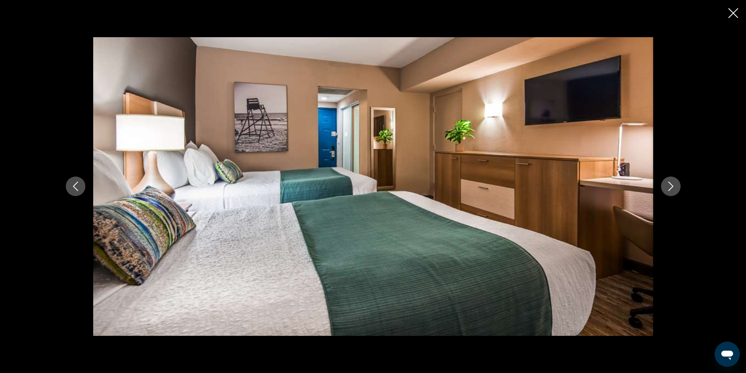
click at [677, 191] on button "Next image" at bounding box center [671, 187] width 20 height 20
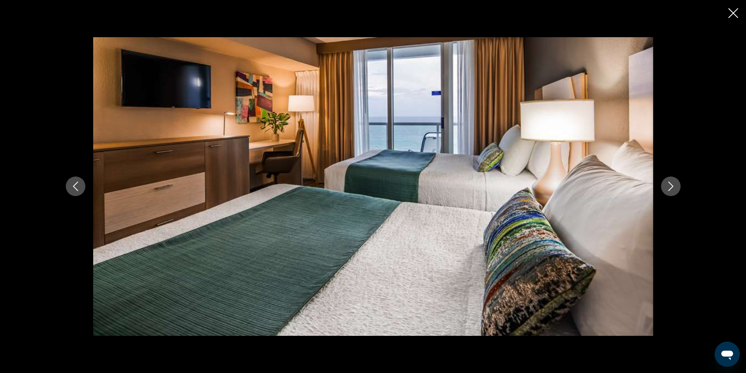
click at [678, 191] on button "Next image" at bounding box center [671, 187] width 20 height 20
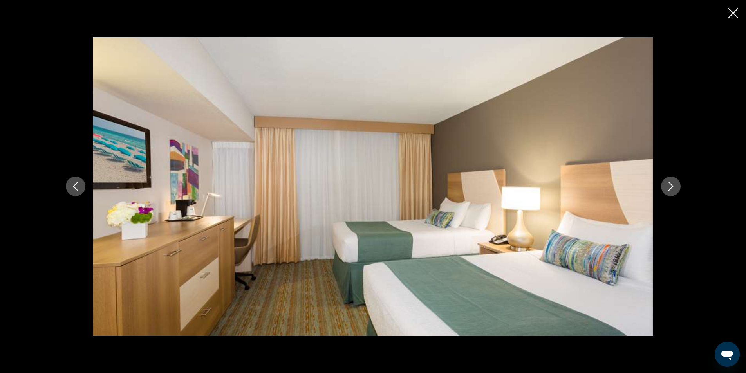
click at [678, 191] on button "Next image" at bounding box center [671, 187] width 20 height 20
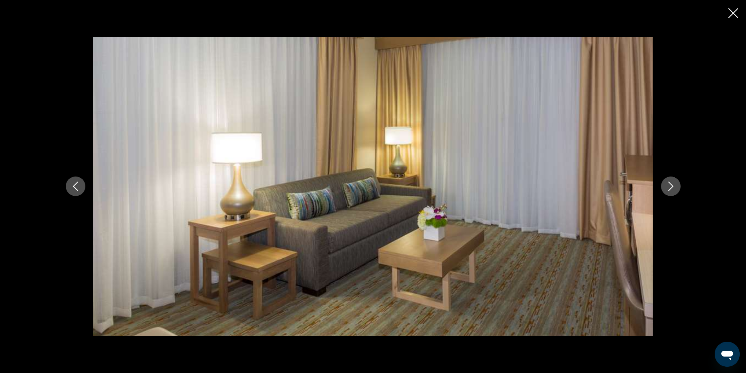
click at [678, 191] on button "Next image" at bounding box center [671, 187] width 20 height 20
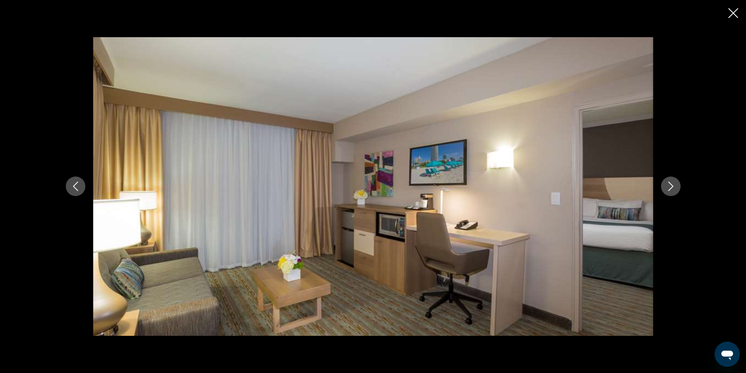
click at [678, 191] on button "Next image" at bounding box center [671, 187] width 20 height 20
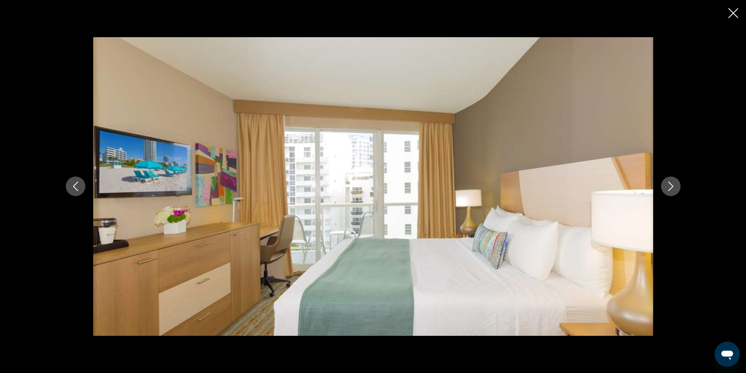
click at [736, 14] on icon "Close slideshow" at bounding box center [733, 13] width 10 height 10
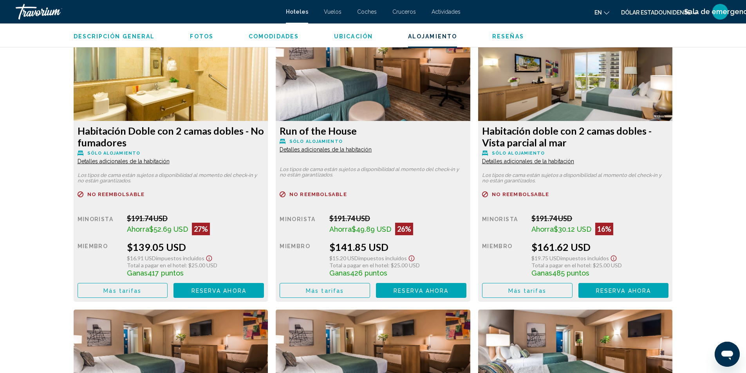
scroll to position [1096, 0]
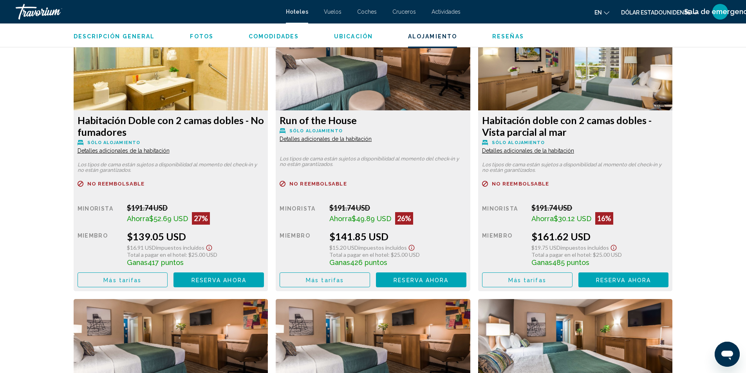
click at [226, 282] on font "Reserva ahora" at bounding box center [218, 280] width 55 height 6
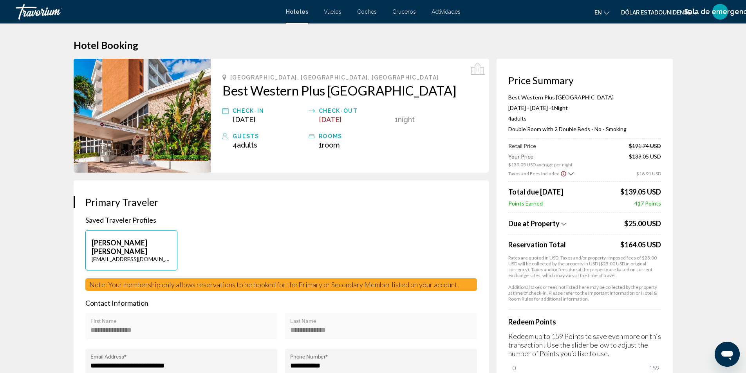
click at [565, 226] on icon "Show Taxes and Fees breakdown" at bounding box center [563, 224] width 5 height 7
